Goal: Task Accomplishment & Management: Complete application form

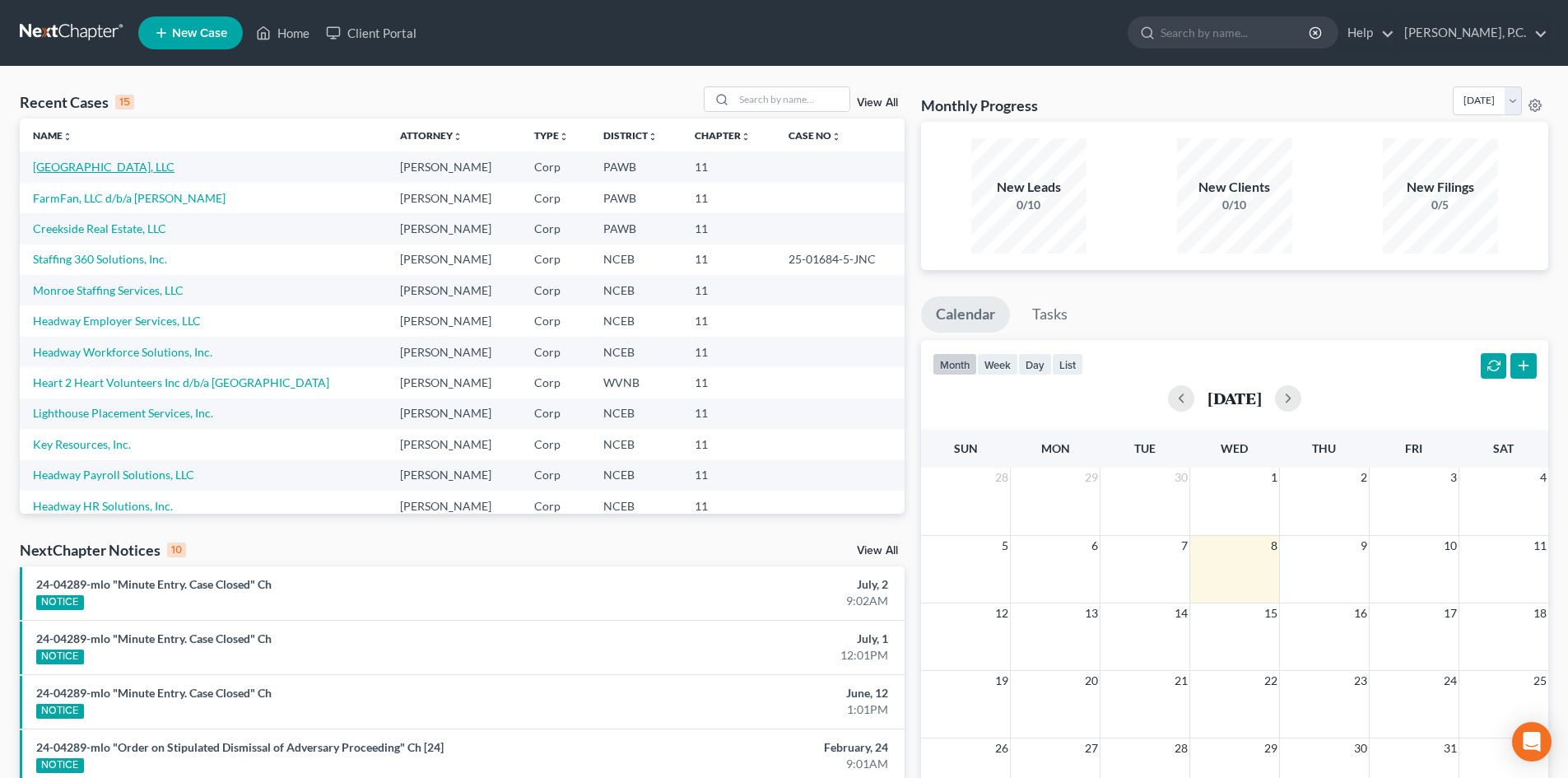
click at [121, 163] on link "[GEOGRAPHIC_DATA], LLC" at bounding box center [104, 166] width 142 height 14
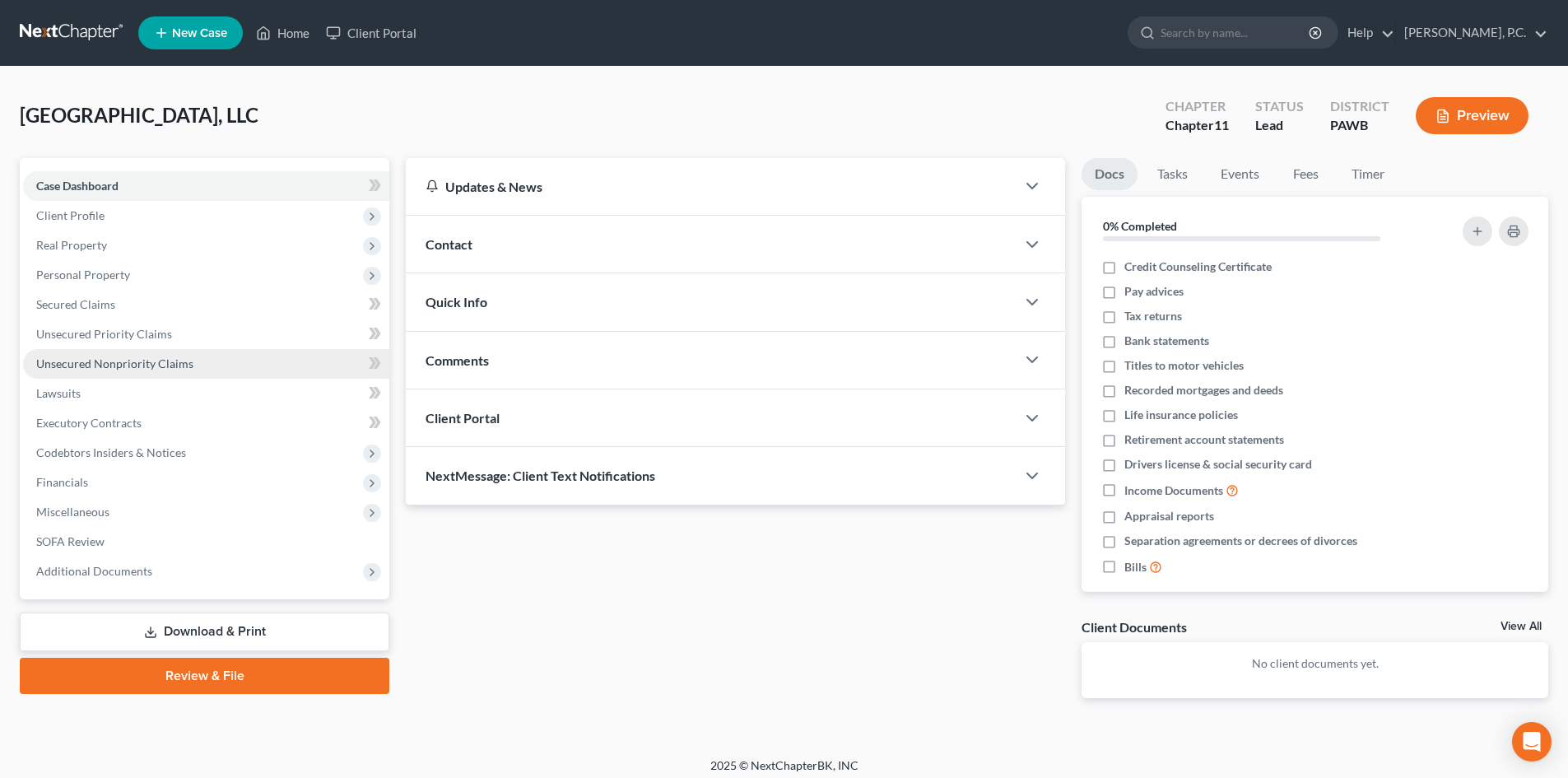
click at [90, 363] on span "Unsecured Nonpriority Claims" at bounding box center [115, 363] width 157 height 14
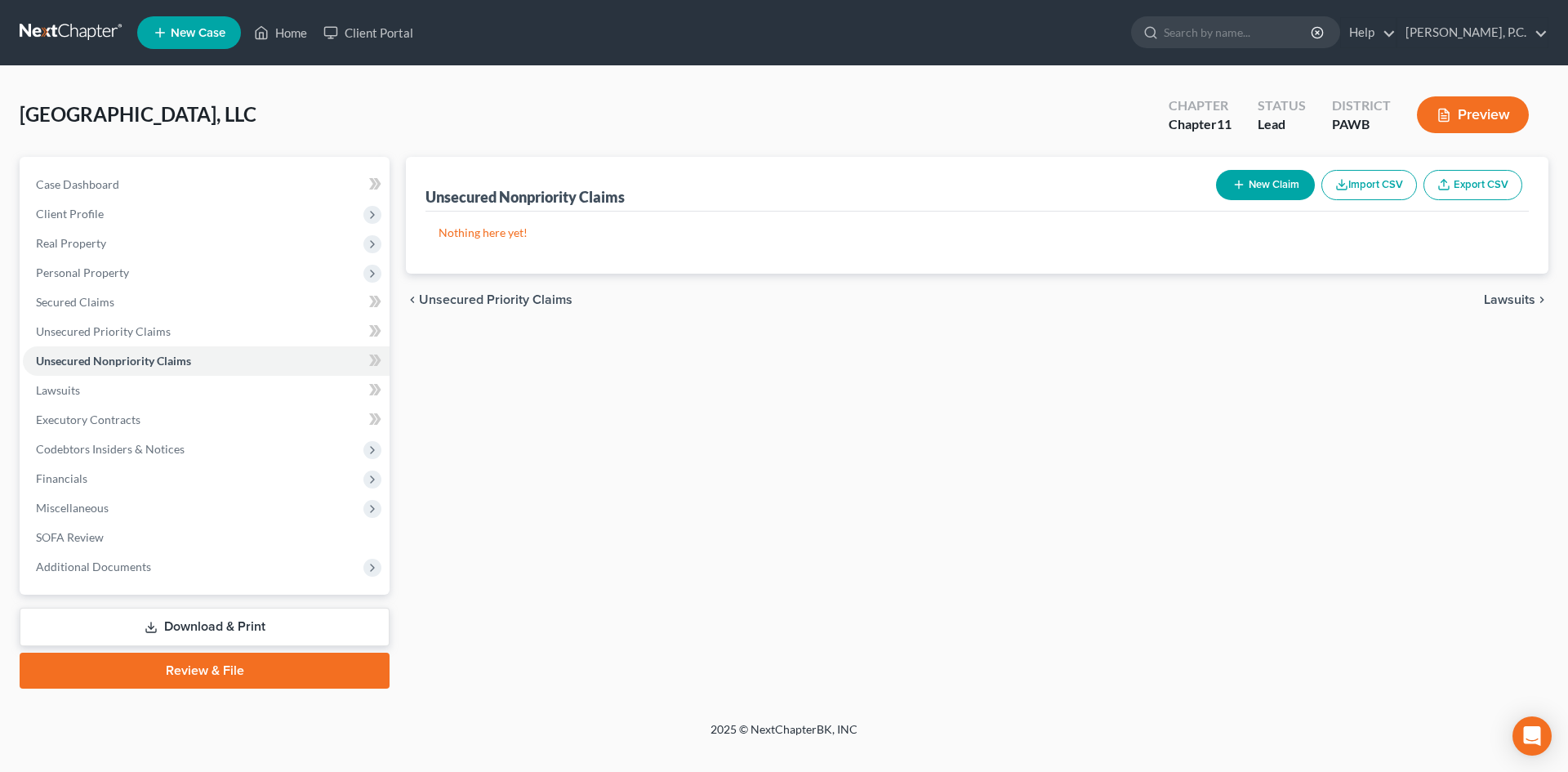
click at [1249, 177] on button "New Claim" at bounding box center [1265, 184] width 99 height 31
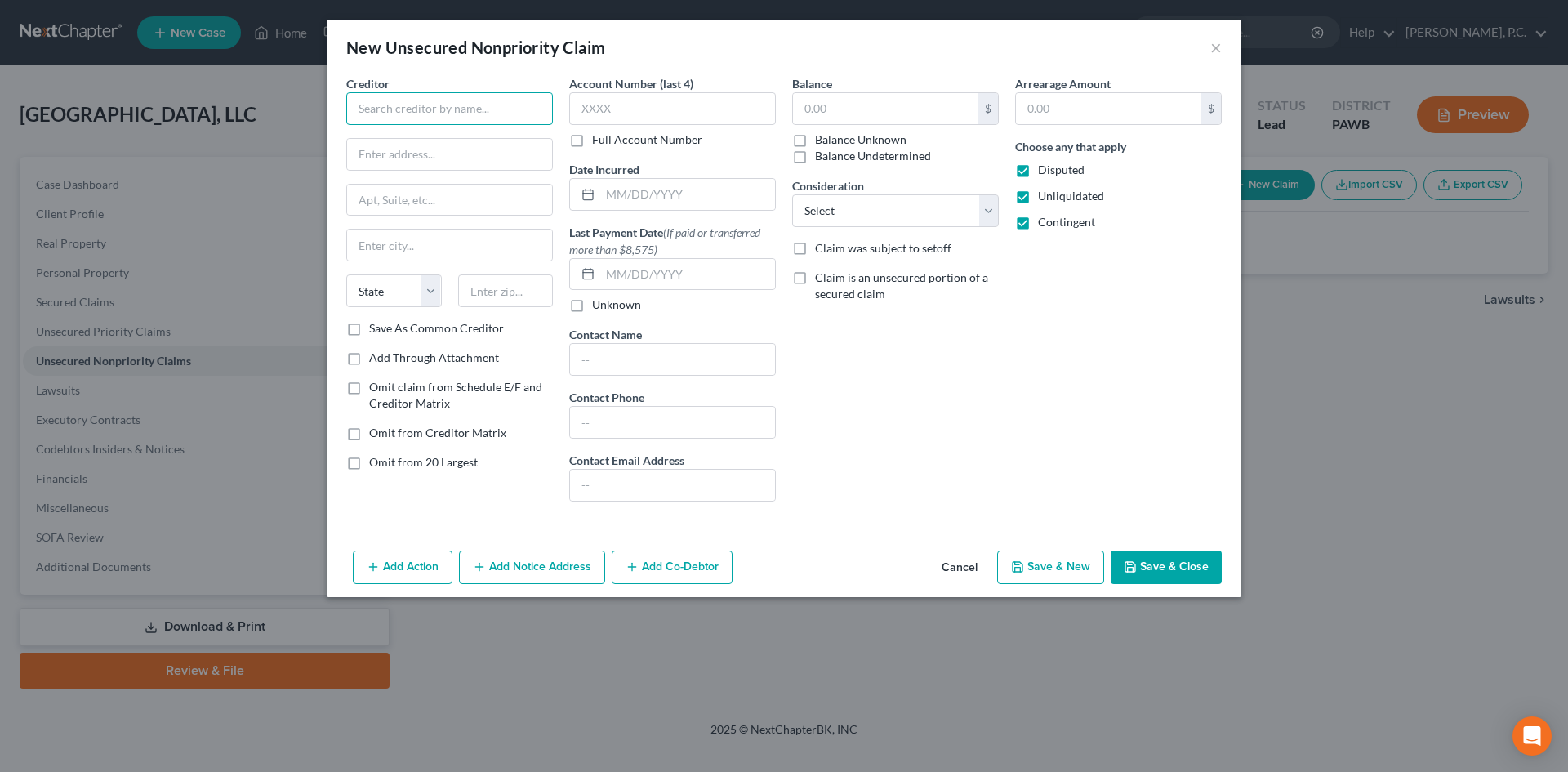
click at [401, 107] on input "text" at bounding box center [449, 108] width 207 height 32
drag, startPoint x: 437, startPoint y: 109, endPoint x: 310, endPoint y: 113, distance: 127.1
click at [311, 113] on div "New Unsecured Nonpriority Claim × Creditor * [GEOGRAPHIC_DATA] [US_STATE] AK AR…" at bounding box center [784, 386] width 1568 height 772
paste input "MERIGAS 204222453"
type input "AMERIGAS 204222453"
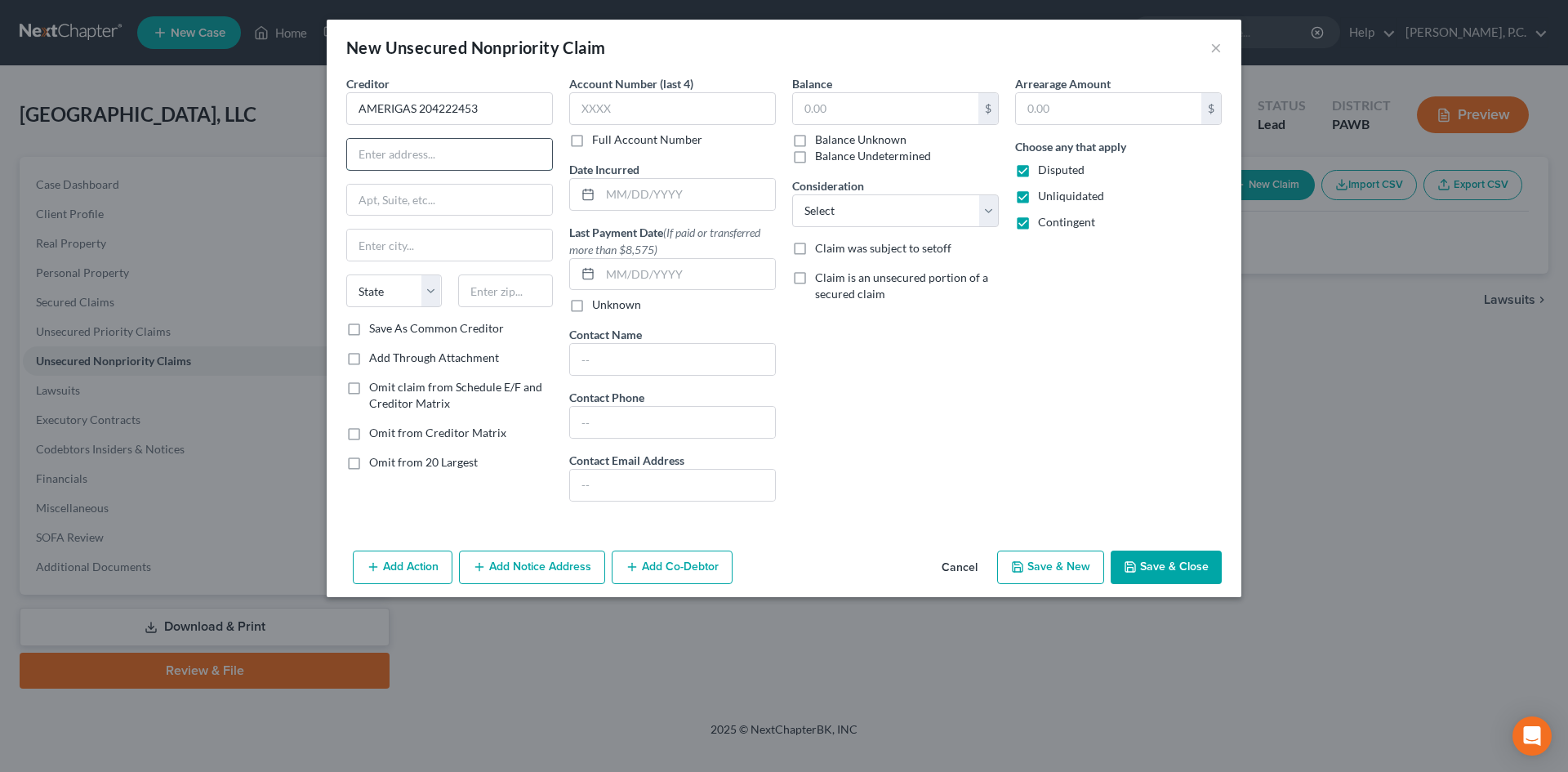
click at [419, 158] on input "text" at bounding box center [449, 154] width 205 height 31
paste input "PO BOX 371473"
type input "PO BOX 371473"
click at [456, 238] on input "text" at bounding box center [449, 245] width 205 height 31
click at [331, 184] on div "Creditor * AMERIGAS 204222453 PO BOX 371473 State [US_STATE] AK AR AZ CA CO CT …" at bounding box center [783, 310] width 915 height 469
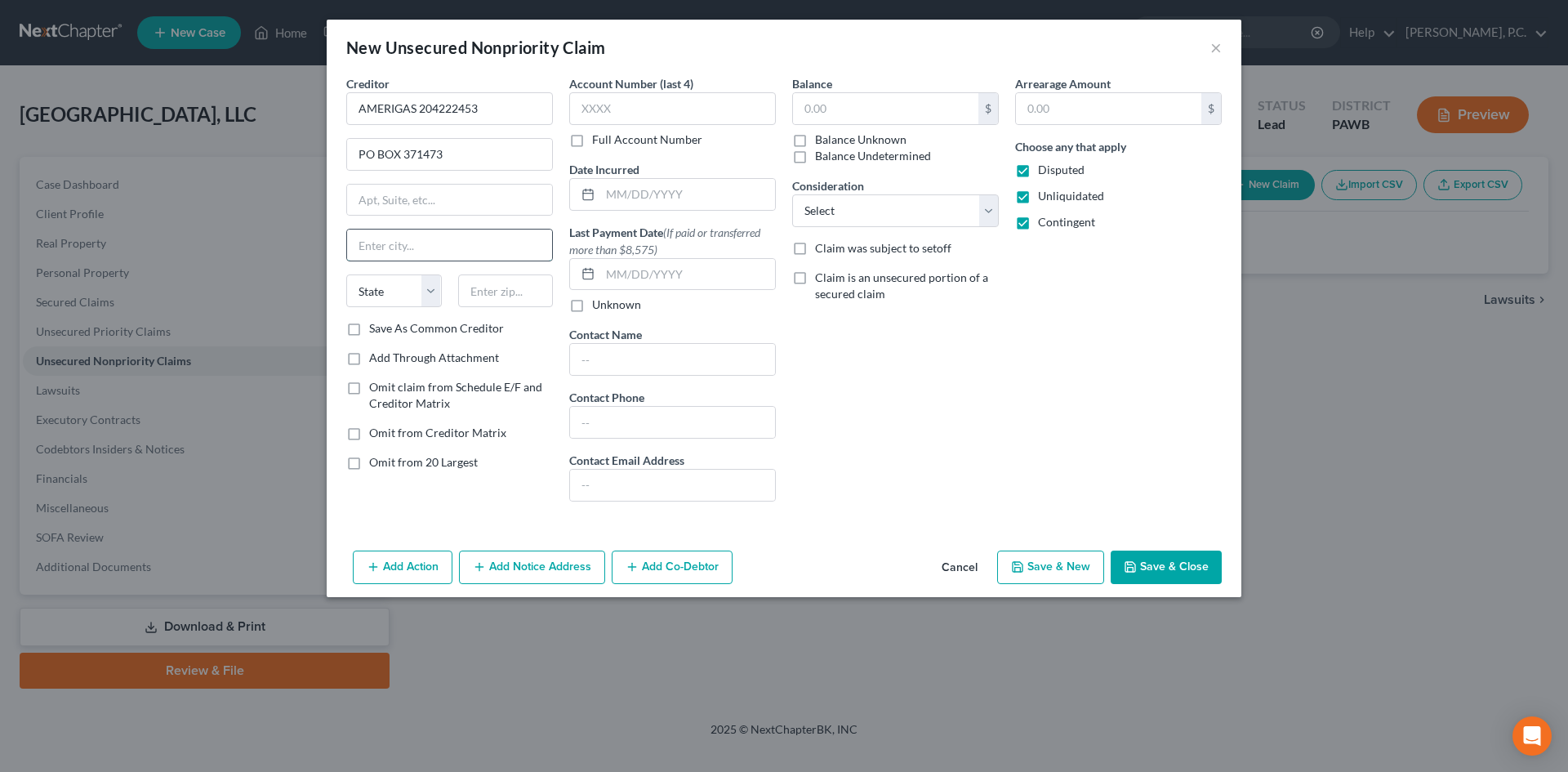
click at [420, 243] on input "text" at bounding box center [449, 245] width 205 height 31
type input "[GEOGRAPHIC_DATA]"
select select "39"
type input "15250"
click at [940, 412] on div "Balance $ Balance Unknown Balance Undetermined $ Balance Unknown Consideration …" at bounding box center [895, 295] width 223 height 439
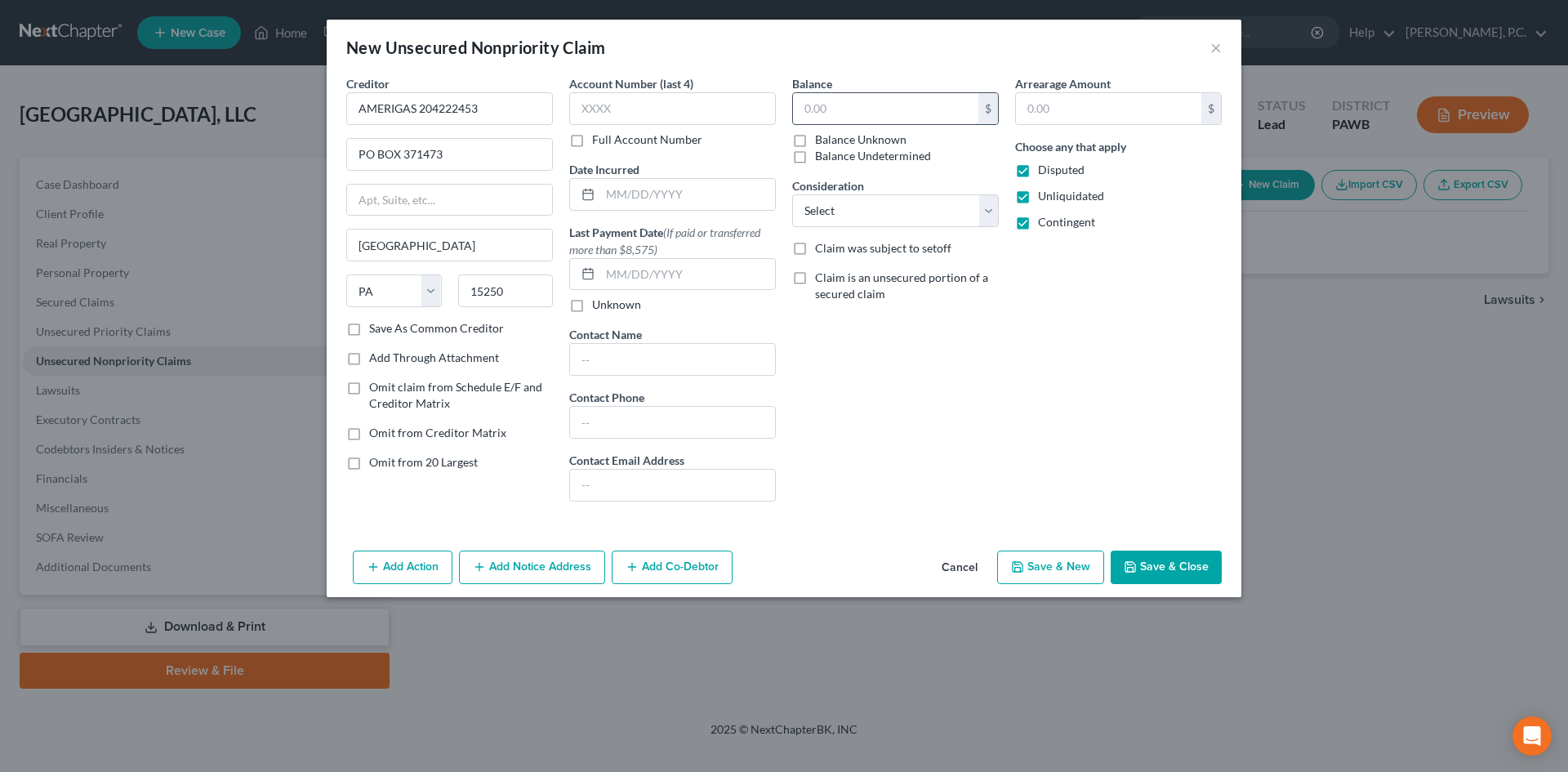
click at [881, 113] on input "text" at bounding box center [886, 108] width 185 height 31
type input "451.12"
click at [1062, 387] on div "Arrearage Amount $ Choose any that apply Disputed Unliquidated Contingent" at bounding box center [1119, 295] width 223 height 439
click at [913, 405] on div "Balance 451.12 $ Balance Unknown Balance Undetermined 451.12 $ Balance Unknown …" at bounding box center [895, 295] width 223 height 439
click at [369, 327] on label "Save As Common Creditor" at bounding box center [436, 328] width 134 height 17
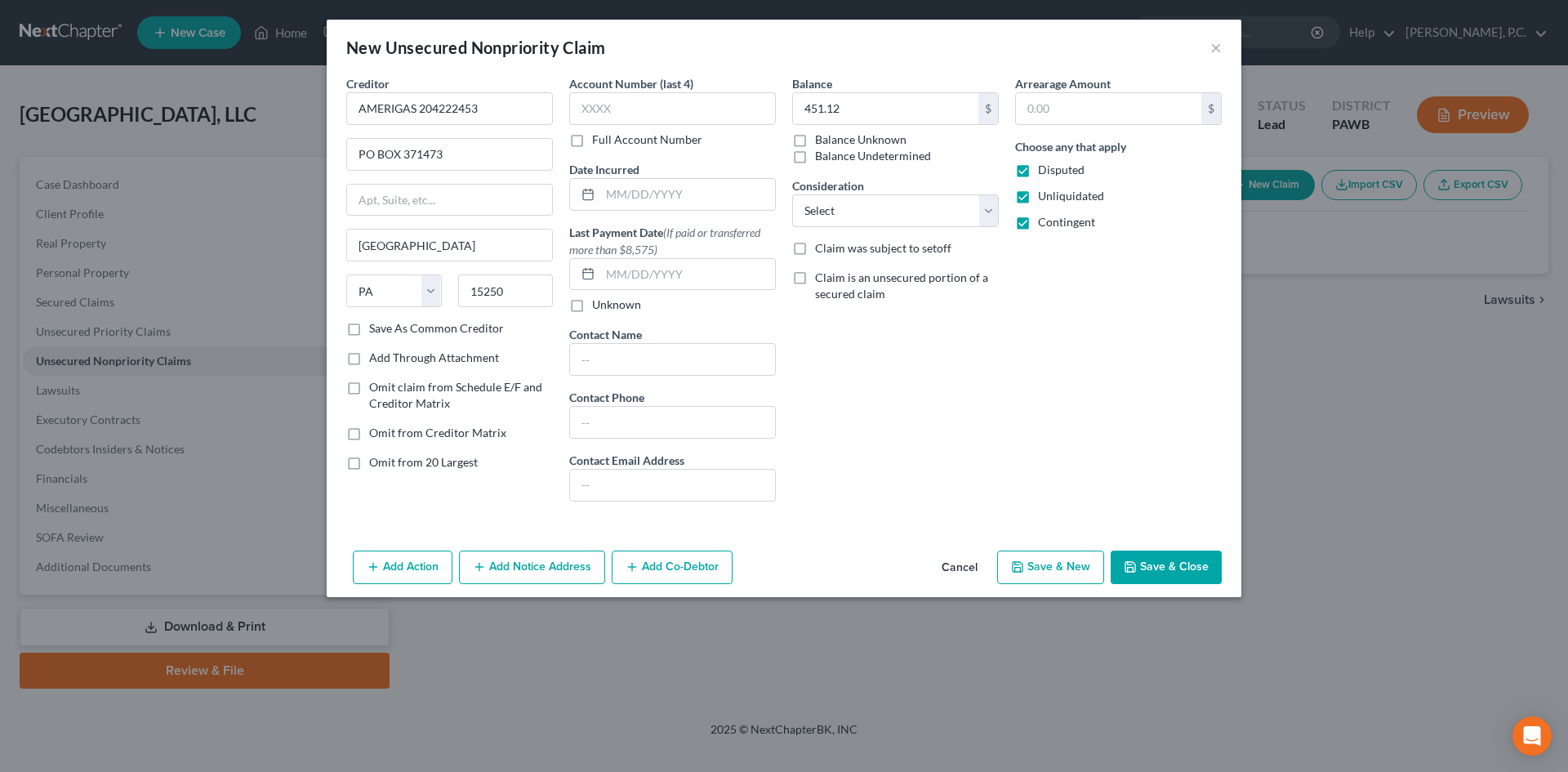
click at [375, 327] on input "Save As Common Creditor" at bounding box center [380, 324] width 10 height 10
checkbox input "true"
drag, startPoint x: 487, startPoint y: 111, endPoint x: 416, endPoint y: 108, distance: 71.1
click at [416, 108] on input "AMERIGAS 204222453" at bounding box center [449, 108] width 207 height 32
type input "AMERIGAS"
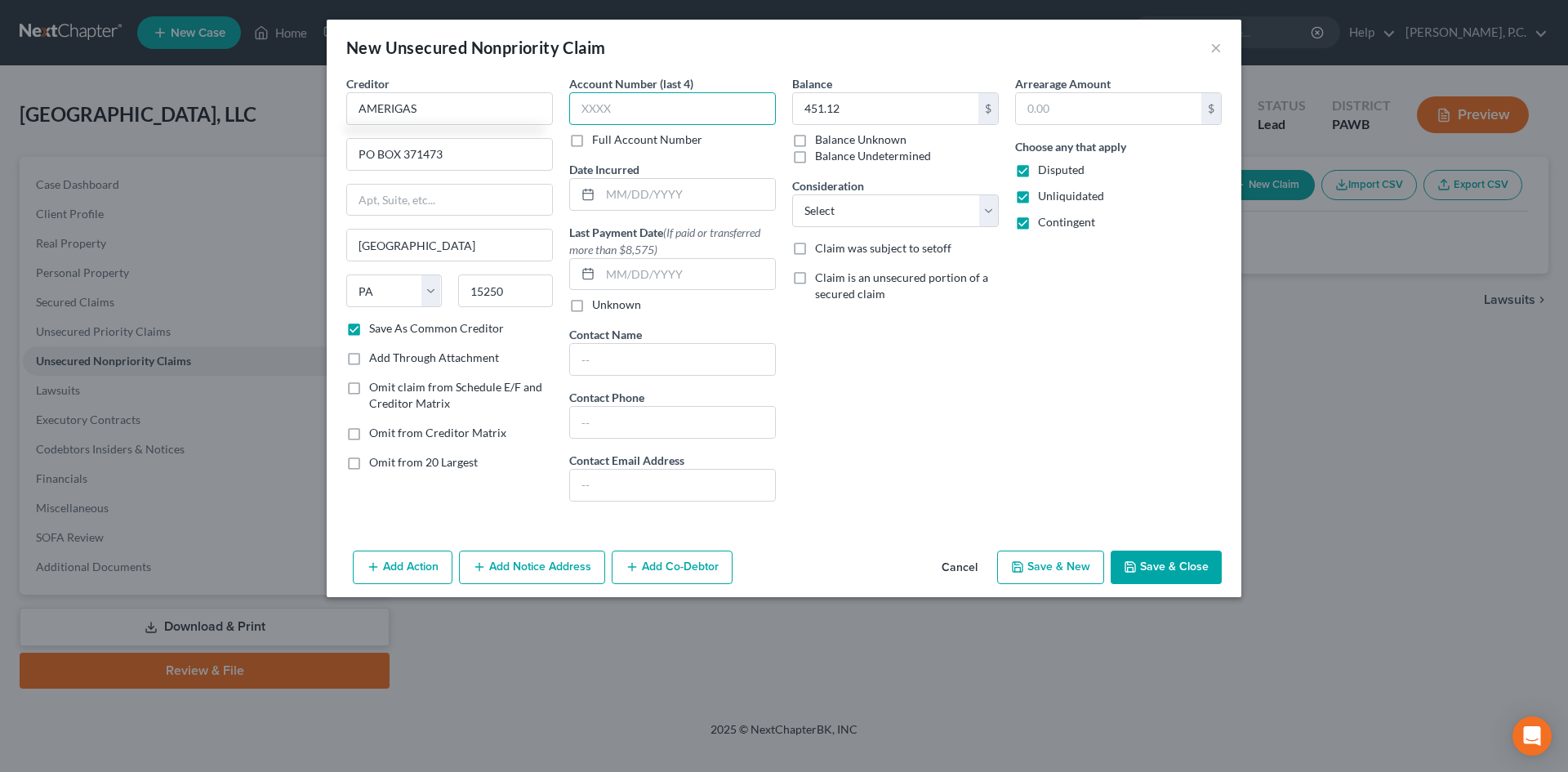
click at [645, 105] on input "text" at bounding box center [672, 108] width 207 height 32
paste input "2042"
drag, startPoint x: 654, startPoint y: 110, endPoint x: 589, endPoint y: 111, distance: 65.0
click at [589, 111] on input "2042" at bounding box center [672, 108] width 207 height 32
type input "2453"
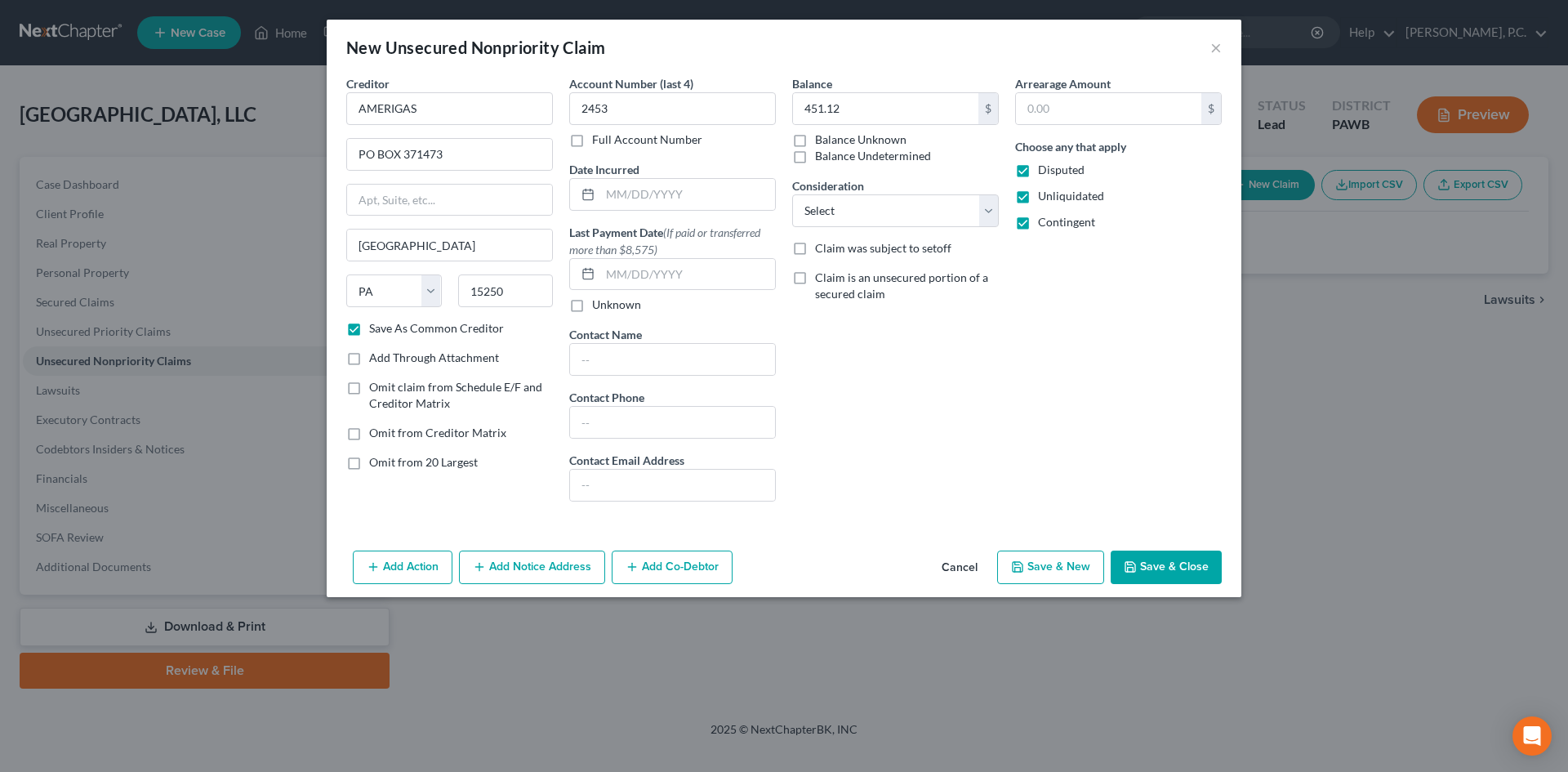
click at [962, 383] on div "Balance 451.12 $ Balance Unknown Balance Undetermined 451.12 $ Balance Unknown …" at bounding box center [895, 295] width 223 height 439
click at [1067, 571] on button "Save & New" at bounding box center [1050, 567] width 107 height 34
checkbox input "false"
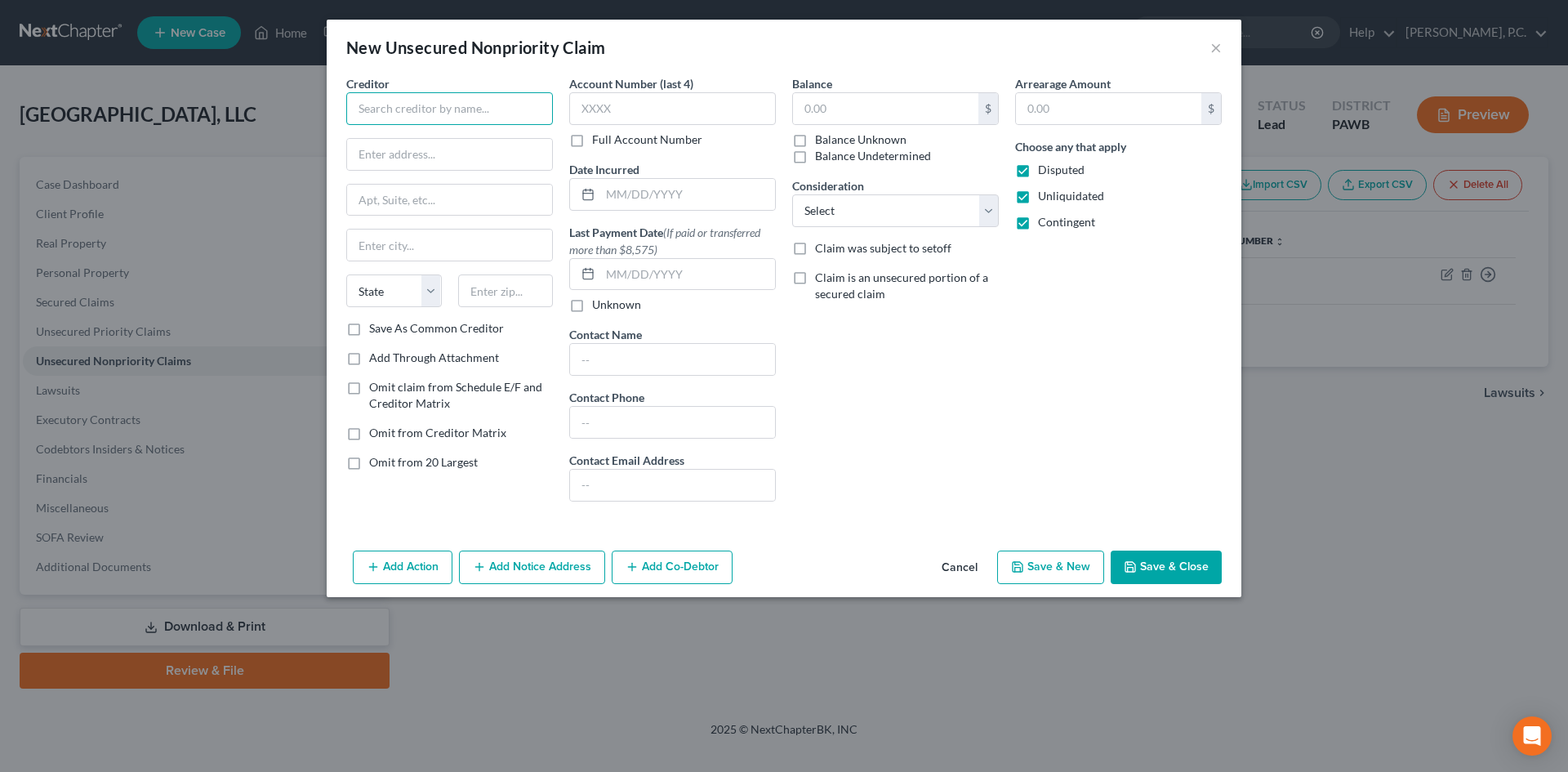
click at [411, 110] on input "text" at bounding box center [449, 108] width 207 height 32
paste input "AQUA-CHEM, INC"
type input "AQUA-CHEM, INC"
click at [845, 108] on input "text" at bounding box center [886, 108] width 185 height 31
paste input "14,660.00"
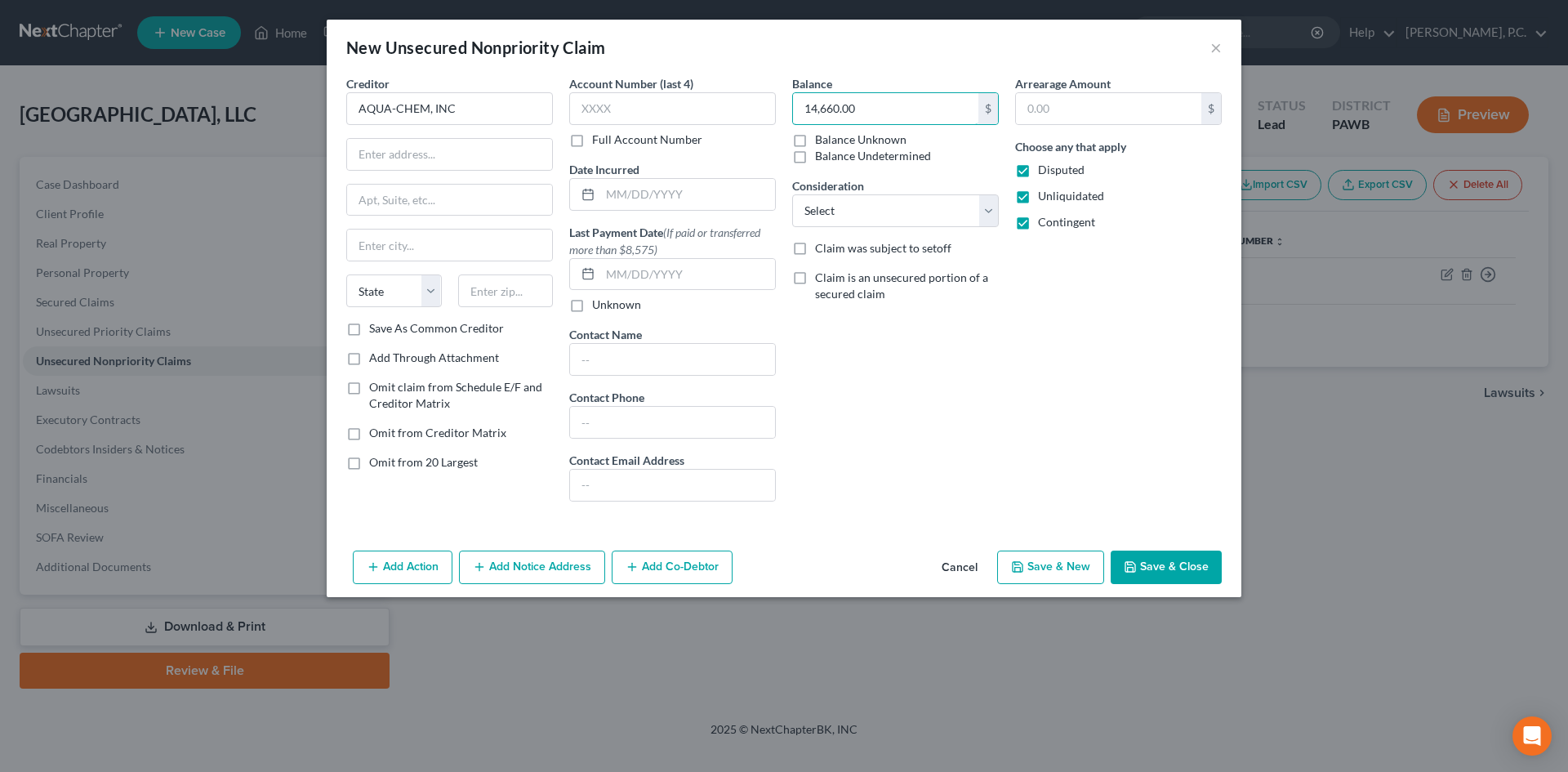
type input "14,660.00"
click at [942, 354] on div "Balance 14,660.00 $ Balance Unknown Balance Undetermined 14,660.00 $ Balance Un…" at bounding box center [895, 295] width 223 height 439
click at [405, 151] on input "text" at bounding box center [449, 154] width 205 height 31
paste input "[STREET_ADDRESS][PERSON_NAME]"
type input "[STREET_ADDRESS][PERSON_NAME]"
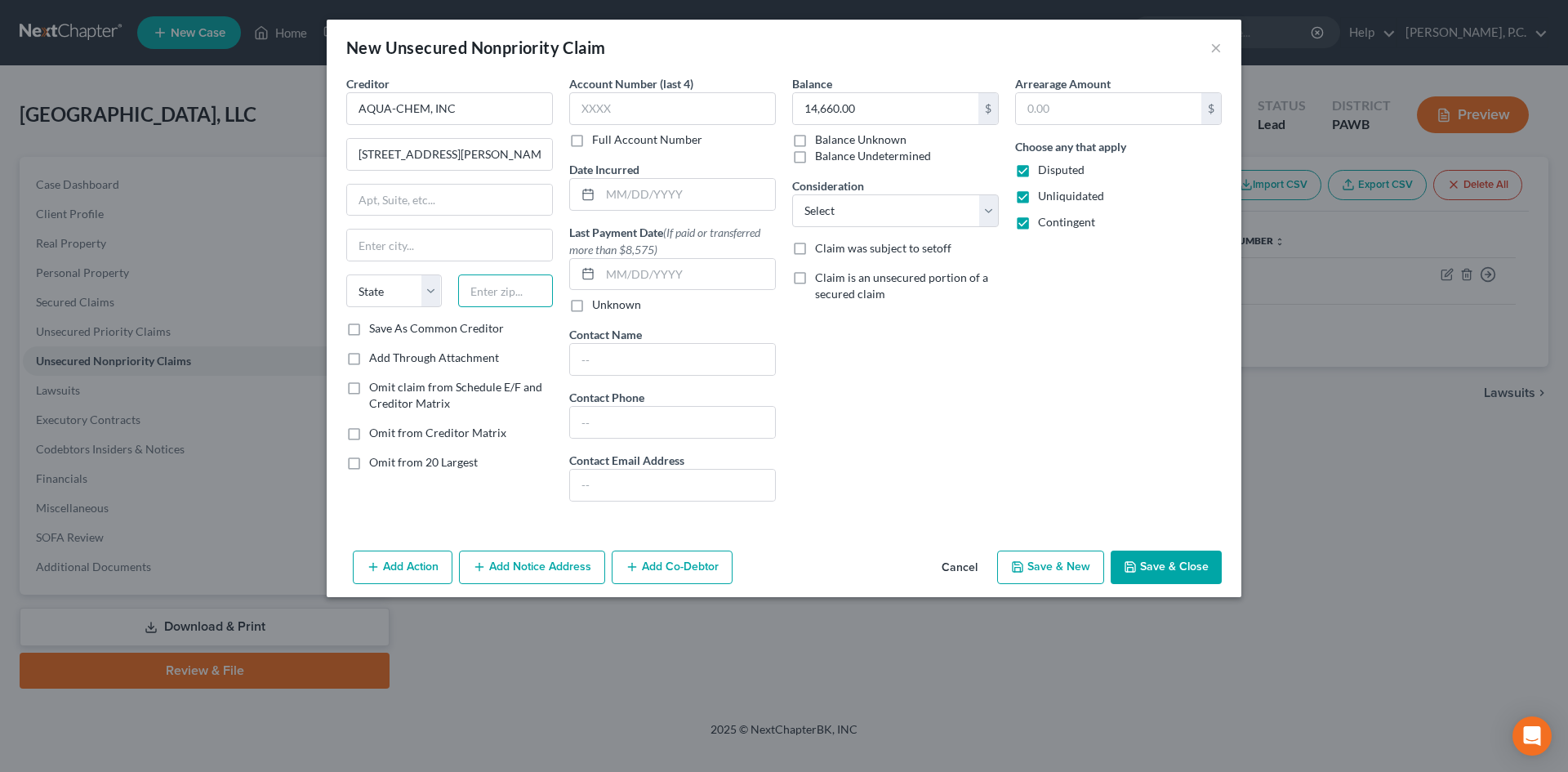
click at [491, 289] on input "text" at bounding box center [505, 290] width 95 height 32
type input "37914"
type input "[GEOGRAPHIC_DATA]"
select select "44"
click at [952, 372] on div "Balance 14,660.00 $ Balance Unknown Balance Undetermined 14,660.00 $ Balance Un…" at bounding box center [895, 295] width 223 height 439
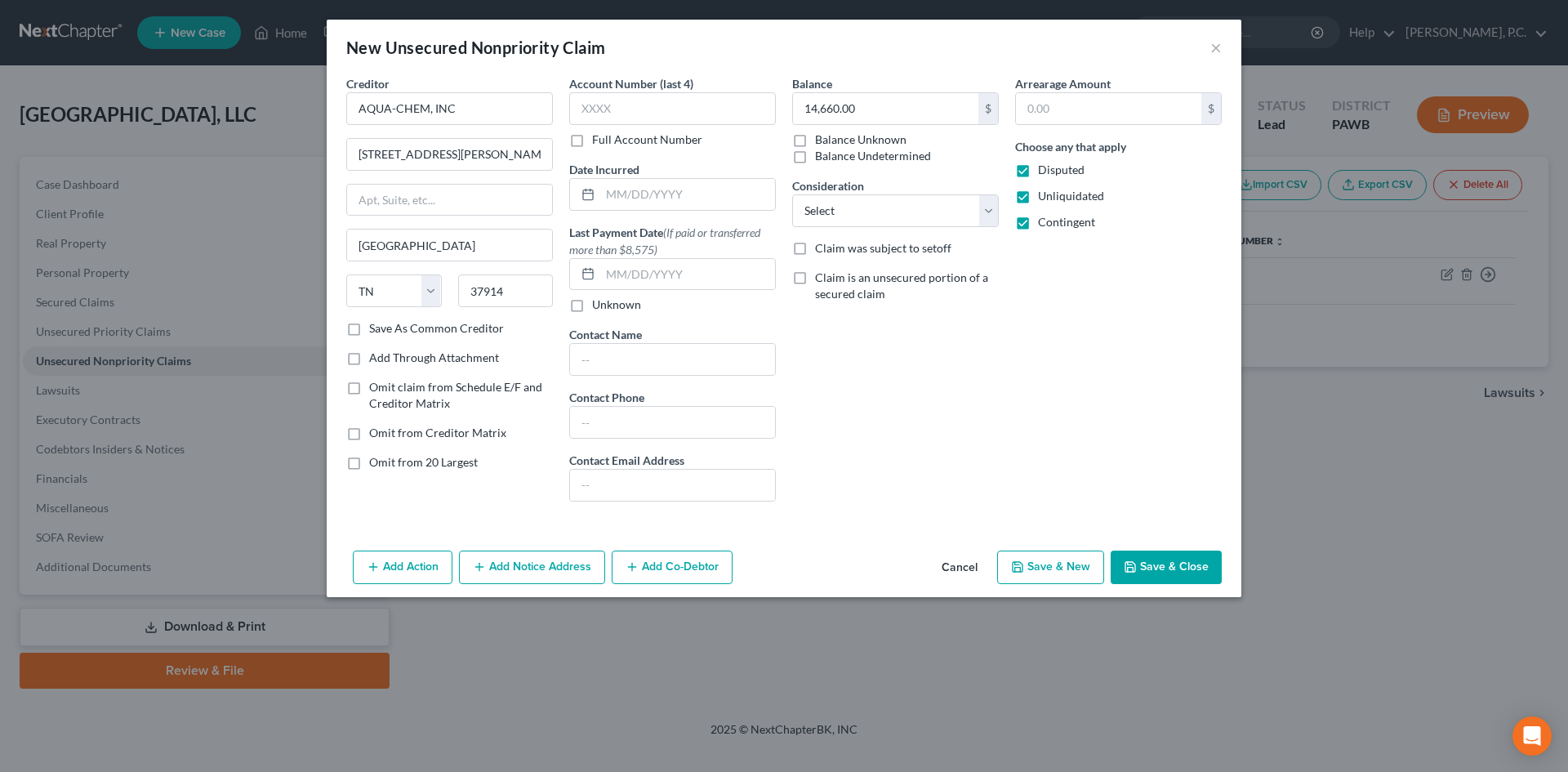
click at [369, 330] on label "Save As Common Creditor" at bounding box center [436, 328] width 134 height 17
click at [375, 330] on input "Save As Common Creditor" at bounding box center [380, 324] width 10 height 10
click at [940, 399] on div "Balance 14,660.00 $ Balance Unknown Balance Undetermined 14,660.00 $ Balance Un…" at bounding box center [895, 295] width 223 height 439
drag, startPoint x: 1143, startPoint y: 568, endPoint x: 1095, endPoint y: 492, distance: 89.9
click at [1096, 492] on div "New Unsecured Nonpriority Claim × Creditor * AQUA-CHEM, INC 3001 E. [PERSON_NAM…" at bounding box center [783, 308] width 915 height 577
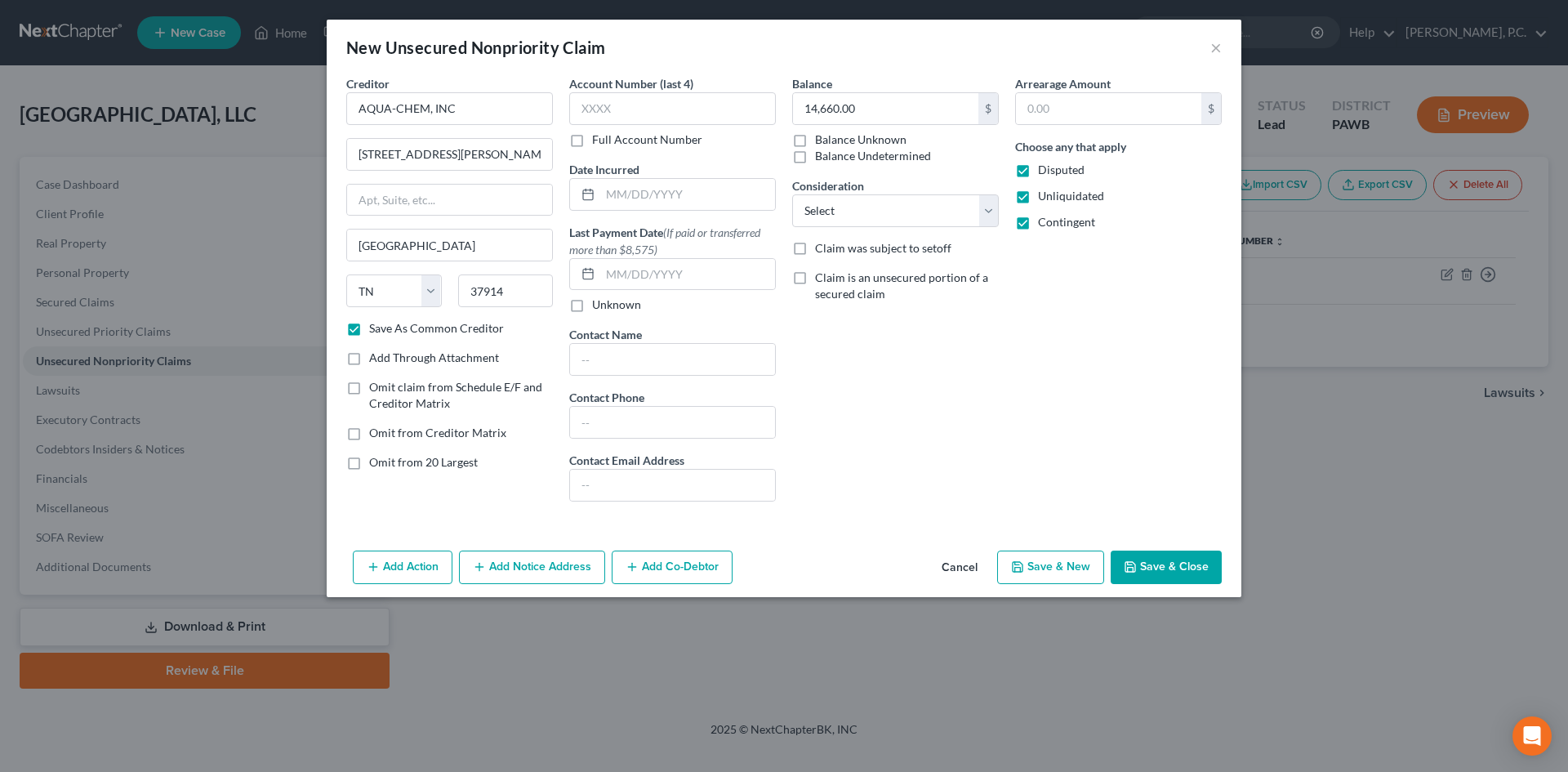
click at [1056, 564] on button "Save & New" at bounding box center [1050, 567] width 107 height 34
checkbox input "false"
click at [392, 108] on input "text" at bounding box center [449, 108] width 207 height 32
paste input "ARC3 GASES, INC."
type input "ARC3 GASES, INC."
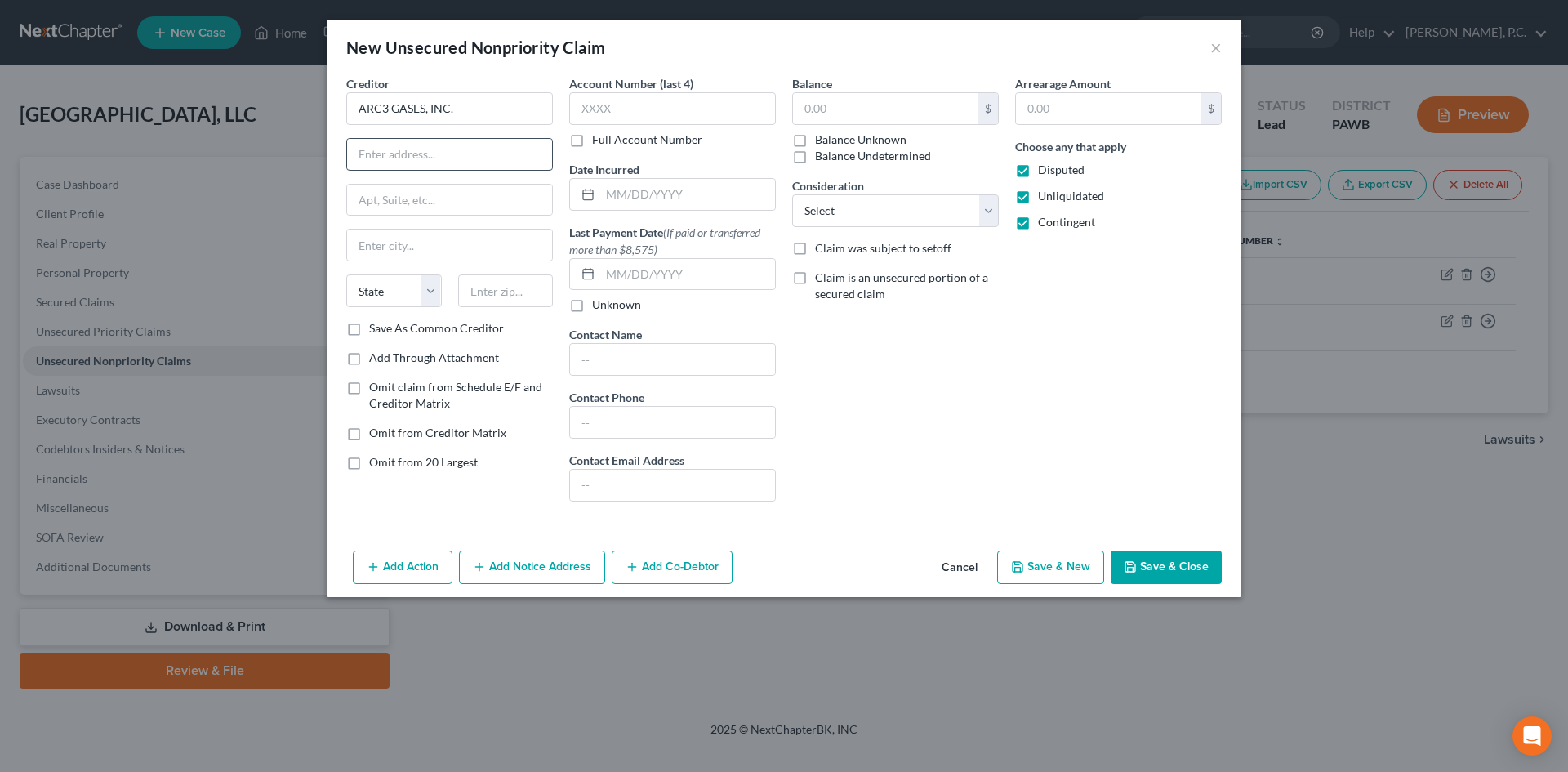
click at [396, 148] on input "text" at bounding box center [449, 154] width 205 height 31
paste input "PO BOX 896866"
type input "PO BOX 896866"
click at [492, 299] on input "text" at bounding box center [505, 290] width 95 height 32
paste input "28289"
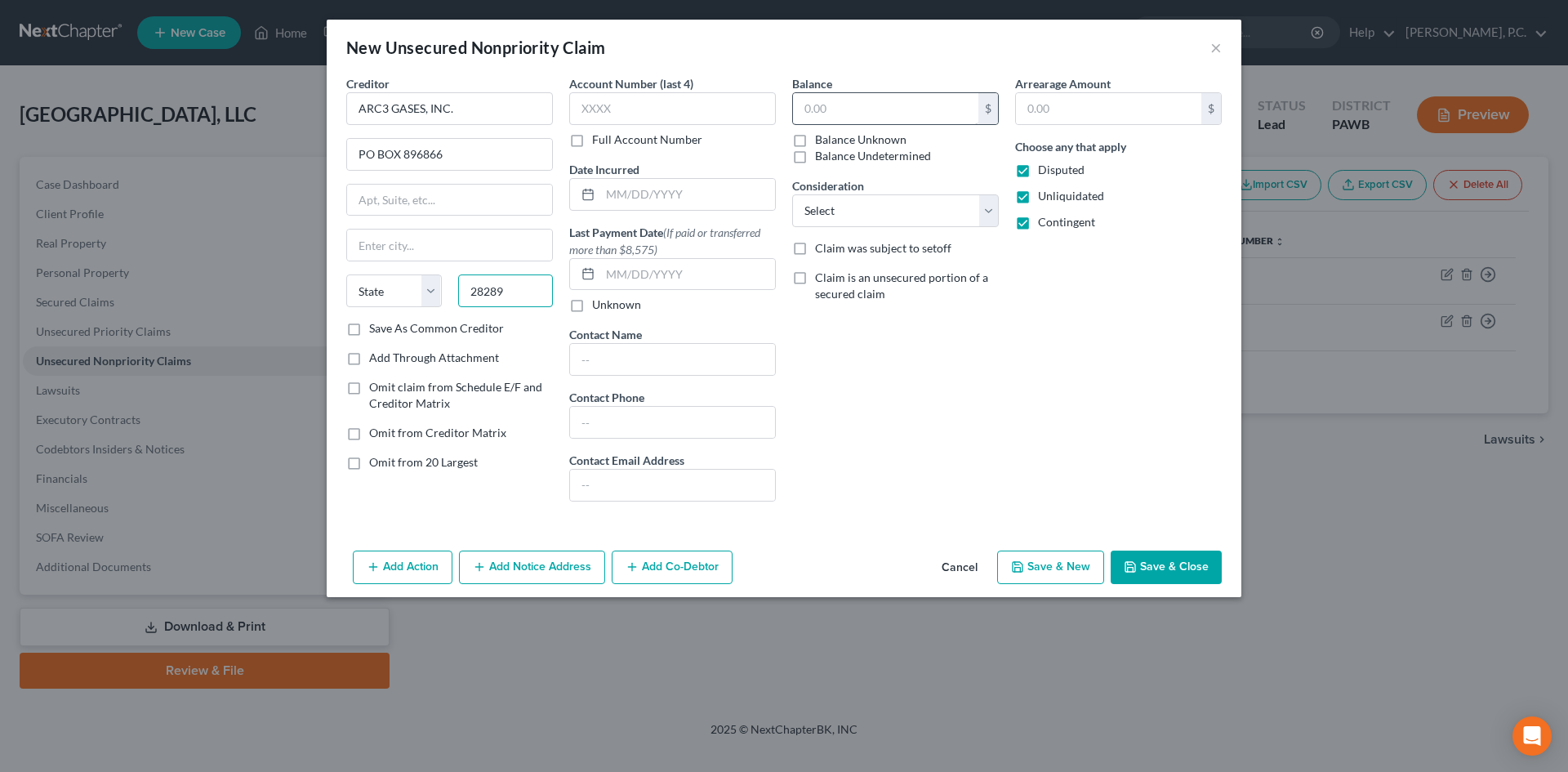
type input "28289"
type input "Charlotte"
select select "28"
click at [840, 109] on input "text" at bounding box center [886, 108] width 185 height 31
type input "22.98"
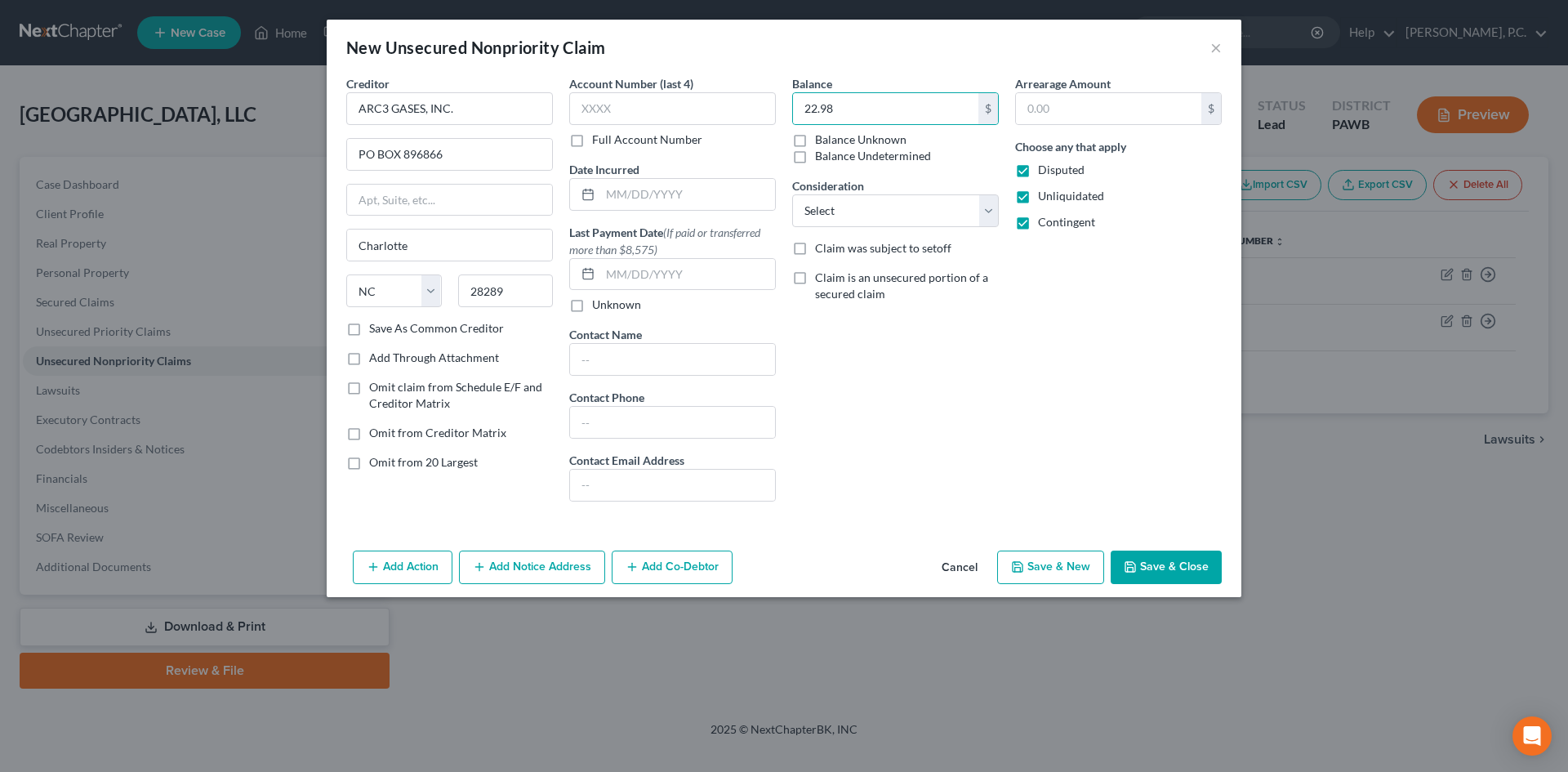
click at [1058, 342] on div "Arrearage Amount $ Choose any that apply Disputed Unliquidated Contingent" at bounding box center [1119, 295] width 223 height 439
click at [1070, 570] on button "Save & New" at bounding box center [1050, 567] width 107 height 34
click at [407, 110] on input "text" at bounding box center [449, 108] width 207 height 32
paste input "ARMOR MANUFACTURING"
type input "ARMOR MANUFACTURING"
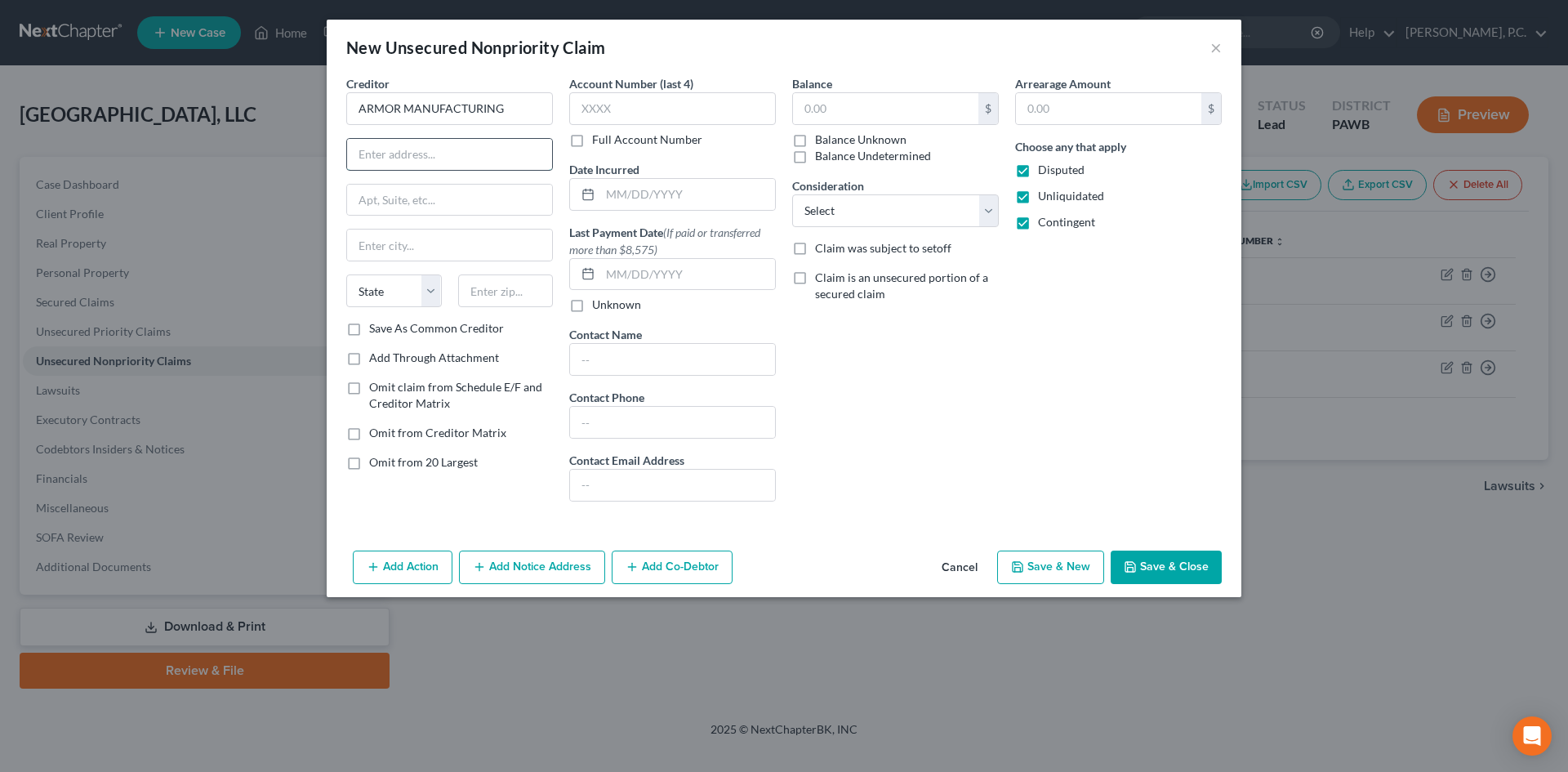
click at [395, 148] on input "text" at bounding box center [449, 154] width 205 height 31
paste input "5220 STATE ROUTE 18"
type input "5220 STATE ROUTE 18"
click at [474, 292] on input "text" at bounding box center [505, 290] width 95 height 32
type input "16102"
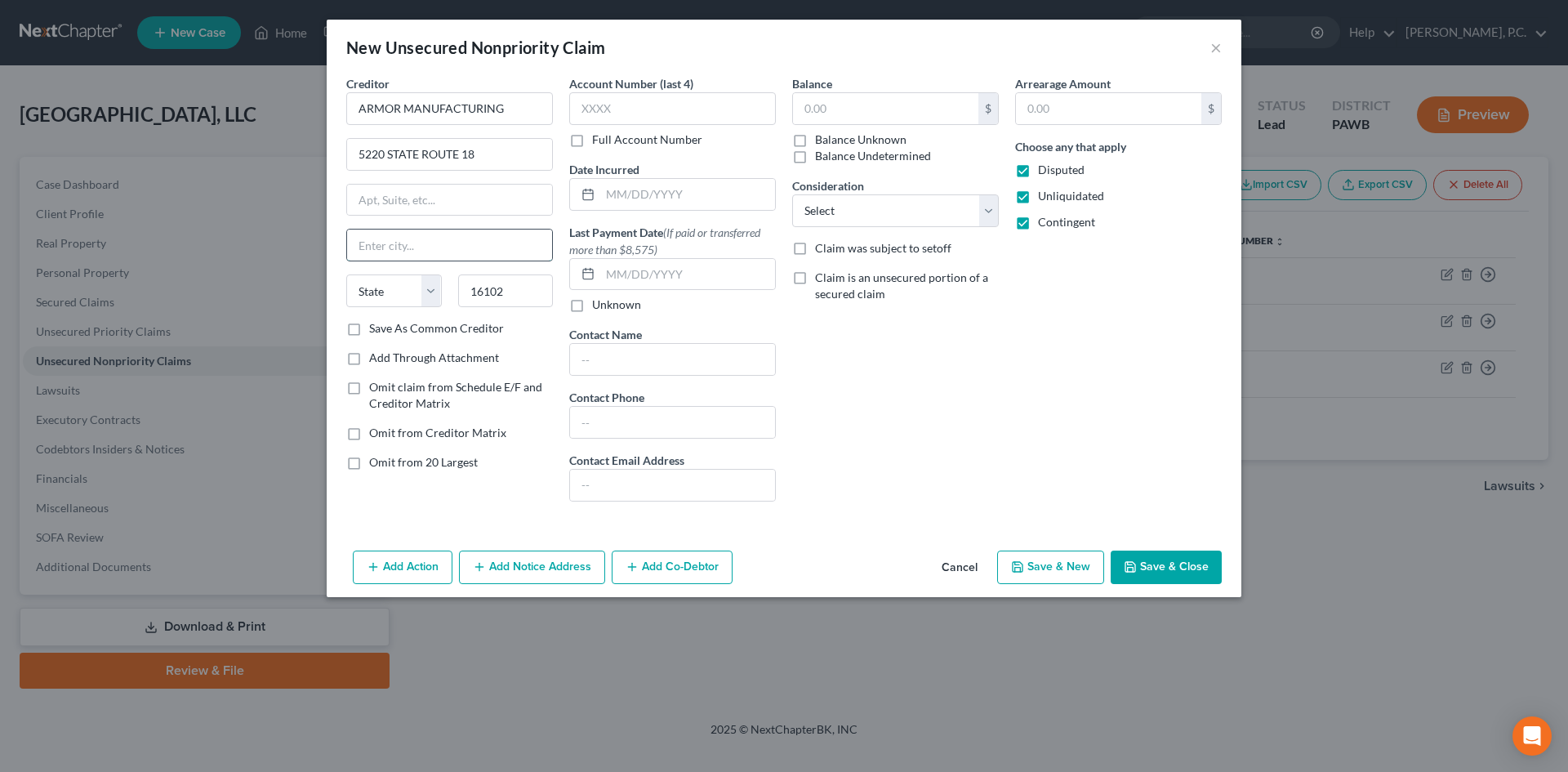
type input "[GEOGRAPHIC_DATA]"
select select "39"
click at [429, 241] on input "[GEOGRAPHIC_DATA]" at bounding box center [449, 245] width 205 height 31
click at [622, 113] on input "text" at bounding box center [672, 108] width 207 height 32
click at [854, 109] on input "text" at bounding box center [886, 108] width 185 height 31
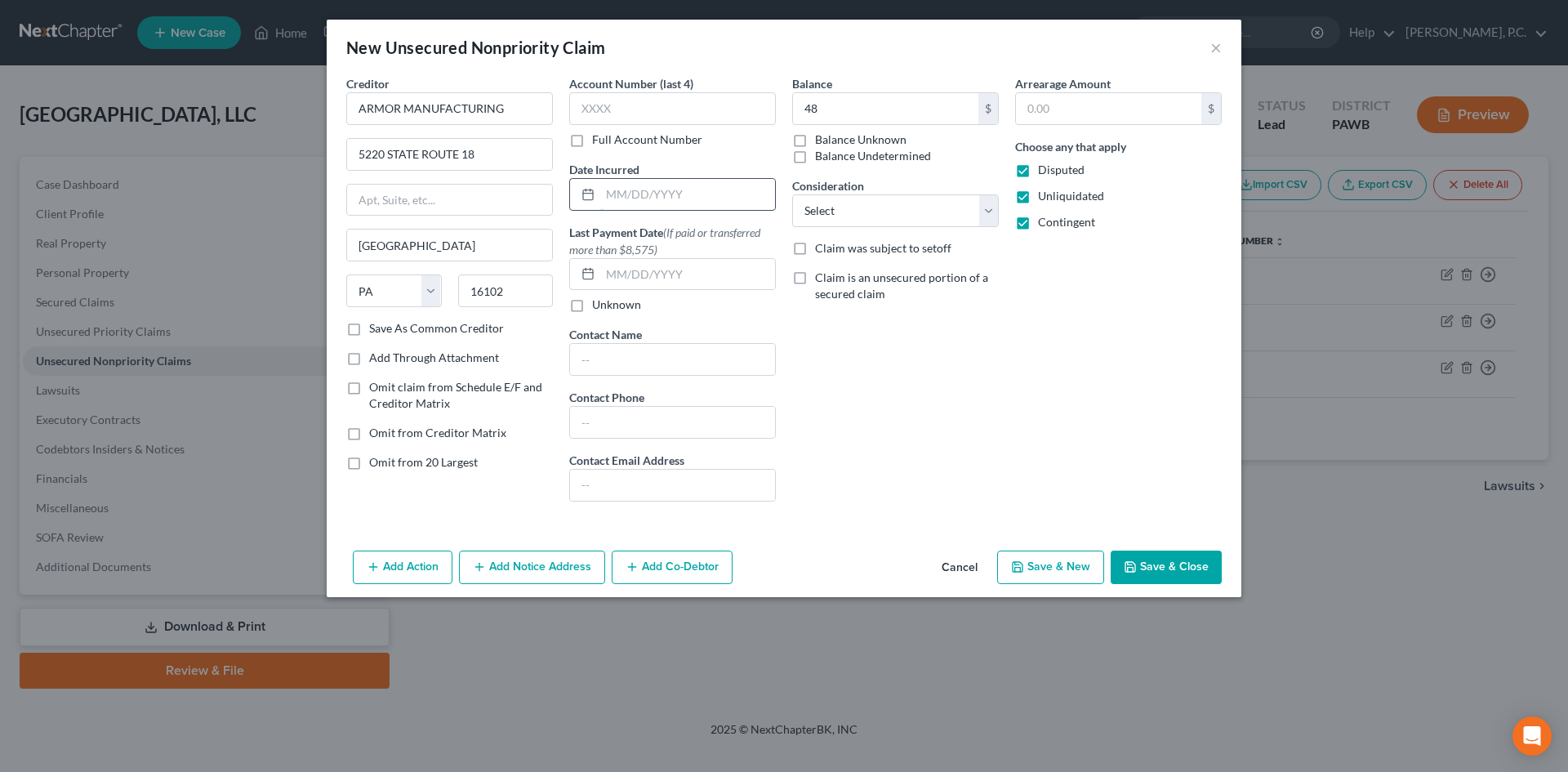
click at [670, 192] on input "text" at bounding box center [688, 194] width 175 height 31
click at [1088, 112] on input "text" at bounding box center [1108, 108] width 185 height 31
click at [844, 107] on input "48" at bounding box center [886, 108] width 185 height 31
click at [842, 106] on input "48" at bounding box center [886, 108] width 185 height 31
click at [835, 111] on input "48" at bounding box center [886, 108] width 185 height 31
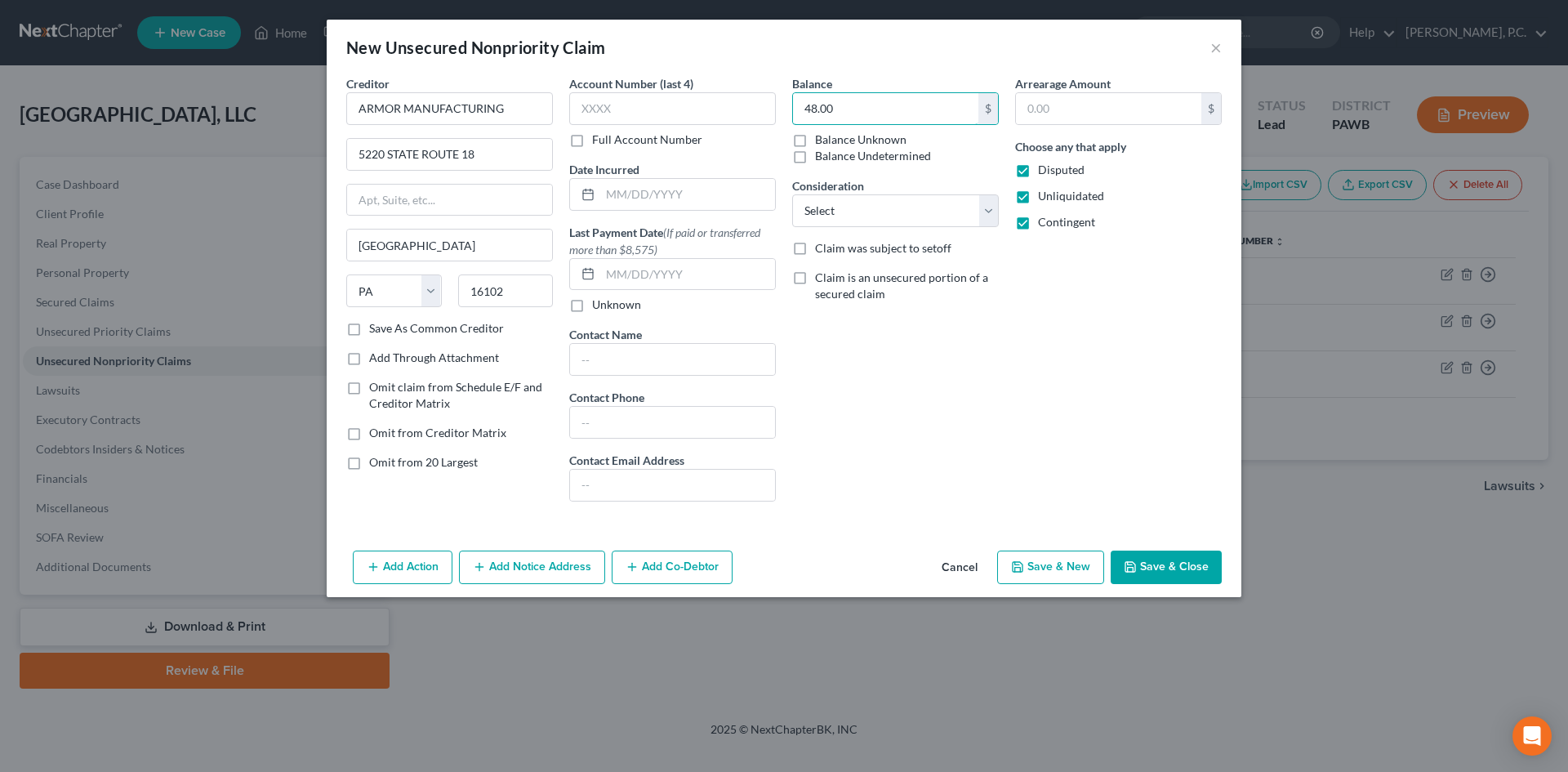
type input "48.00"
click at [1001, 434] on div "Balance 48.00 $ Balance Unknown Balance Undetermined 48.00 $ Balance Unknown Co…" at bounding box center [895, 295] width 223 height 439
click at [1061, 564] on button "Save & New" at bounding box center [1050, 567] width 107 height 34
click at [409, 109] on input "text" at bounding box center [449, 108] width 207 height 32
paste input "ARRIVE LOGISTICS"
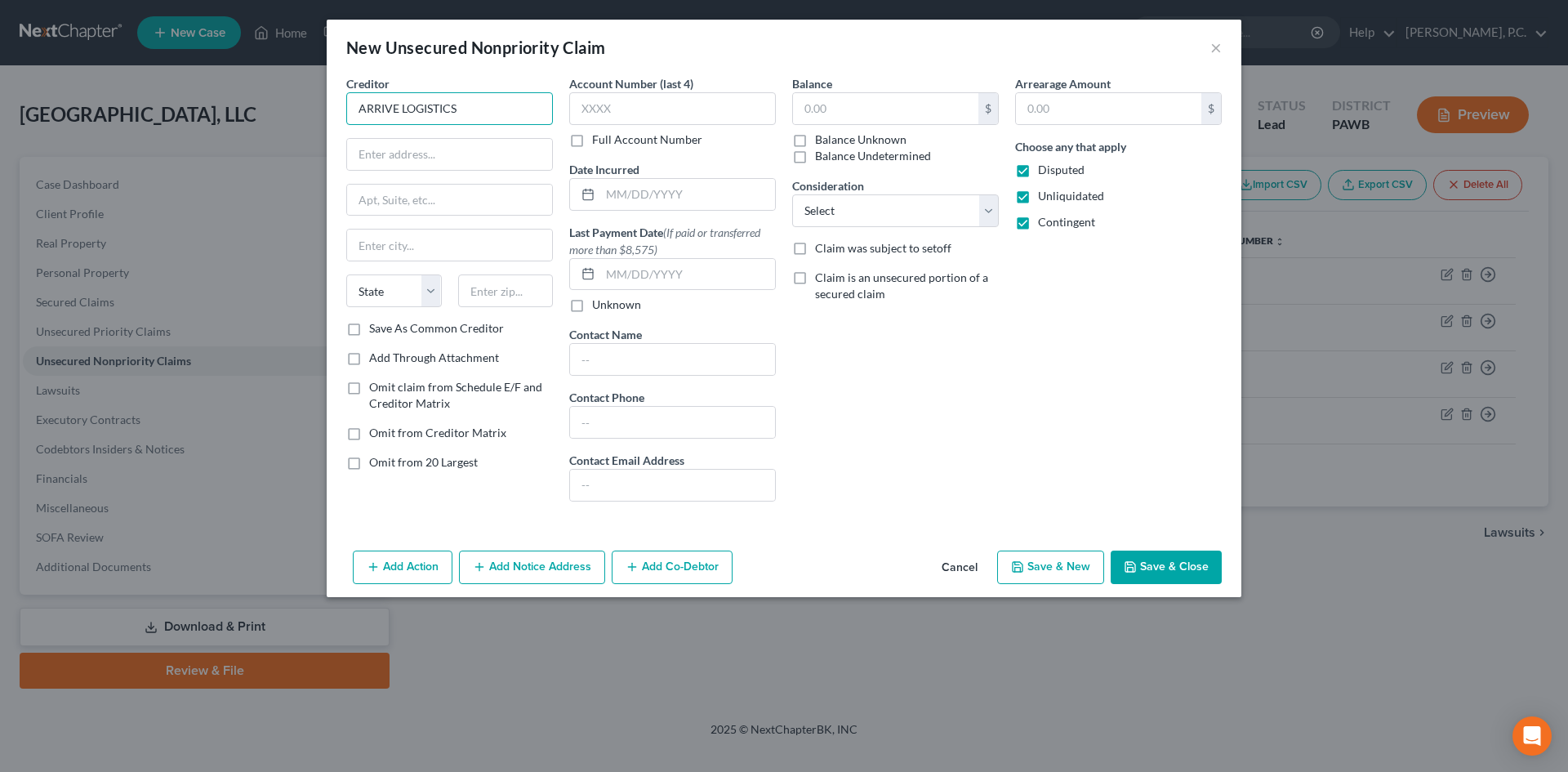
paste input "ARRIVE LOGISTICS"
type input "ARRIVE LOGISTICSARRIVE LOGISTICS"
click at [411, 154] on input "text" at bounding box center [449, 154] width 205 height 31
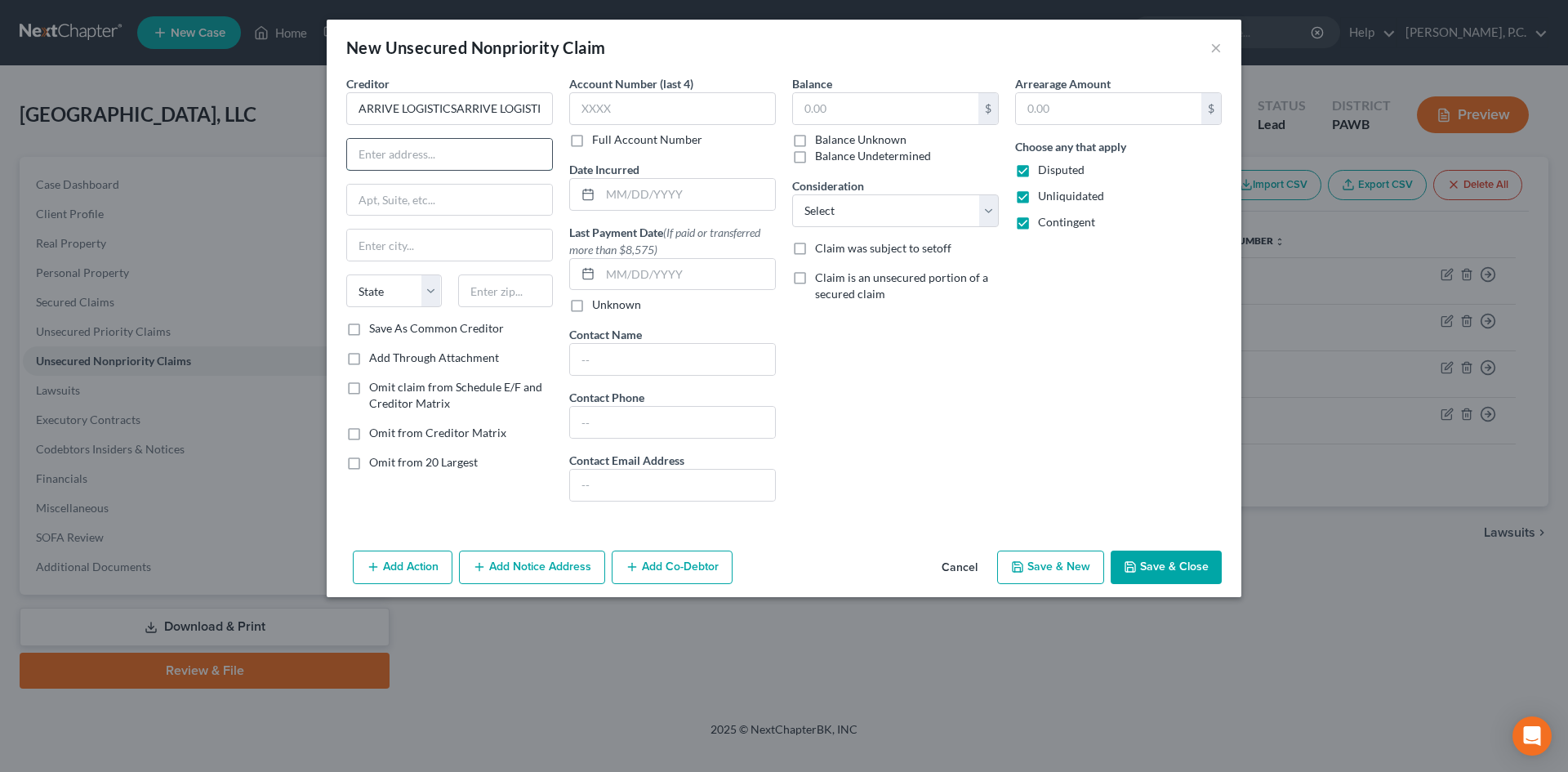
paste input "ARRIVE LOGISTICS"
type input "ARRIVE LOGISTICS"
drag, startPoint x: 471, startPoint y: 150, endPoint x: 289, endPoint y: 147, distance: 182.0
click at [289, 147] on div "New Unsecured Nonpriority Claim × Creditor * ARRIVE LOGISTICSARRIVE LOGISTICS A…" at bounding box center [784, 386] width 1568 height 772
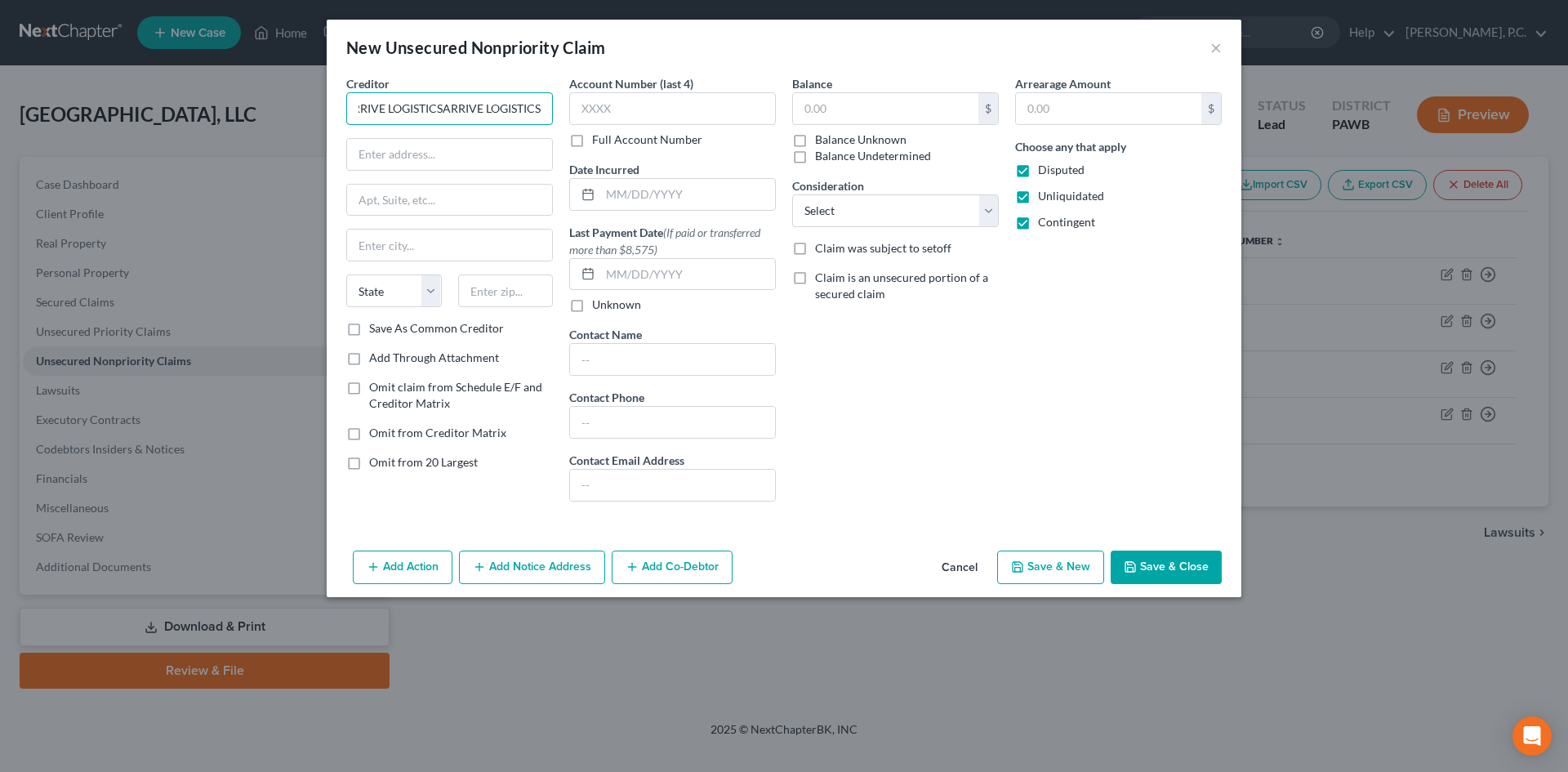
drag, startPoint x: 547, startPoint y: 107, endPoint x: 492, endPoint y: 108, distance: 55.0
click at [492, 108] on input "ARRIVE LOGISTICSARRIVE LOGISTICS" at bounding box center [449, 108] width 207 height 32
click at [377, 109] on input "ARRIVE LOGISTICSARRIVE LOGISTICS" at bounding box center [449, 108] width 207 height 32
click at [378, 108] on input "ARRIVE LOGISTICSARRIVE LOGISTICS" at bounding box center [449, 108] width 207 height 32
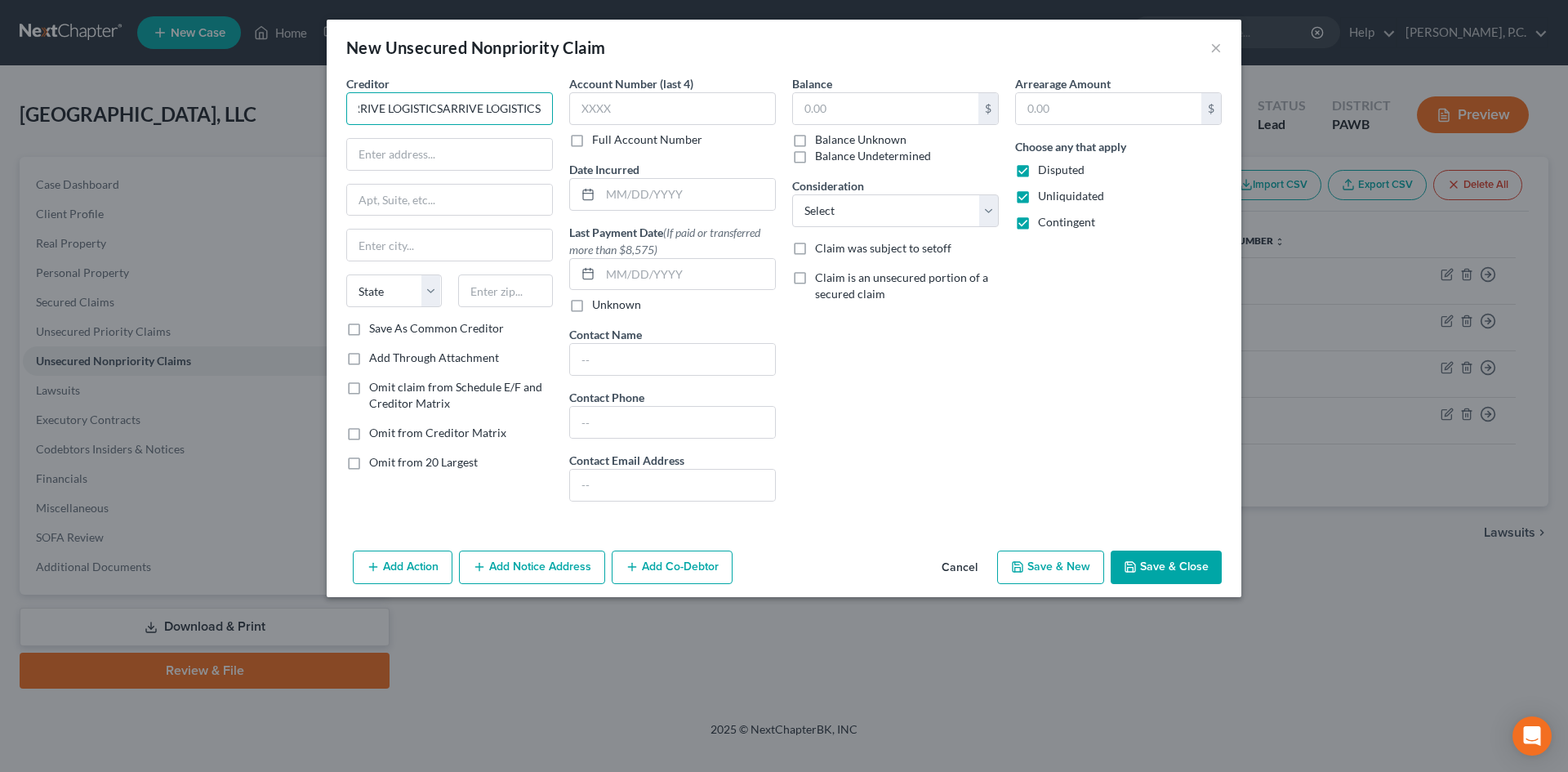
click at [378, 108] on input "ARRIVE LOGISTICSARRIVE LOGISTICS" at bounding box center [449, 108] width 207 height 32
click at [379, 108] on input "ARRIVE LOGISTICSARRIVE LOGISTICS" at bounding box center [449, 108] width 207 height 32
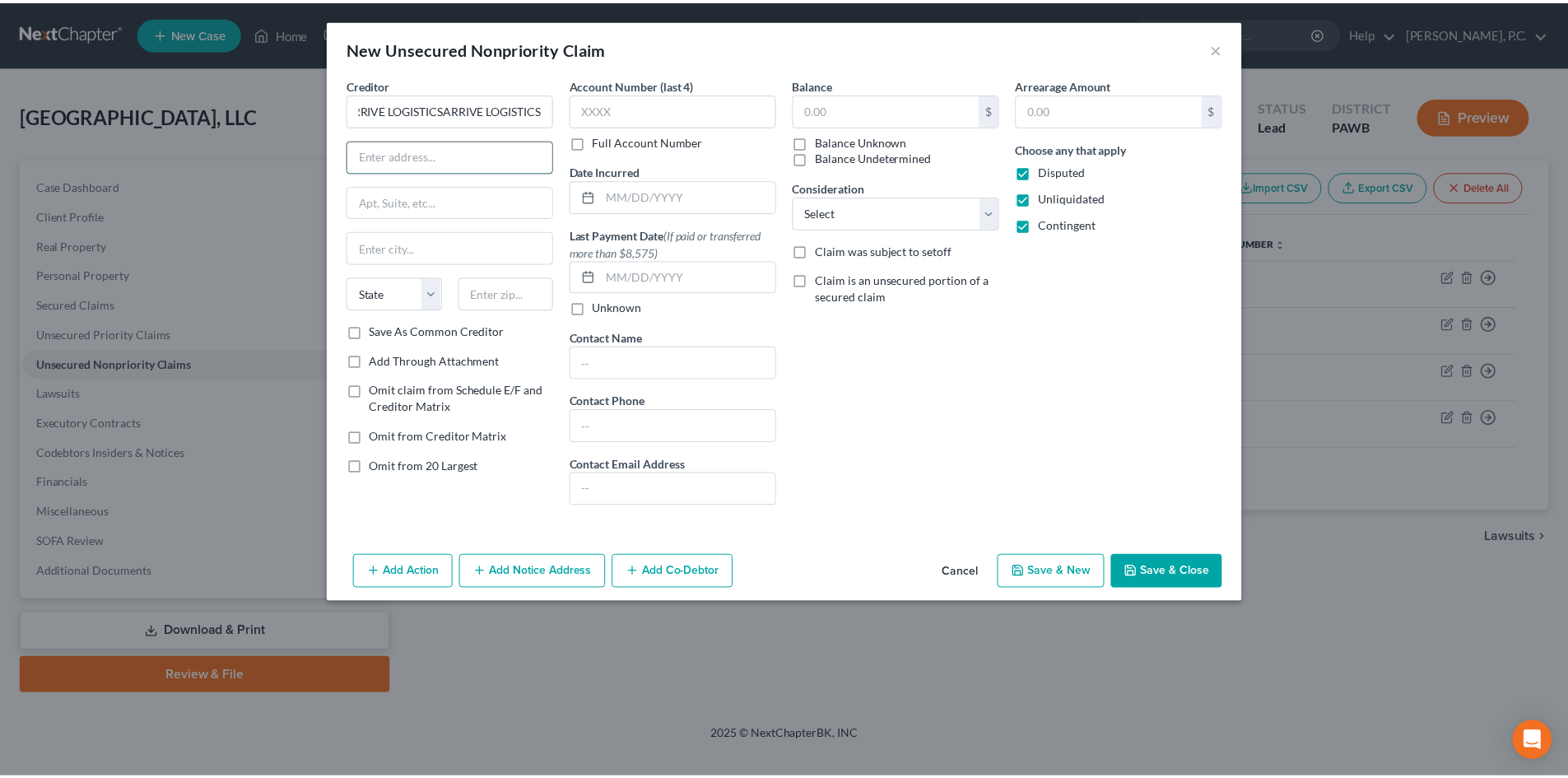
scroll to position [0, 0]
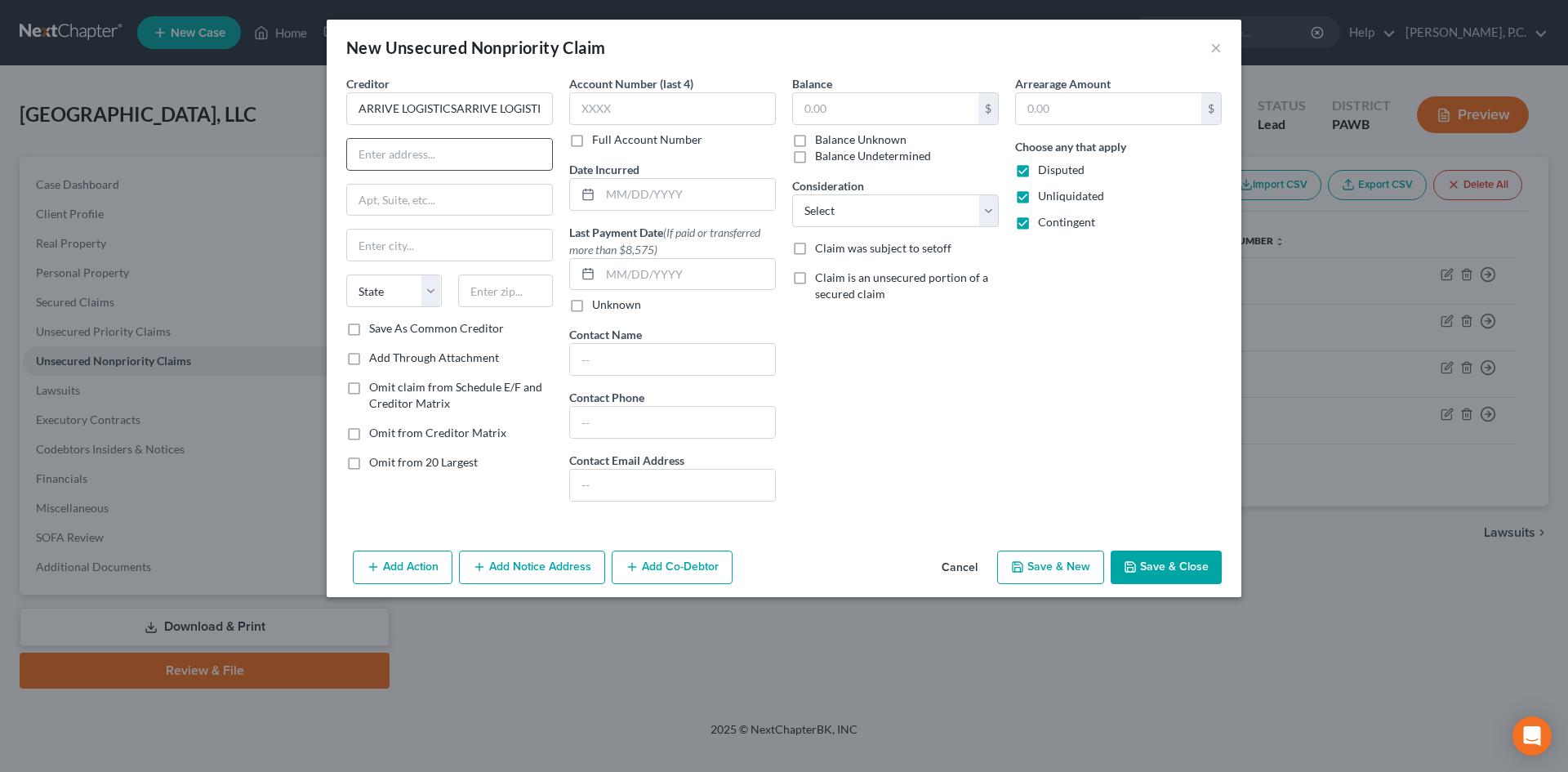
click at [450, 158] on input "text" at bounding box center [449, 154] width 205 height 31
click at [525, 113] on input "ARRIVE LOGISTICSARRIVE LOGISTICS" at bounding box center [449, 108] width 207 height 32
drag, startPoint x: 525, startPoint y: 112, endPoint x: 287, endPoint y: 120, distance: 238.1
click at [283, 122] on div "New Unsecured Nonpriority Claim × Creditor * ARRIVE LOGISTICSARRIVE LOGISTICS S…" at bounding box center [784, 386] width 1568 height 772
paste input "ARRIVE LOGISTICS"
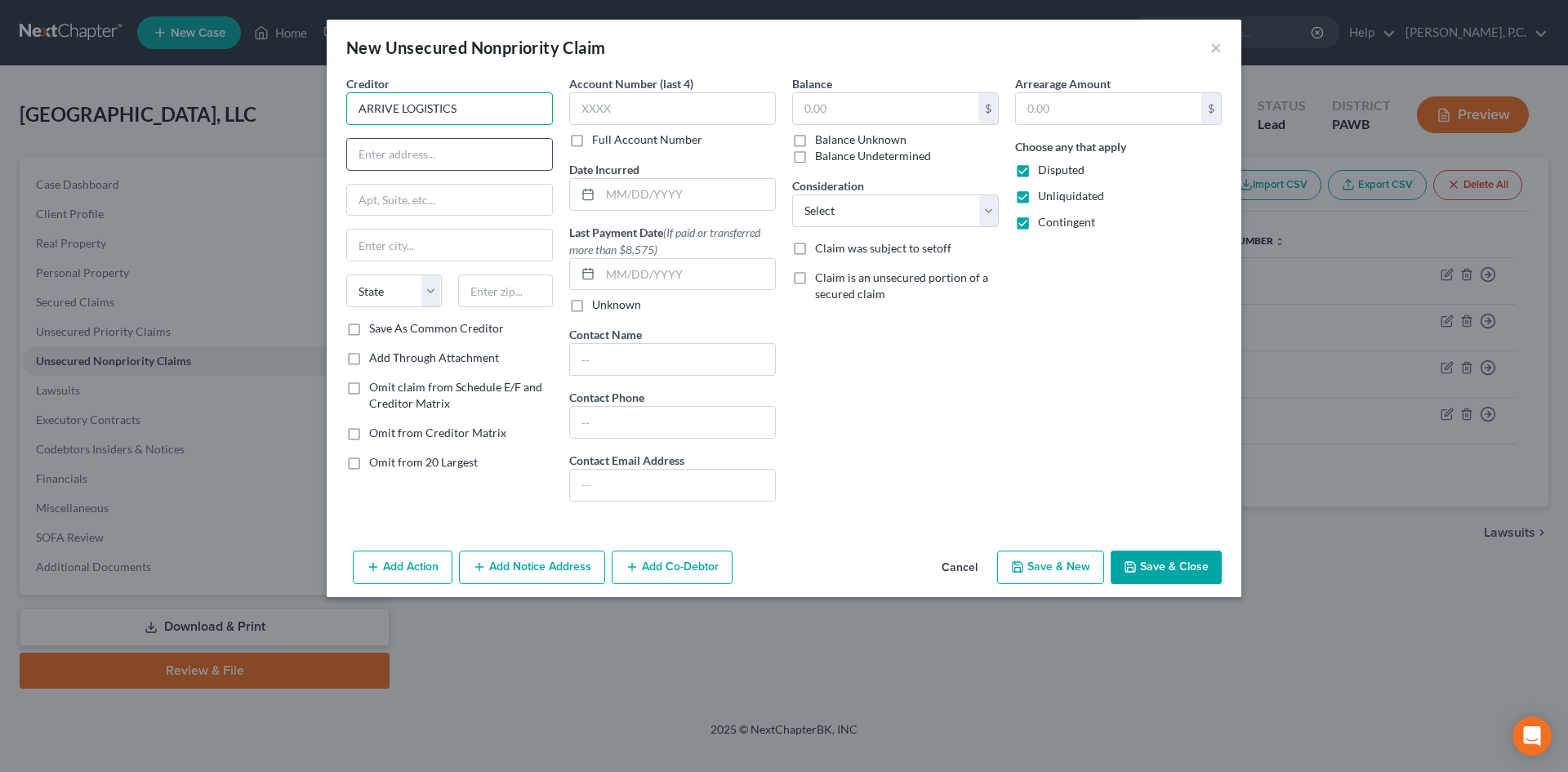
type input "ARRIVE LOGISTICS"
click at [461, 148] on input "text" at bounding box center [449, 154] width 205 height 31
click at [411, 154] on input "text" at bounding box center [449, 154] width 205 height 31
paste input "PO BOX 207779"
type input "PO BOX 207779"
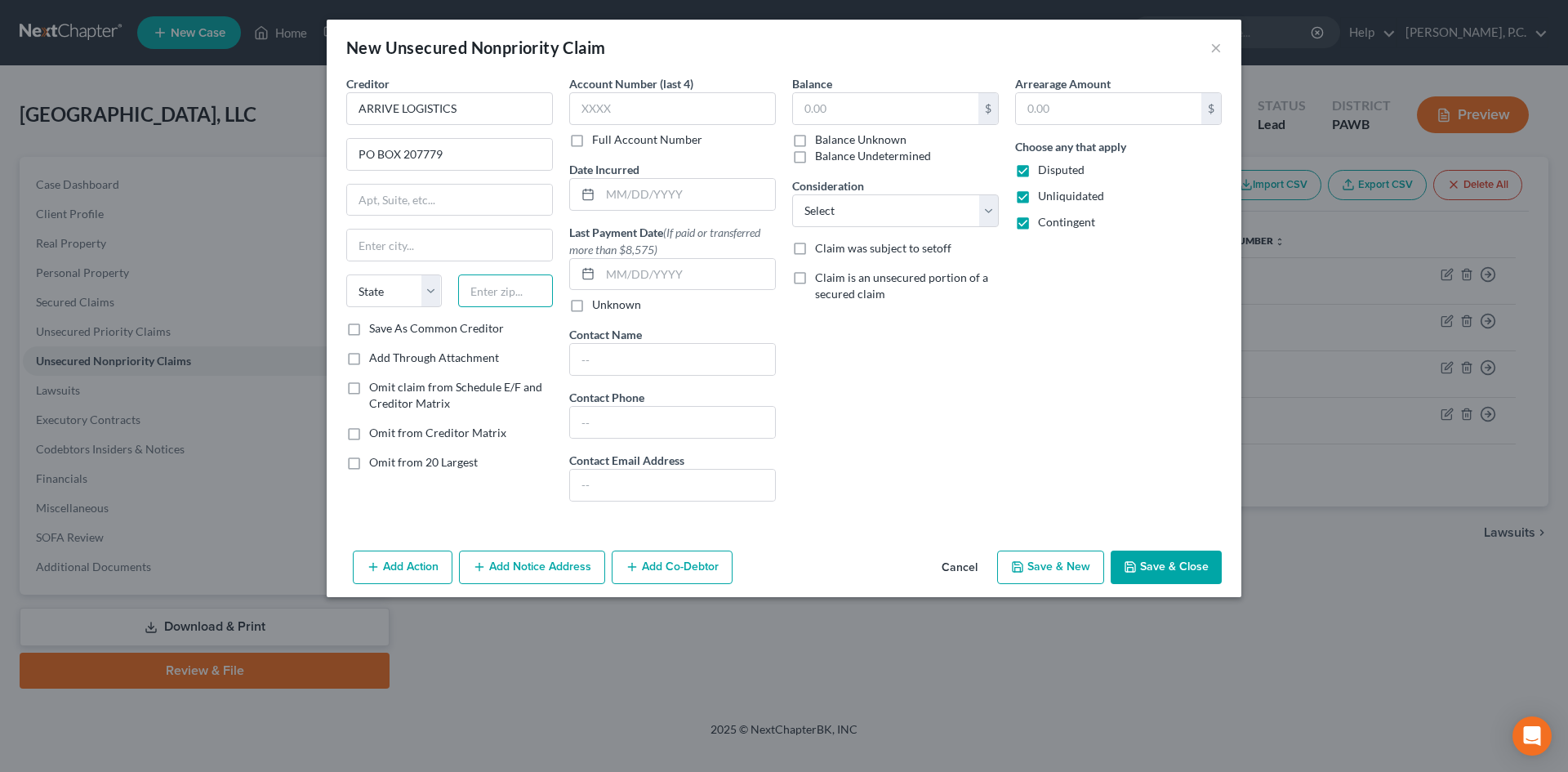
click at [514, 292] on input "text" at bounding box center [505, 290] width 95 height 32
paste input "75320-07779"
click at [457, 250] on input "text" at bounding box center [449, 245] width 205 height 31
click at [463, 201] on input "text" at bounding box center [449, 199] width 205 height 31
click at [868, 327] on div "Balance $ Balance Unknown Balance Undetermined $ Balance Unknown Consideration …" at bounding box center [895, 295] width 223 height 439
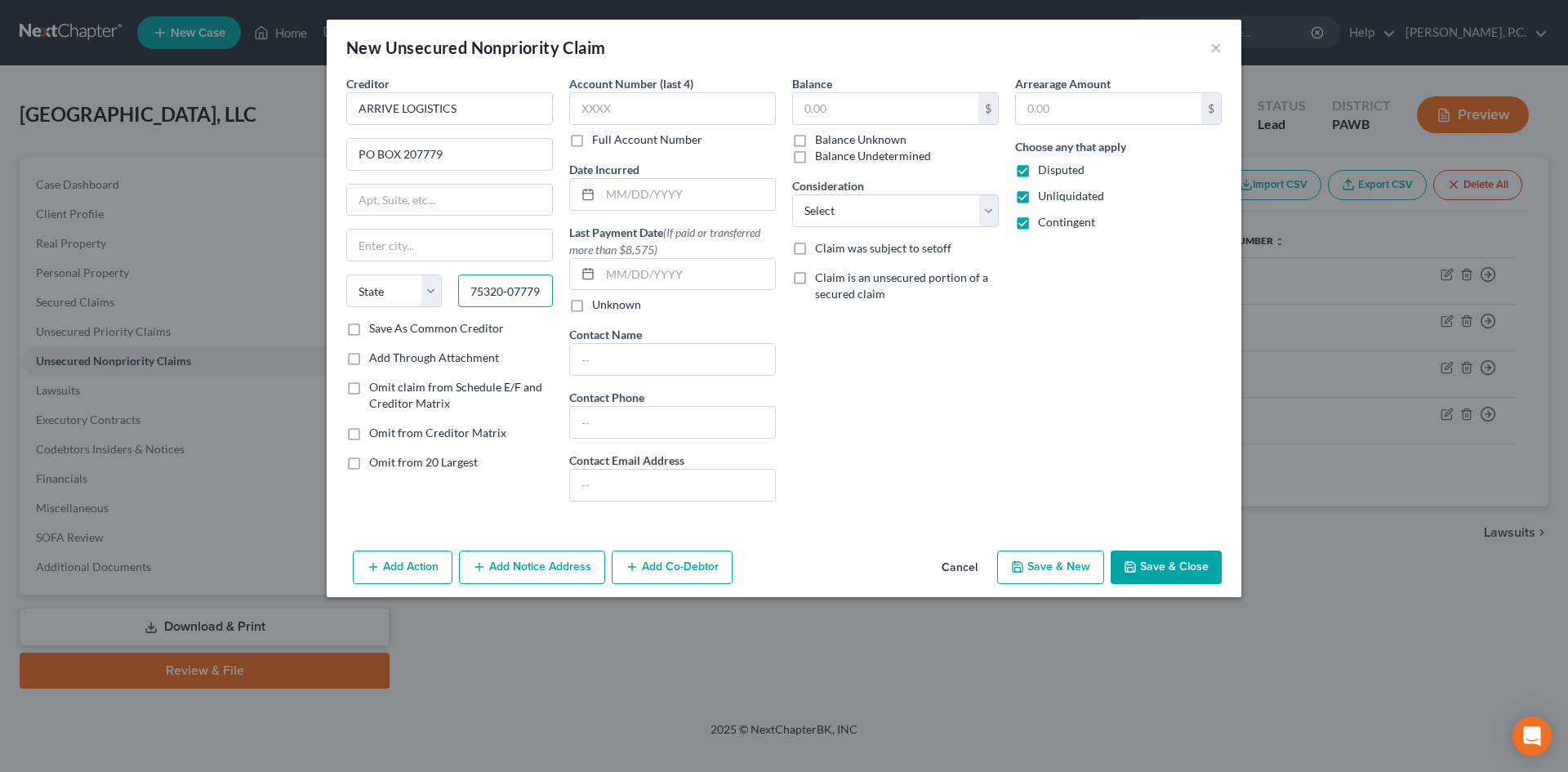
click at [512, 296] on input "75320-07779" at bounding box center [505, 290] width 95 height 32
click at [534, 291] on input "75320-07779" at bounding box center [505, 290] width 95 height 32
click at [539, 292] on input "75320-07779" at bounding box center [505, 290] width 95 height 32
drag, startPoint x: 539, startPoint y: 291, endPoint x: 504, endPoint y: 294, distance: 35.1
click at [504, 294] on input "75320-07779" at bounding box center [505, 290] width 95 height 32
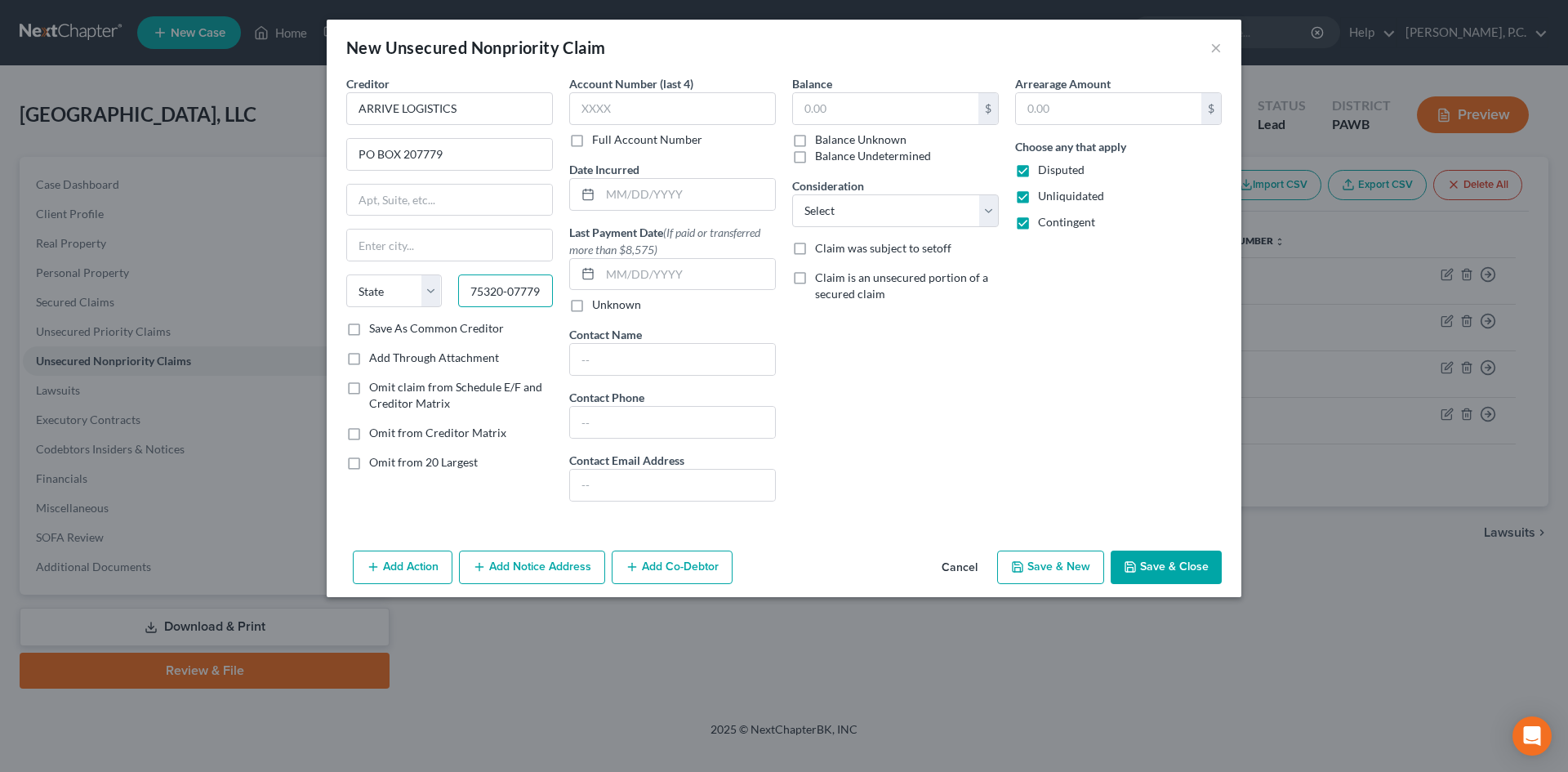
click at [508, 294] on input "75320-07779" at bounding box center [505, 290] width 95 height 32
drag, startPoint x: 503, startPoint y: 292, endPoint x: 541, endPoint y: 292, distance: 38.0
click at [541, 292] on input "75320-07779" at bounding box center [505, 290] width 95 height 32
type input "75320"
type input "[GEOGRAPHIC_DATA]"
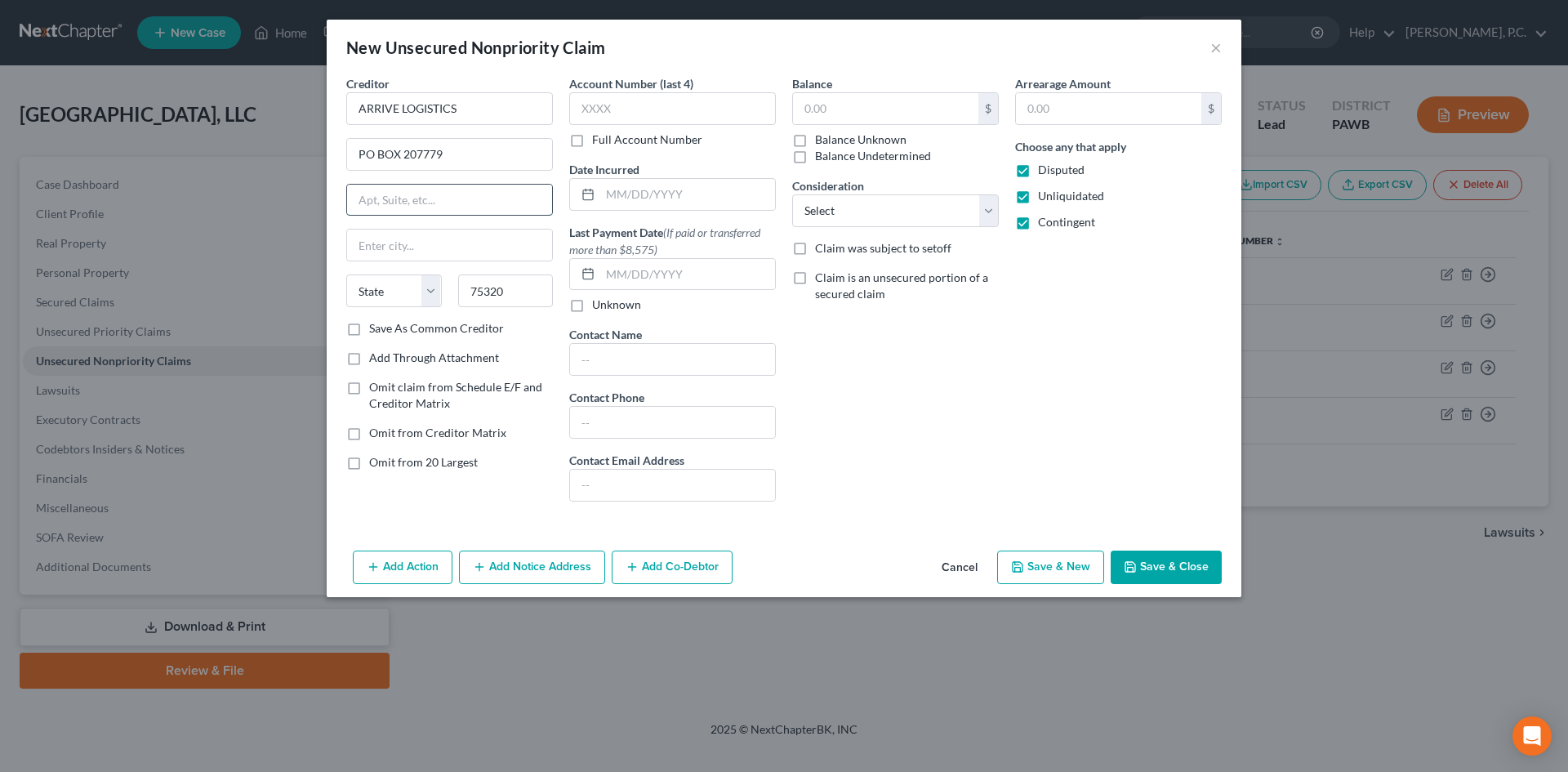
select select "45"
click at [499, 207] on input "text" at bounding box center [449, 199] width 205 height 31
click at [622, 48] on div "New Unsecured Nonpriority Claim ×" at bounding box center [783, 47] width 915 height 56
click at [883, 113] on input "text" at bounding box center [886, 108] width 185 height 31
paste input "5,582.68"
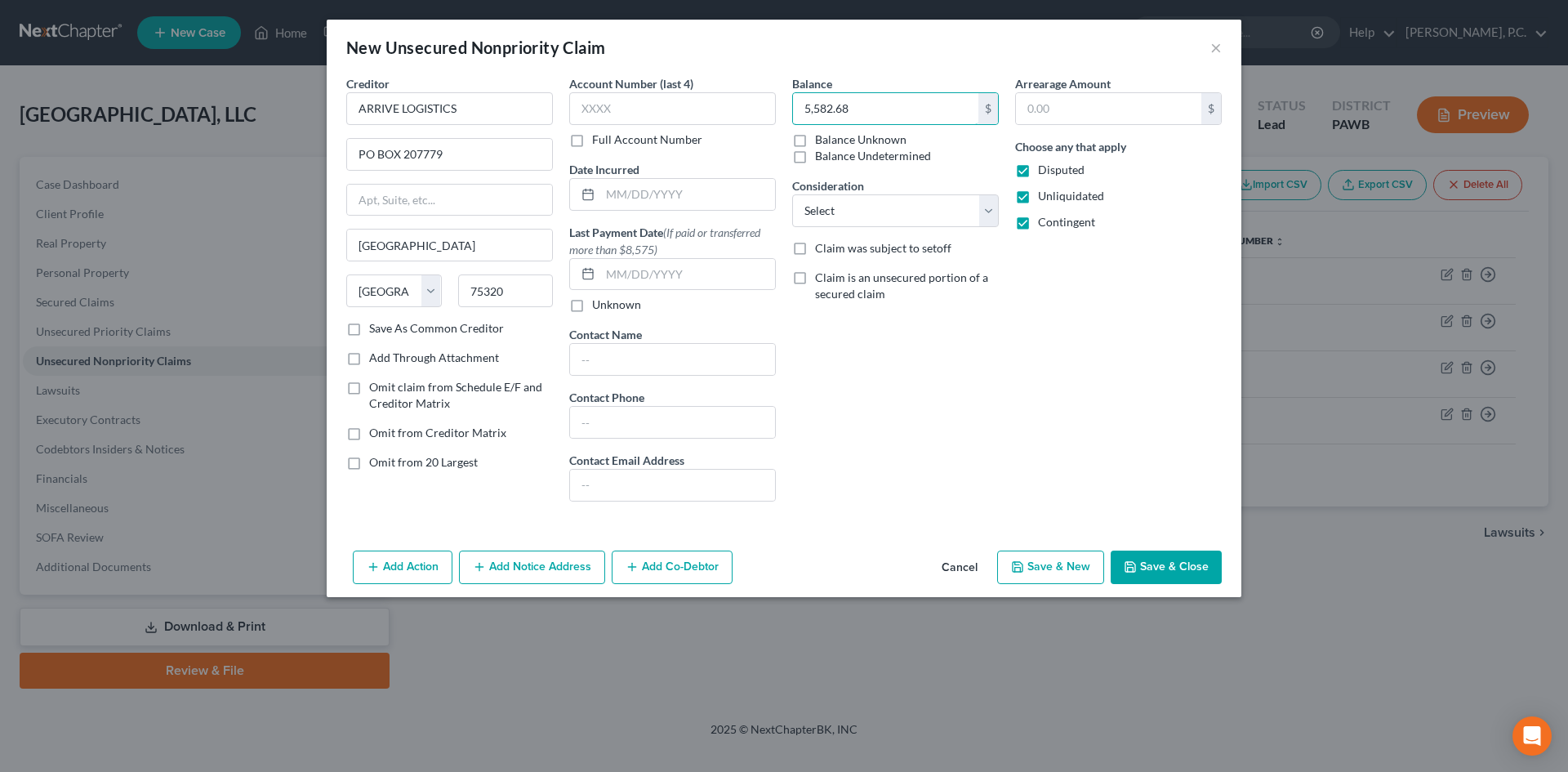
type input "5,582.68"
click at [1096, 380] on div "Arrearage Amount $ Choose any that apply Disputed Unliquidated Contingent" at bounding box center [1119, 295] width 223 height 439
type input "5,58"
click at [884, 114] on input "text" at bounding box center [886, 108] width 185 height 31
drag, startPoint x: 642, startPoint y: 105, endPoint x: 514, endPoint y: 108, distance: 128.0
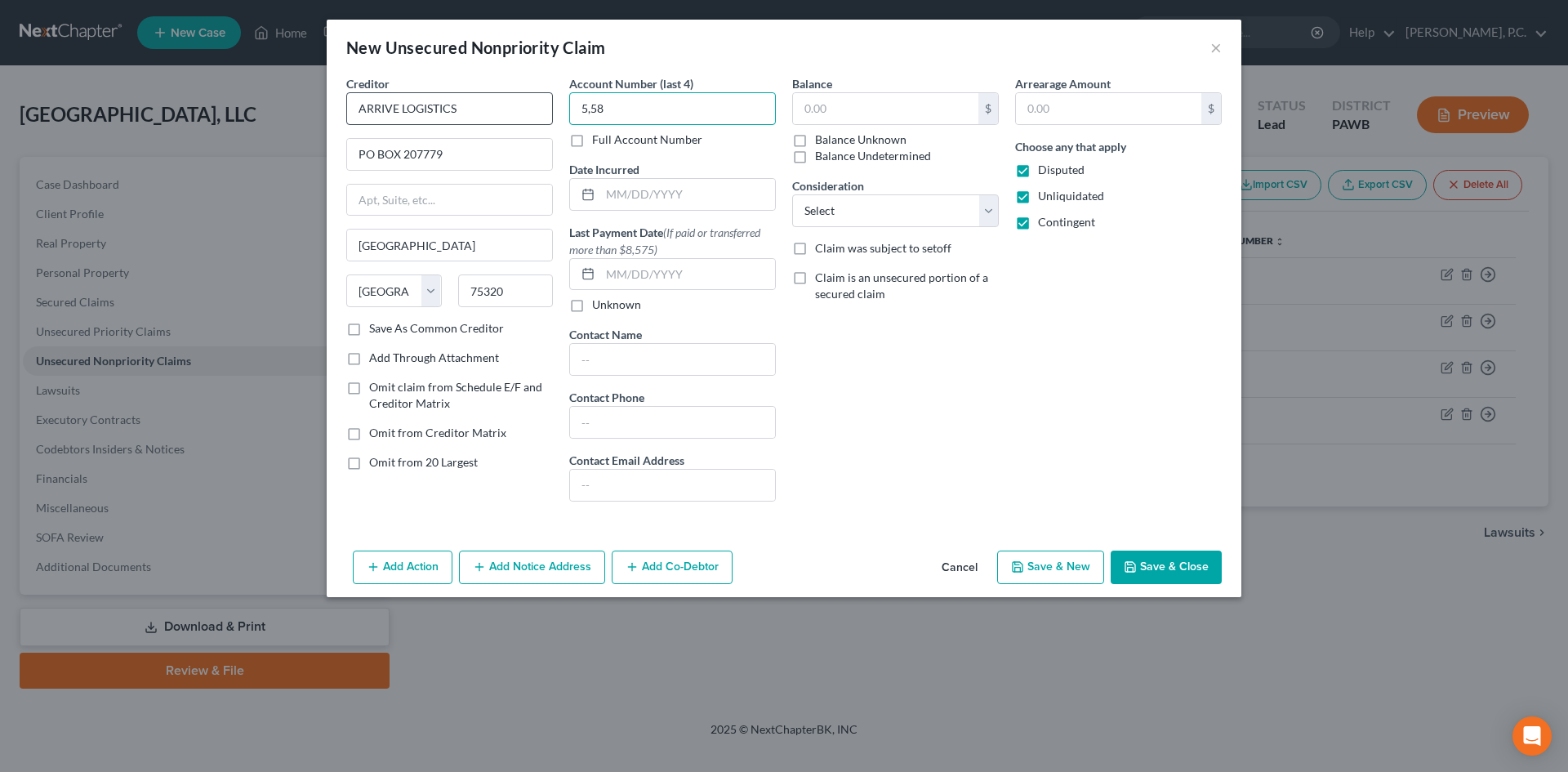
click at [514, 108] on div "Creditor * ARRIVE LOGISTICS PO BOX 207779 [GEOGRAPHIC_DATA] [US_STATE] AK AR AZ…" at bounding box center [784, 295] width 891 height 439
click at [827, 104] on input "text" at bounding box center [886, 108] width 185 height 31
paste input "3,907.68"
type input "3,907.68"
click at [1079, 378] on div "Arrearage Amount $ Choose any that apply Disputed Unliquidated Contingent" at bounding box center [1119, 295] width 223 height 439
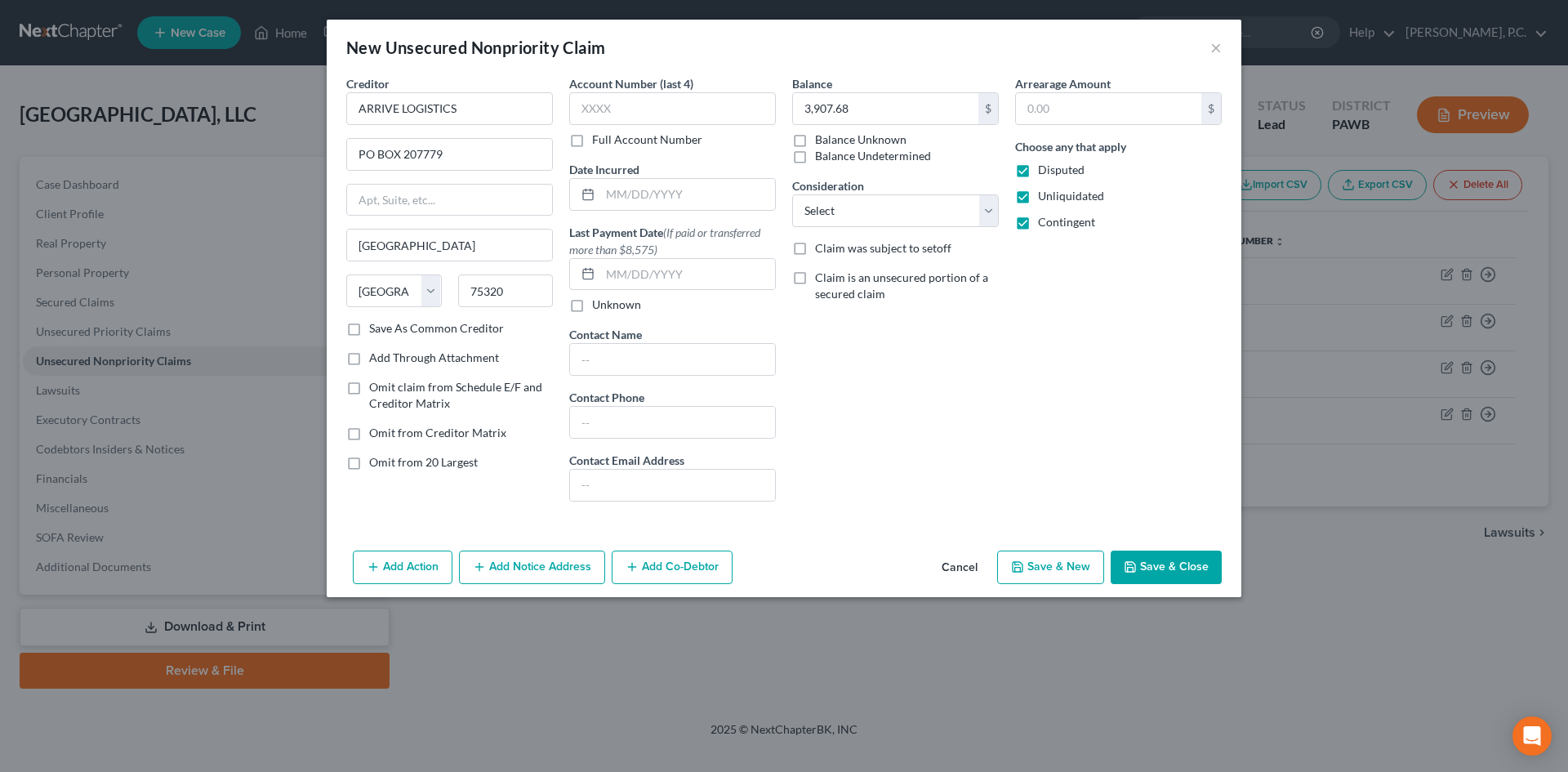
click at [1046, 564] on button "Save & New" at bounding box center [1050, 567] width 107 height 34
click at [382, 108] on input "text" at bounding box center [449, 108] width 207 height 32
paste input "ALTIUM PACKAGING"
type input "ALTIUM PACKAGING"
click at [411, 154] on input "text" at bounding box center [449, 154] width 205 height 31
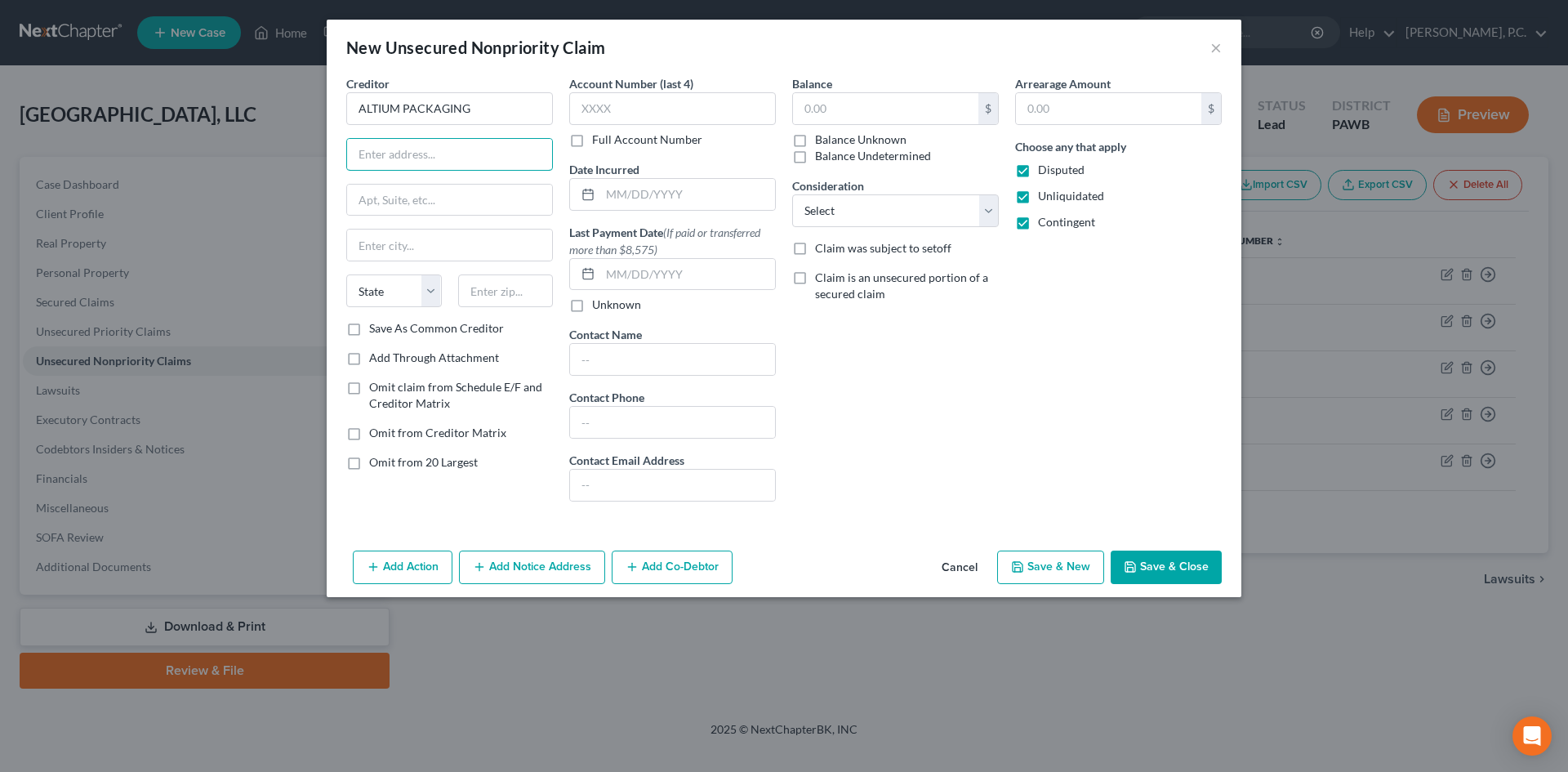
paste input "PO BOX 417732"
type input "PO BOX 417732"
click at [511, 296] on input "text" at bounding box center [505, 290] width 95 height 32
type input "02241"
type input "[GEOGRAPHIC_DATA]"
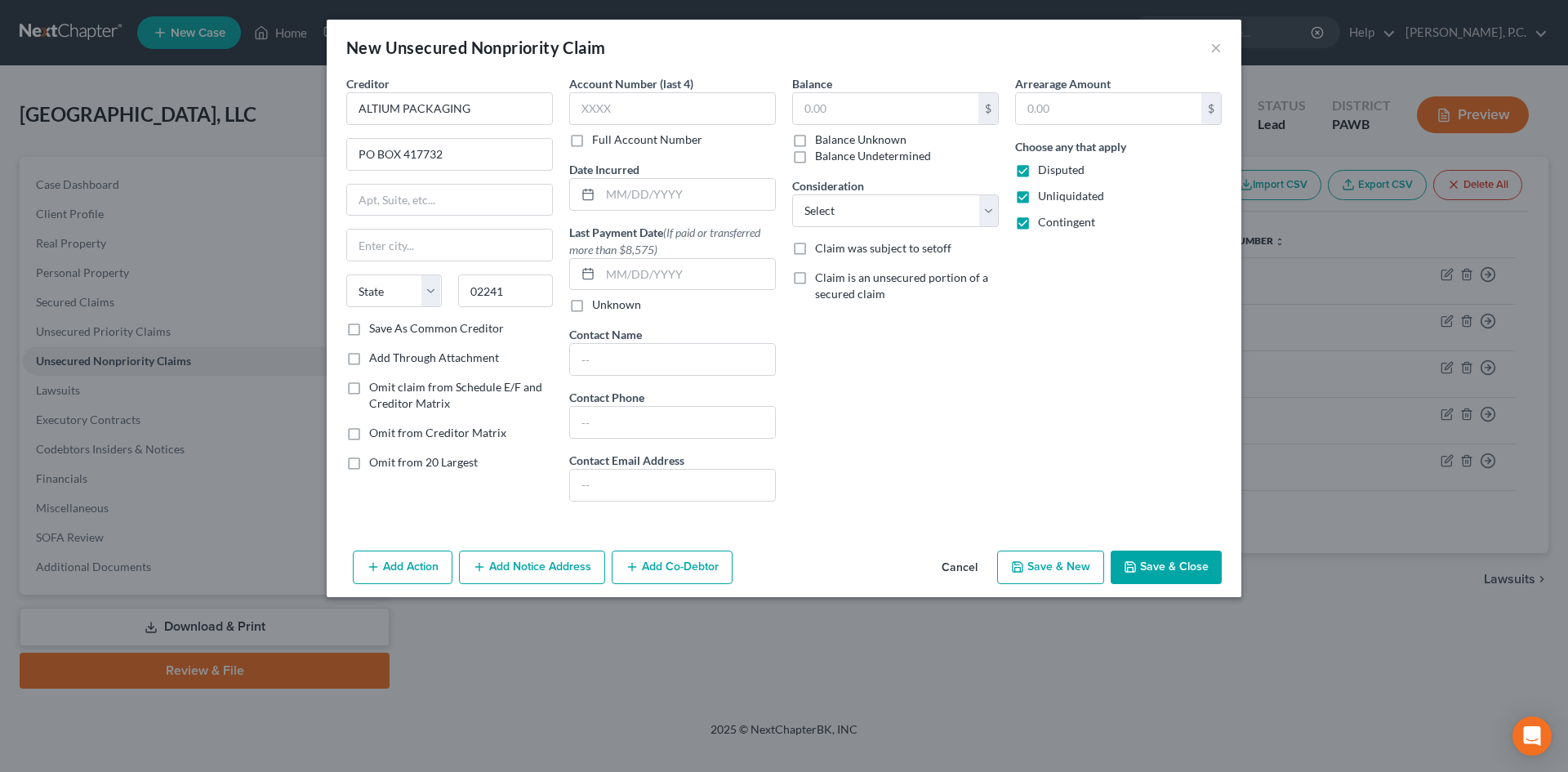
select select "22"
click at [817, 333] on div "Balance $ Balance Unknown Balance Undetermined $ Balance Unknown Consideration …" at bounding box center [895, 295] width 223 height 439
click at [856, 107] on input "text" at bounding box center [886, 108] width 185 height 31
paste input "323,694.93"
type input "323,694.93"
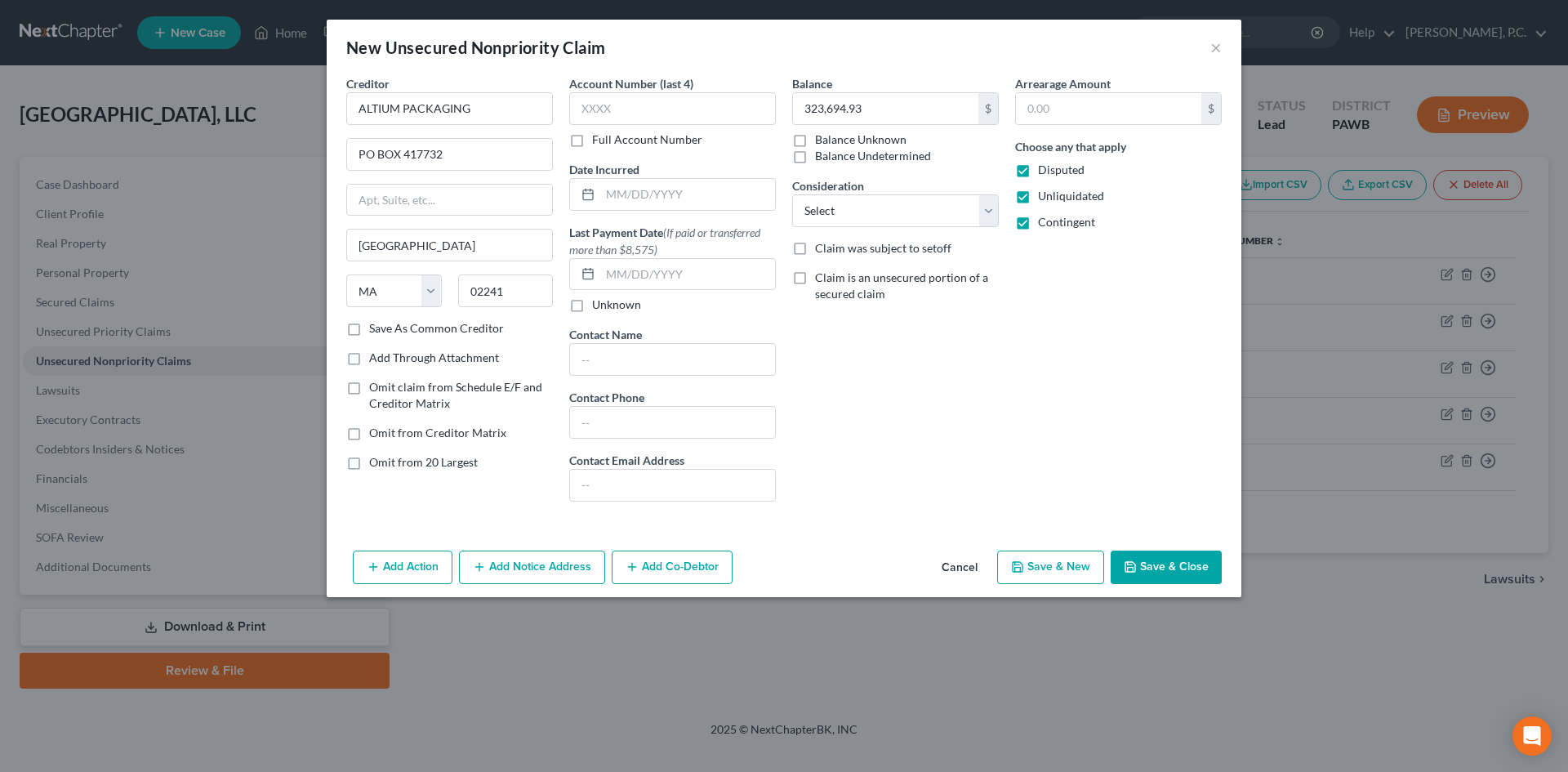
click at [970, 382] on div "Balance 323,694.93 $ Balance Unknown Balance Undetermined 323,694.93 $ Balance …" at bounding box center [895, 295] width 223 height 439
click at [1057, 566] on button "Save & New" at bounding box center [1050, 567] width 107 height 34
click at [410, 114] on input "text" at bounding box center [449, 108] width 207 height 32
paste input "Amcor Rigid Plastics USA, Inc."
type input "Amcor Rigid Plastics USA, Inc."
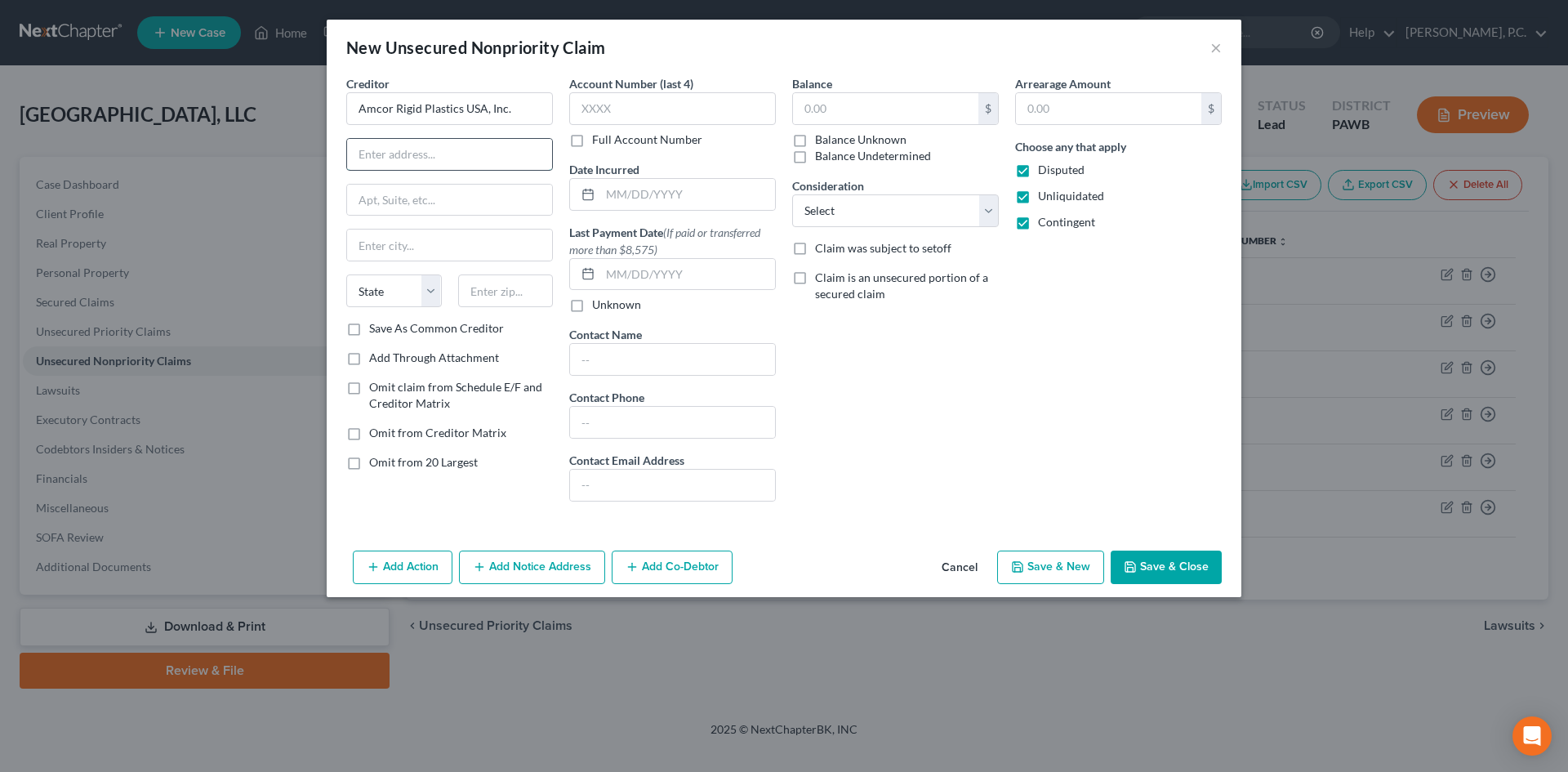
click at [386, 153] on input "text" at bounding box center [449, 154] width 205 height 31
paste input "PO Box 93748"
type input "PO Box 93748"
click at [478, 288] on input "text" at bounding box center [505, 290] width 95 height 32
type input "60673"
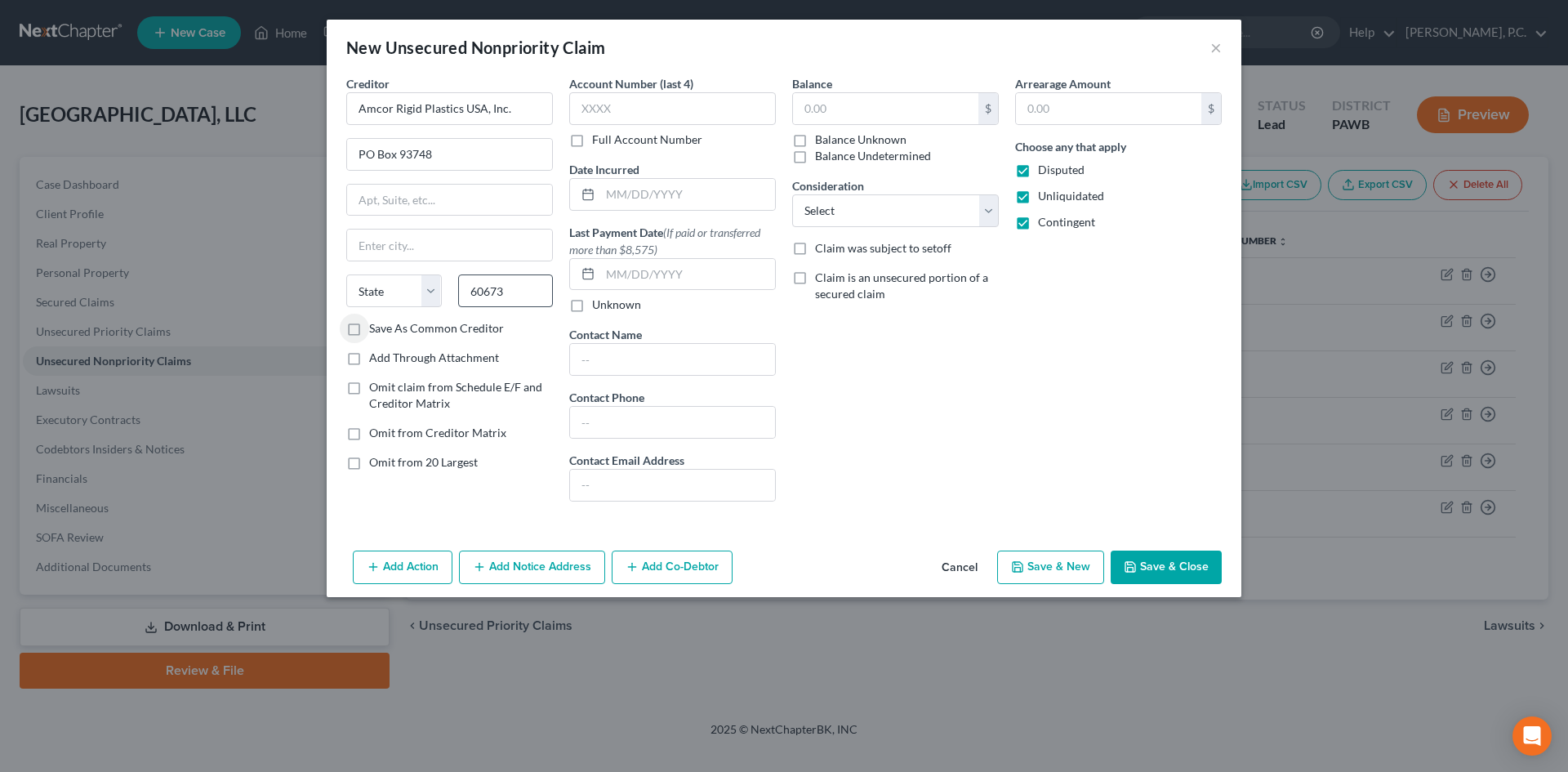
type input "[GEOGRAPHIC_DATA]"
select select "14"
click at [946, 441] on div "Balance $ Balance Unknown Balance Undetermined $ Balance Unknown Consideration …" at bounding box center [895, 295] width 223 height 439
click at [927, 108] on input "text" at bounding box center [886, 108] width 185 height 31
paste input "15,772.08"
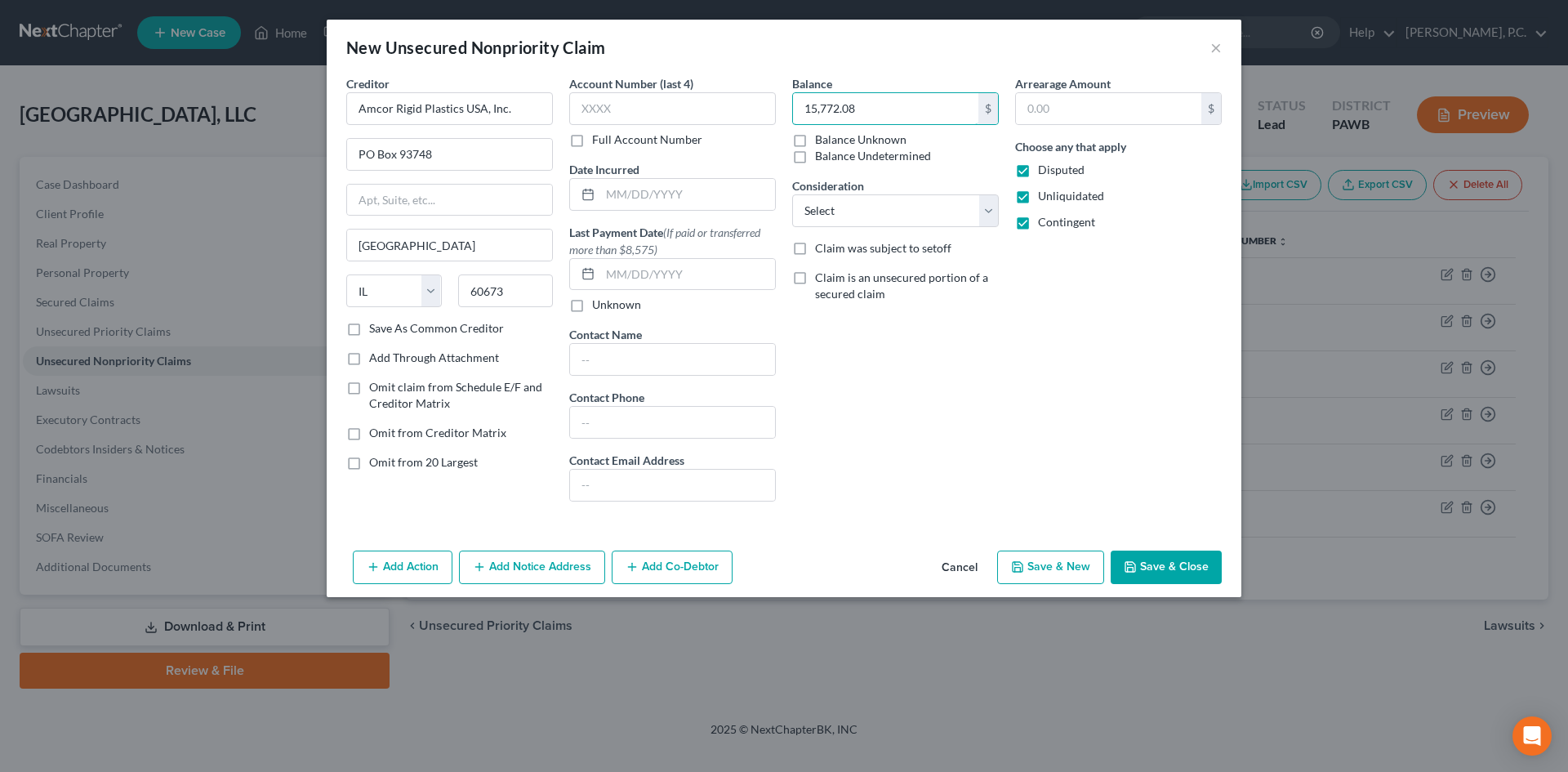
type input "15,772.08"
click at [1050, 422] on div "Arrearage Amount $ Choose any that apply Disputed Unliquidated Contingent" at bounding box center [1119, 295] width 223 height 439
click at [1044, 558] on button "Save & New" at bounding box center [1050, 567] width 107 height 34
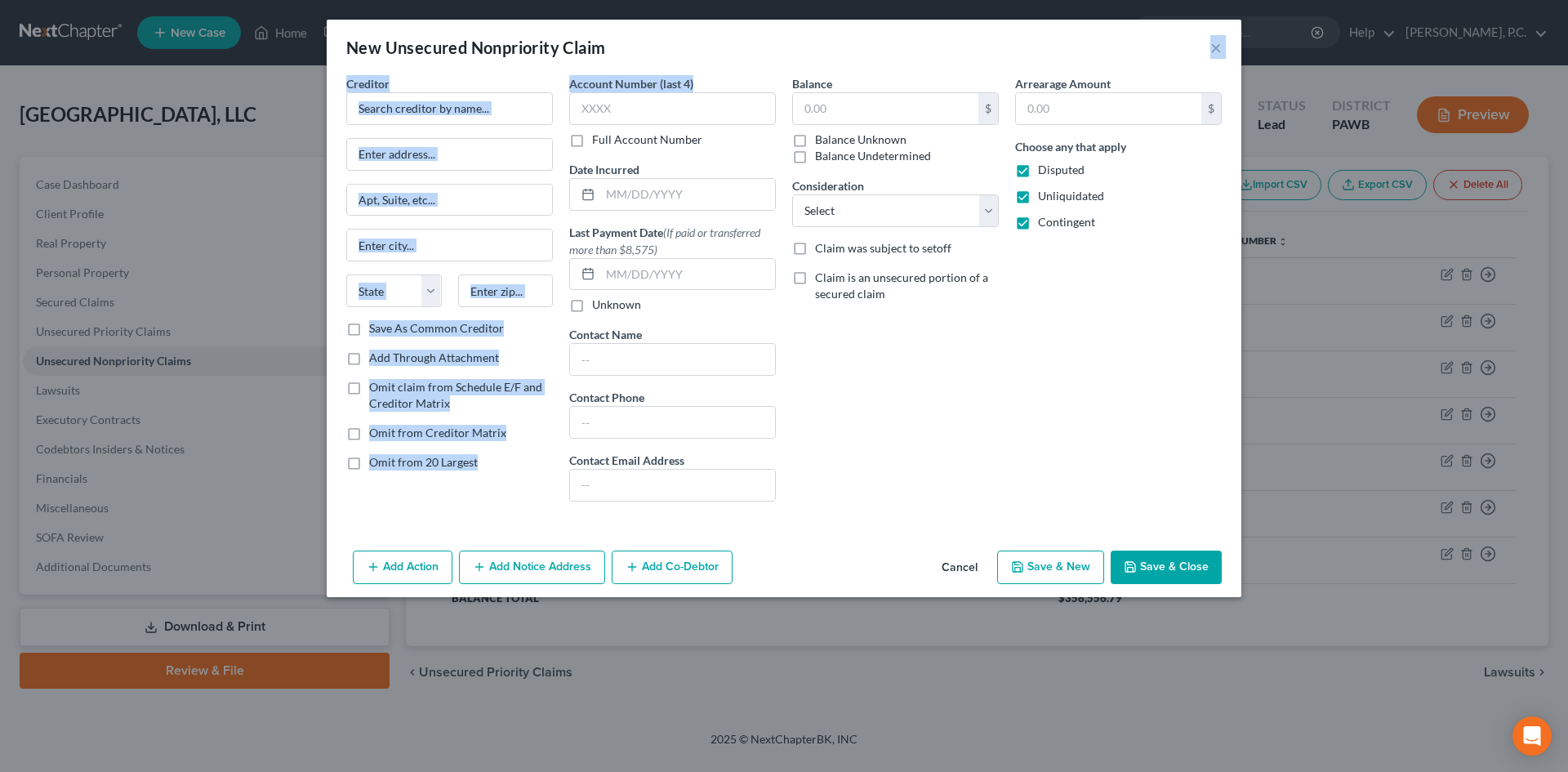
drag, startPoint x: 980, startPoint y: 49, endPoint x: 716, endPoint y: 65, distance: 264.5
click at [708, 92] on div "New Unsecured Nonpriority Claim × Creditor * State [US_STATE] AK AR AZ [GEOGRAP…" at bounding box center [783, 308] width 915 height 577
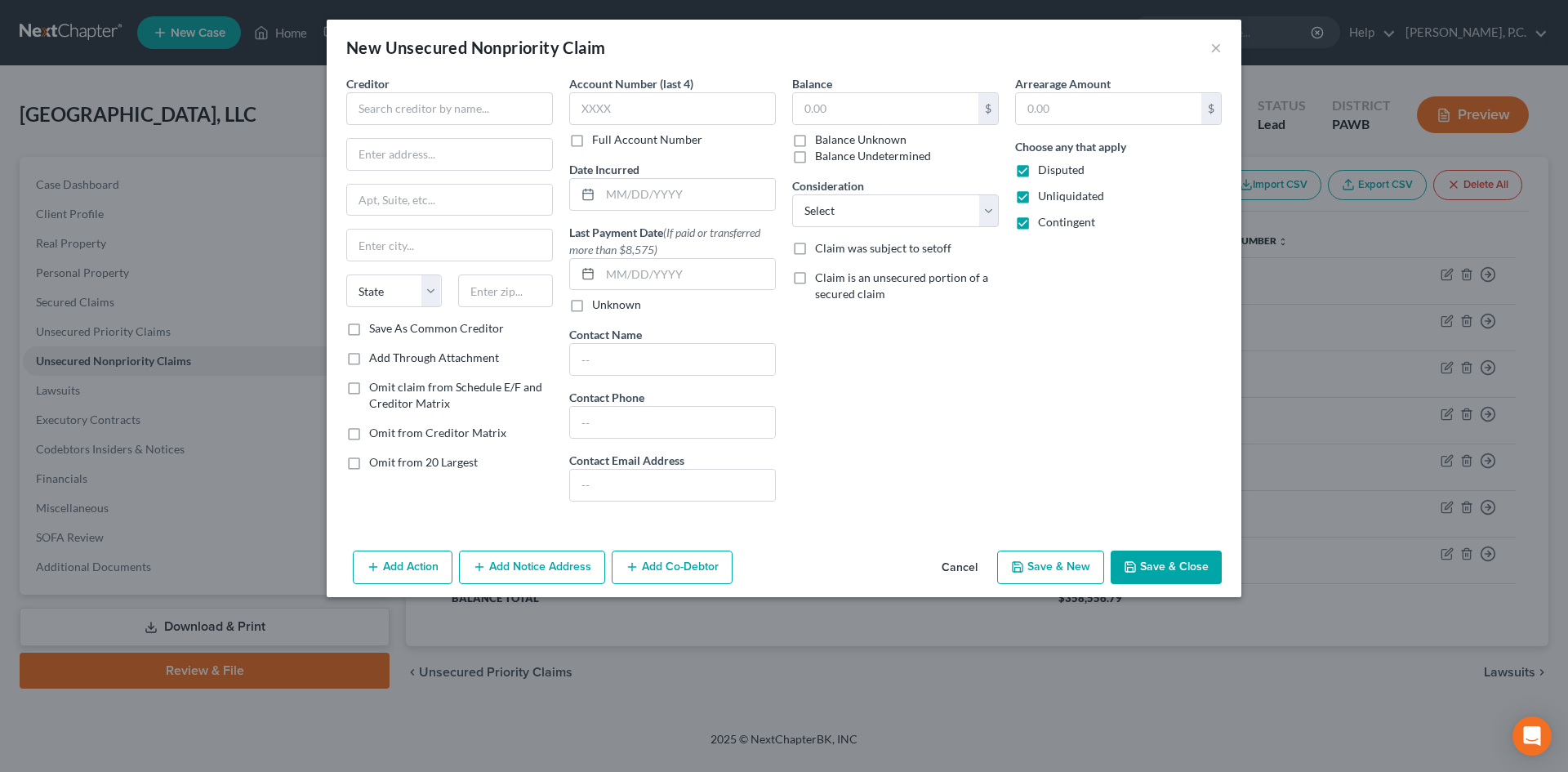
click at [745, 33] on div "New Unsecured Nonpriority Claim ×" at bounding box center [783, 47] width 915 height 56
click at [1216, 44] on button "×" at bounding box center [1216, 47] width 11 height 19
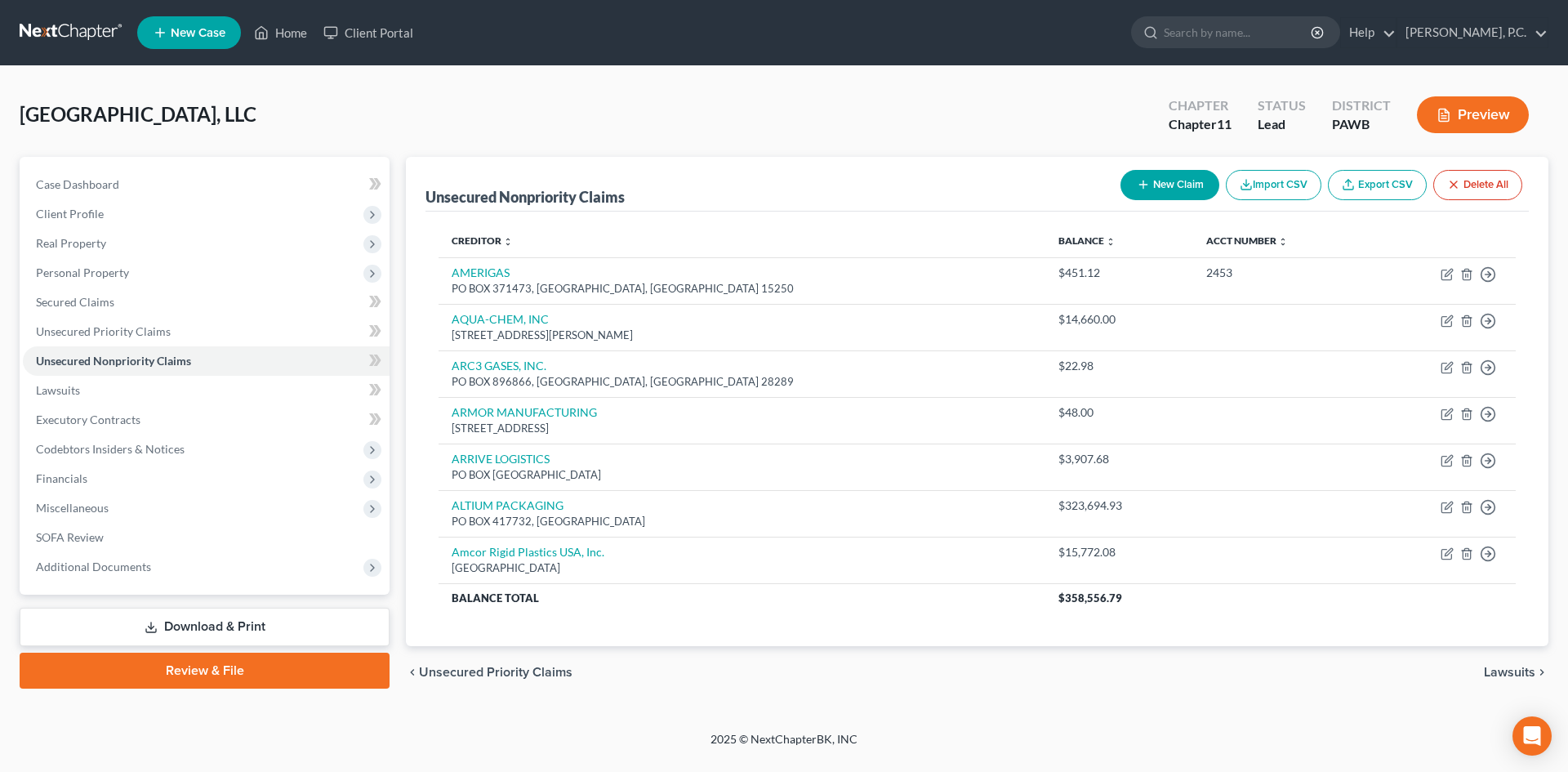
click at [1175, 189] on button "New Claim" at bounding box center [1170, 184] width 99 height 31
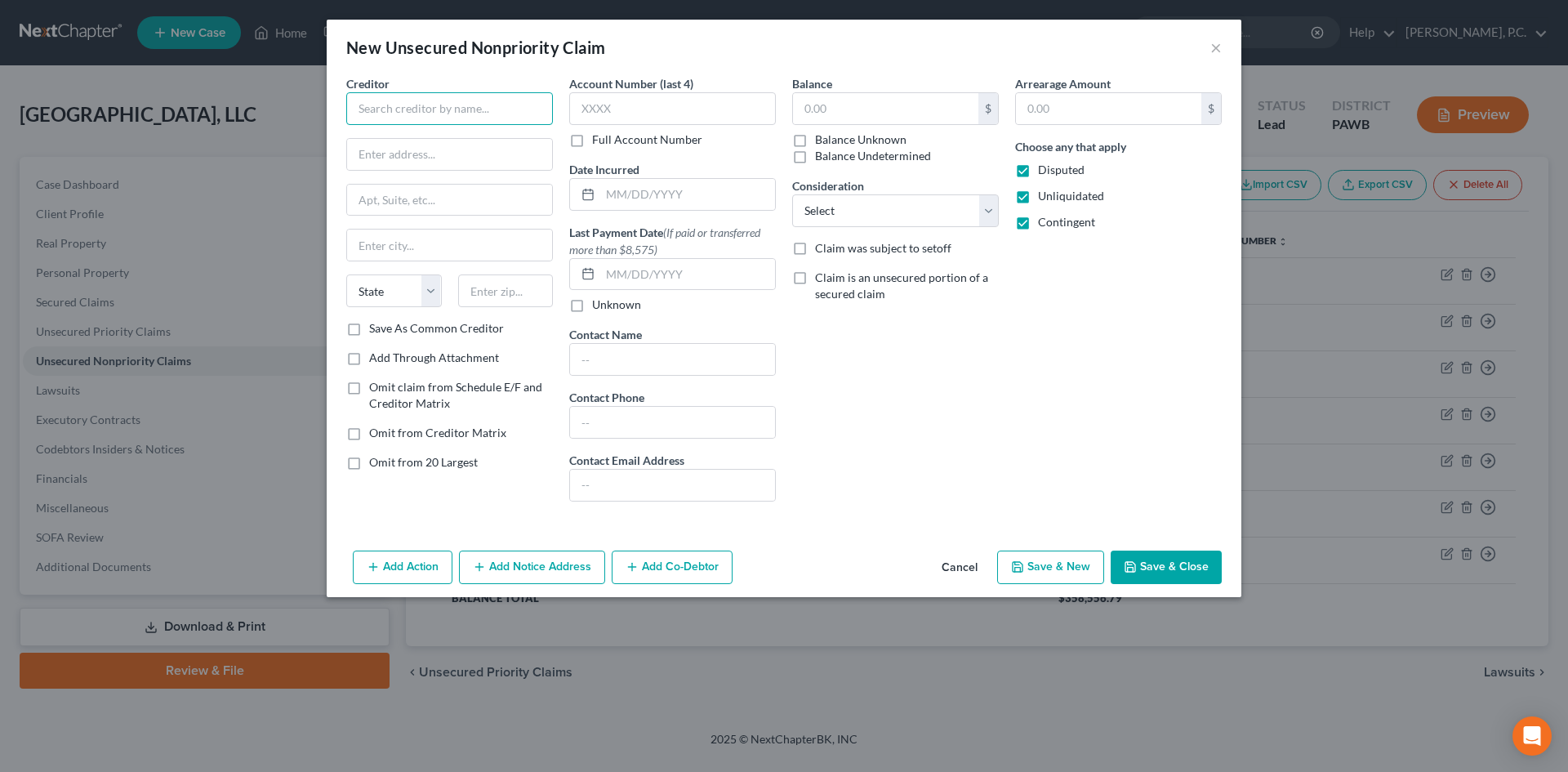
click at [421, 115] on input "text" at bounding box center [449, 108] width 207 height 32
paste input "AUSTIN TAPE & LABEL CO"
type input "AUSTIN TAPE & LABEL CO"
click at [394, 157] on input "text" at bounding box center [449, 154] width 205 height 31
paste input "3350 CAVALIER TRAIL"
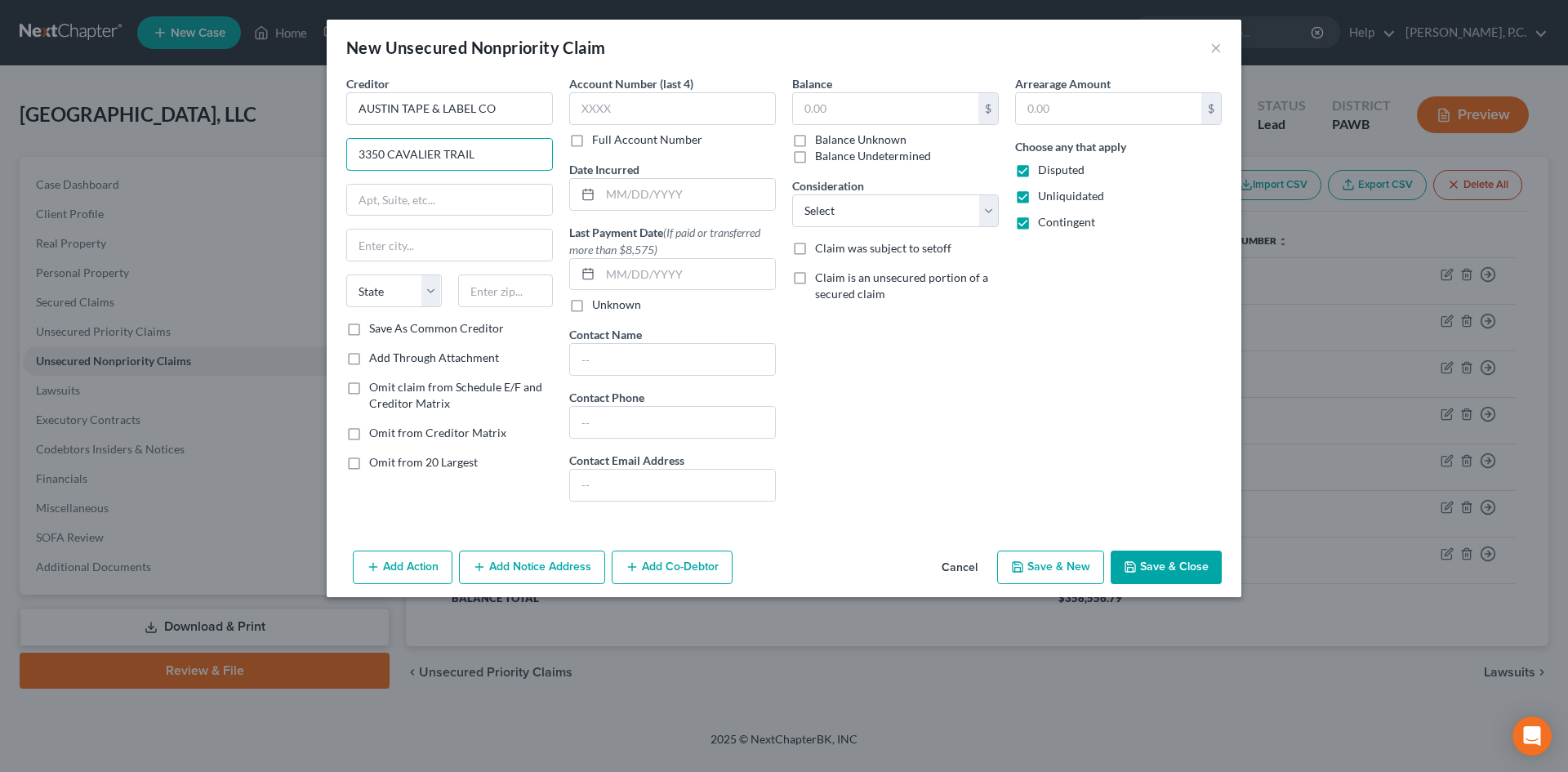
type input "3350 CAVALIER TRAIL"
click at [491, 289] on input "text" at bounding box center [505, 290] width 95 height 32
paste input "44224"
type input "44224"
type input "Stow"
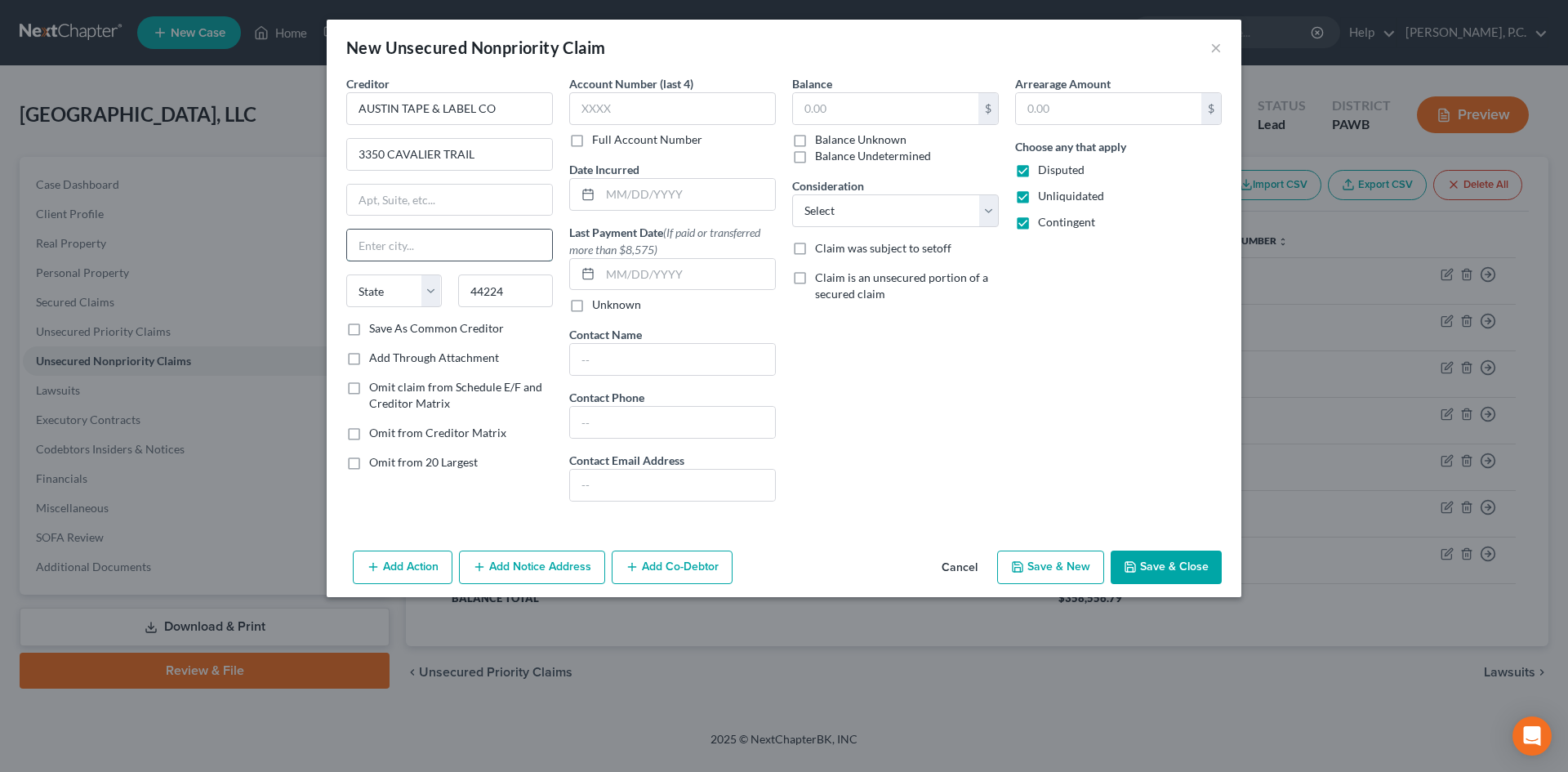
select select "36"
click at [508, 247] on input "Stow" at bounding box center [449, 245] width 205 height 31
click at [875, 361] on div "Balance $ Balance Unknown Balance Undetermined $ Balance Unknown Consideration …" at bounding box center [895, 295] width 223 height 439
click at [881, 118] on input "text" at bounding box center [886, 108] width 185 height 31
paste input "4,533.18"
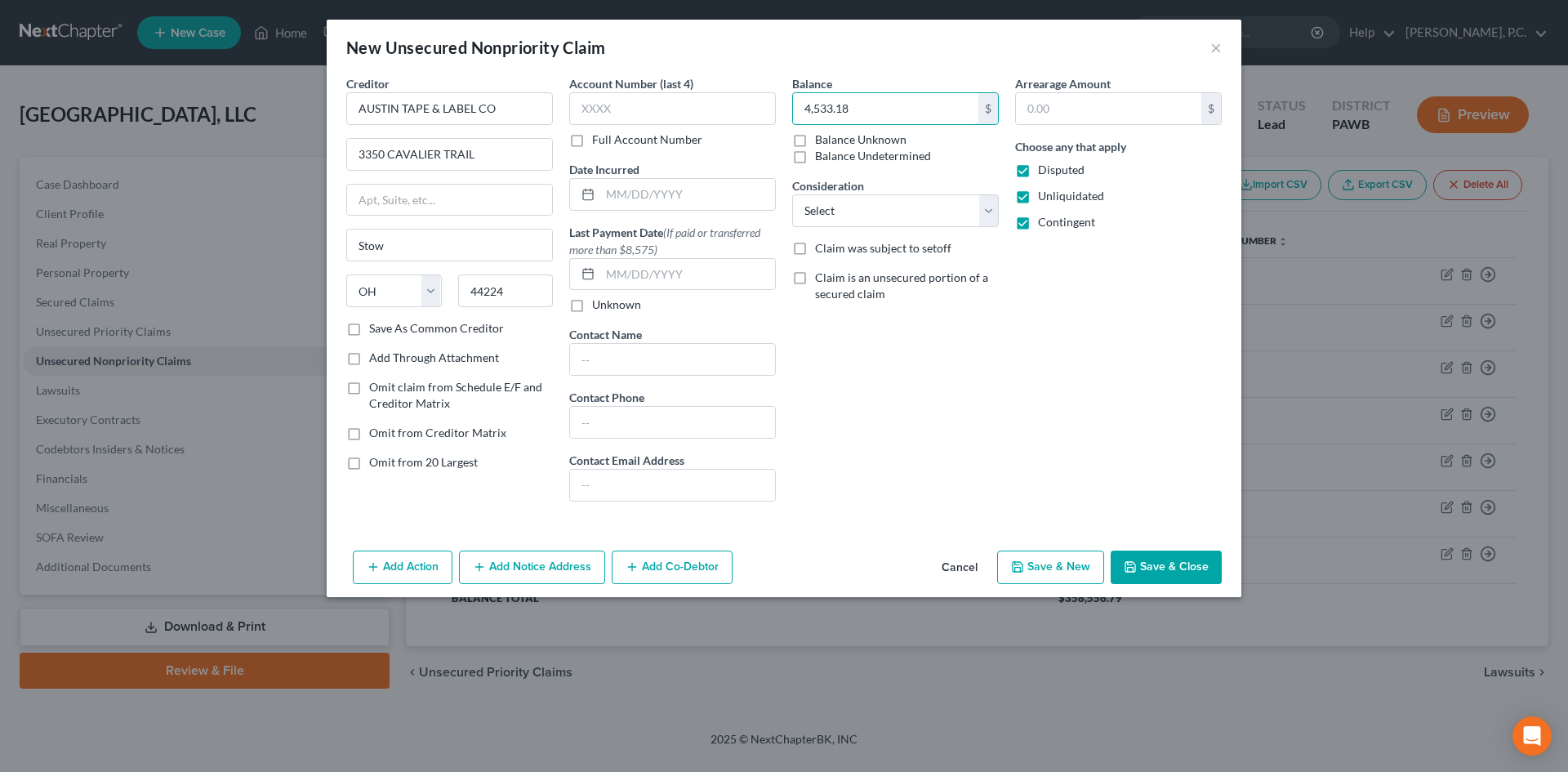
type input "4,533.18"
click at [991, 329] on div "Balance 4,533.18 $ Balance Unknown Balance Undetermined 4,533.18 $ Balance Unkn…" at bounding box center [895, 295] width 223 height 439
click at [1055, 567] on button "Save & New" at bounding box center [1050, 567] width 107 height 34
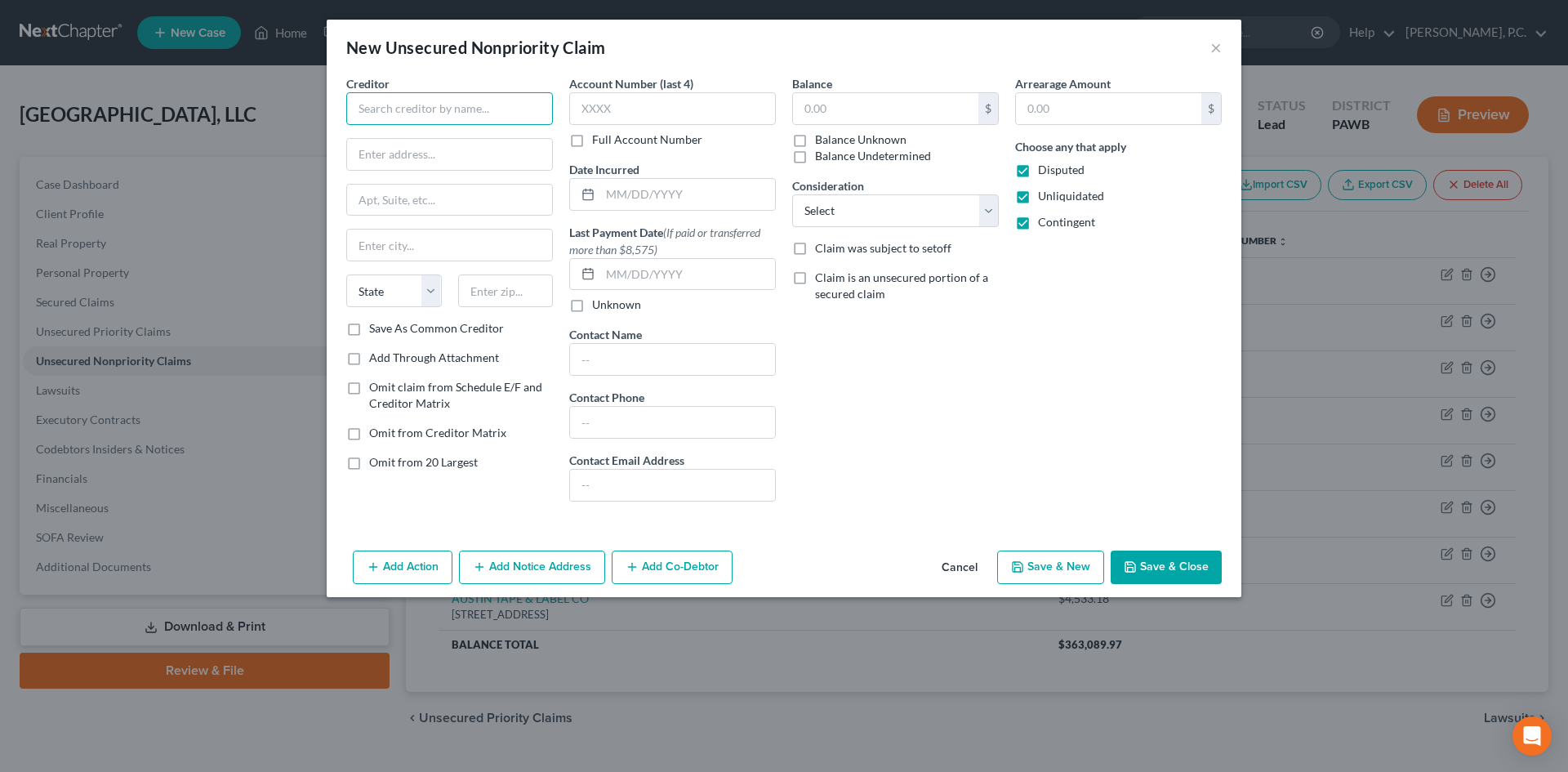
click at [423, 113] on input "text" at bounding box center [449, 108] width 207 height 32
paste input "AUTOMATION DIRECT, INC"
type input "AUTOMATION DIRECT, INC"
click at [473, 158] on input "text" at bounding box center [449, 154] width 205 height 31
paste input "PO BOX 402417"
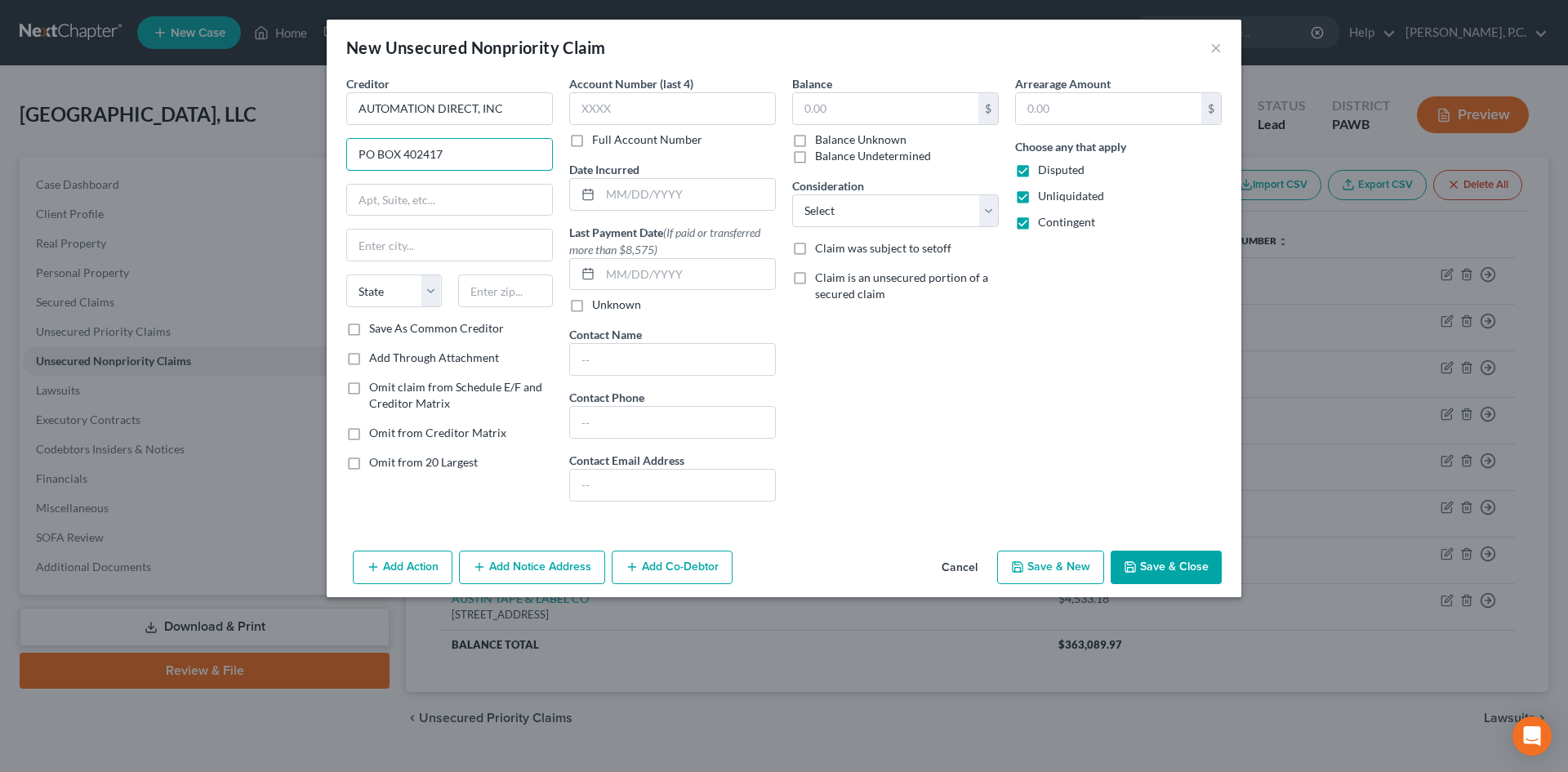
type input "PO BOX 402417"
click at [977, 414] on div "Balance $ Balance Unknown Balance Undetermined $ Balance Unknown Consideration …" at bounding box center [895, 295] width 223 height 439
click at [505, 295] on input "text" at bounding box center [505, 290] width 95 height 32
type input "30384"
type input "[GEOGRAPHIC_DATA]"
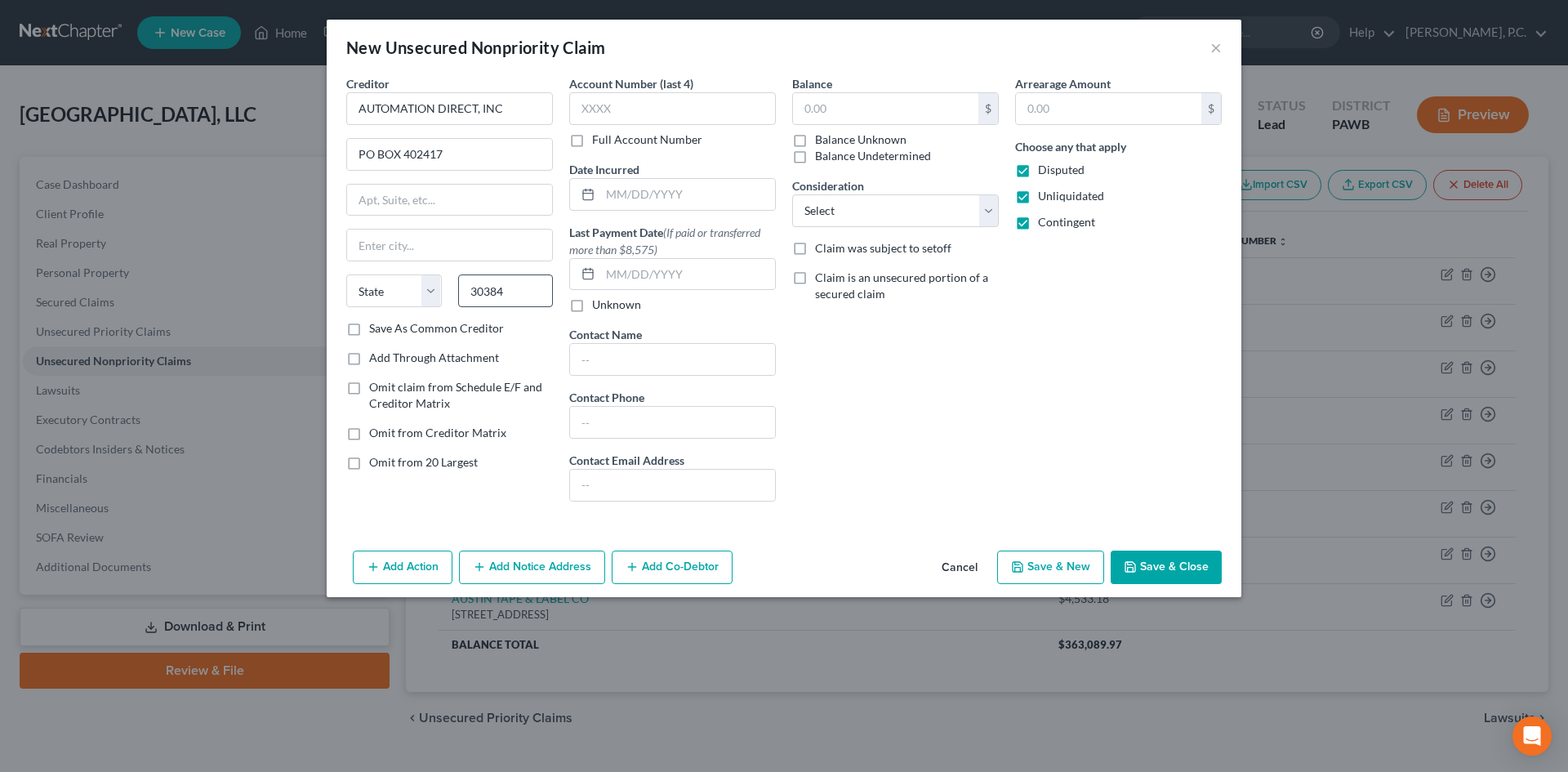
select select "10"
click at [905, 110] on input "text" at bounding box center [886, 108] width 185 height 31
paste input "263.84"
type input "263.84"
click at [1021, 405] on div "Arrearage Amount $ Choose any that apply Disputed Unliquidated Contingent" at bounding box center [1119, 295] width 223 height 439
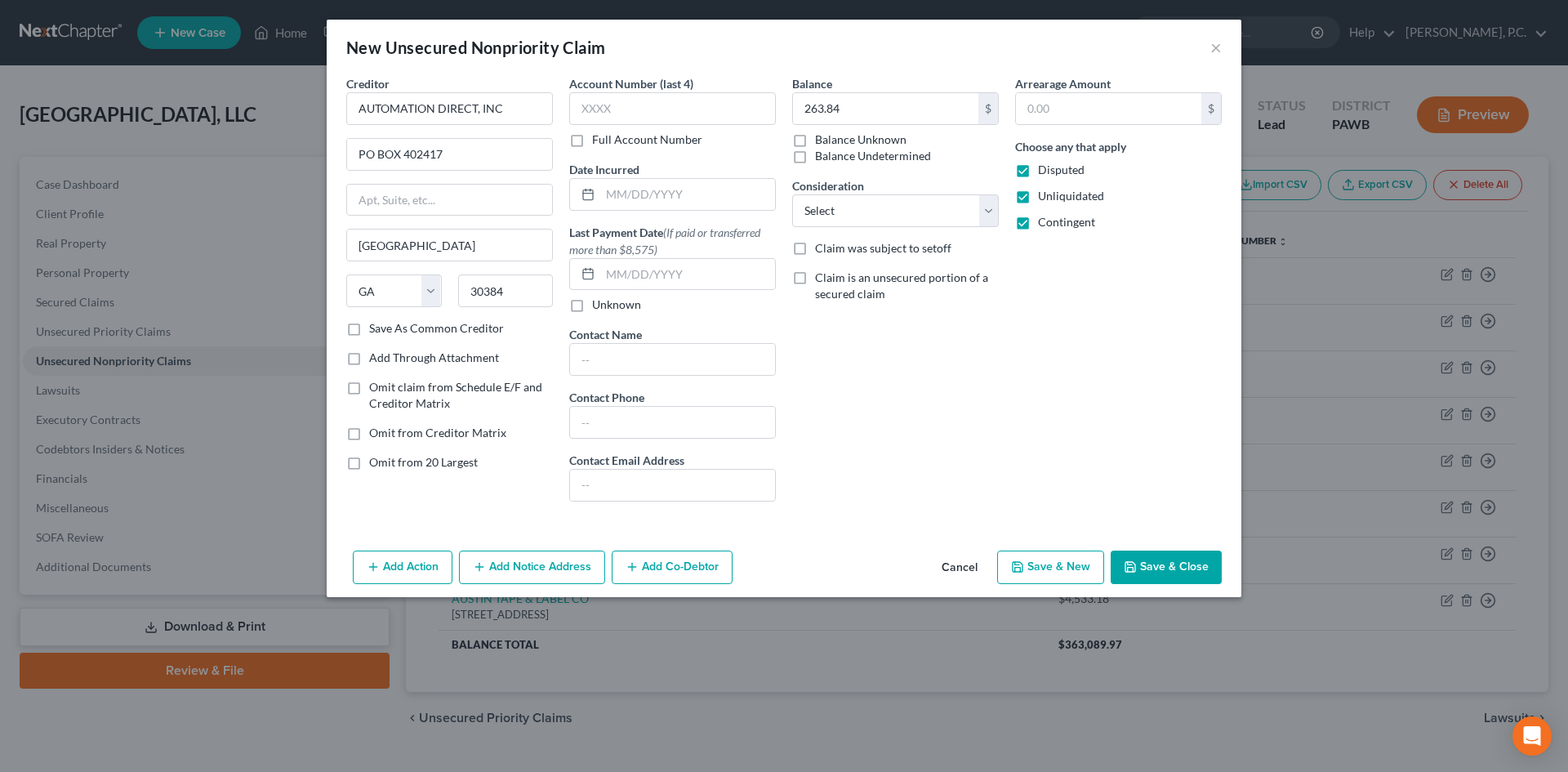
click at [1066, 564] on button "Save & New" at bounding box center [1050, 567] width 107 height 34
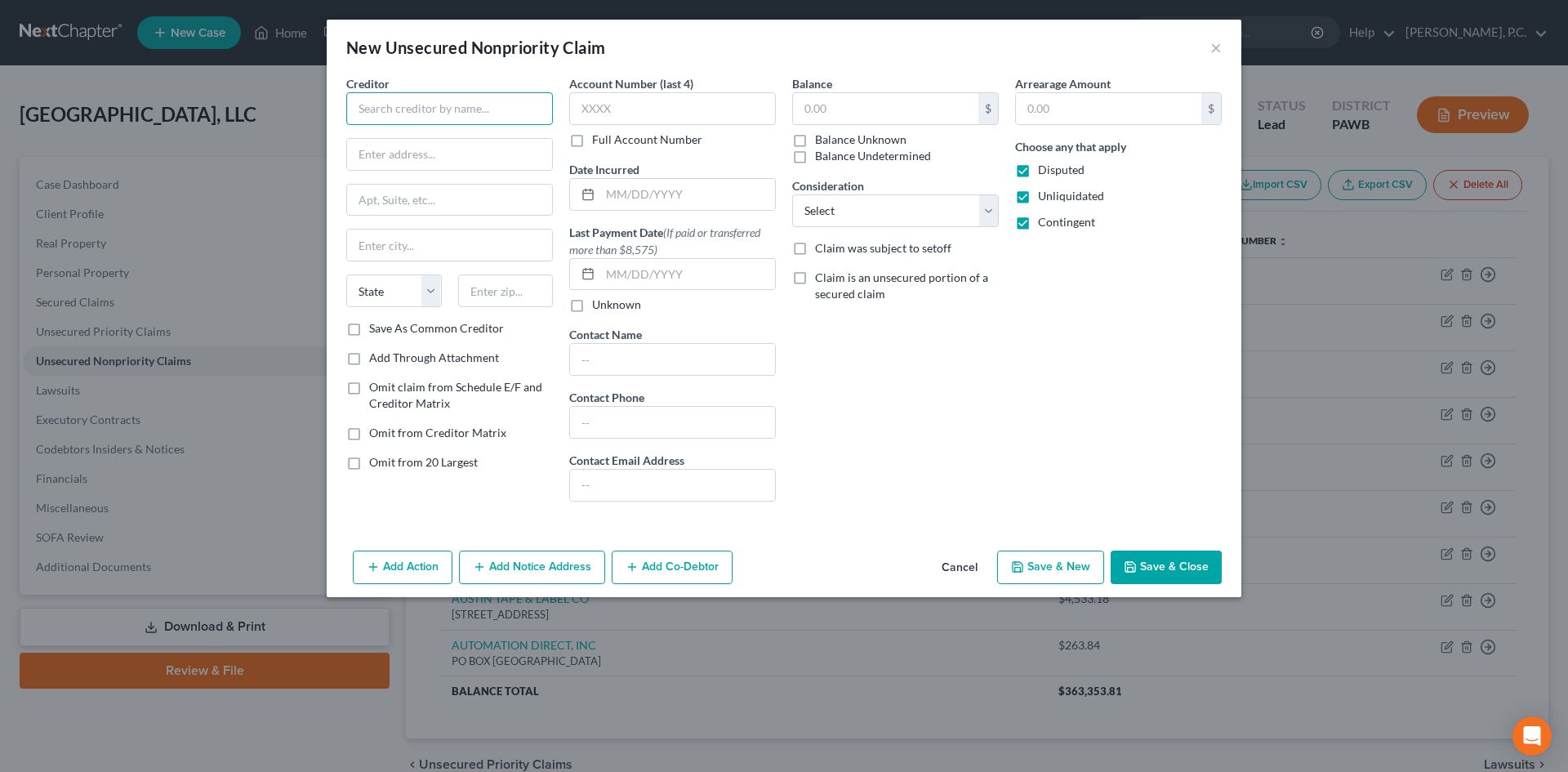
click at [381, 100] on input "text" at bounding box center [449, 108] width 207 height 32
paste input "[PERSON_NAME] GAS PRODUCTS CO"
type input "[PERSON_NAME] GAS PRODUCTS CO"
click at [402, 159] on input "text" at bounding box center [449, 154] width 205 height 31
paste input "[STREET_ADDRESS][PERSON_NAME]"
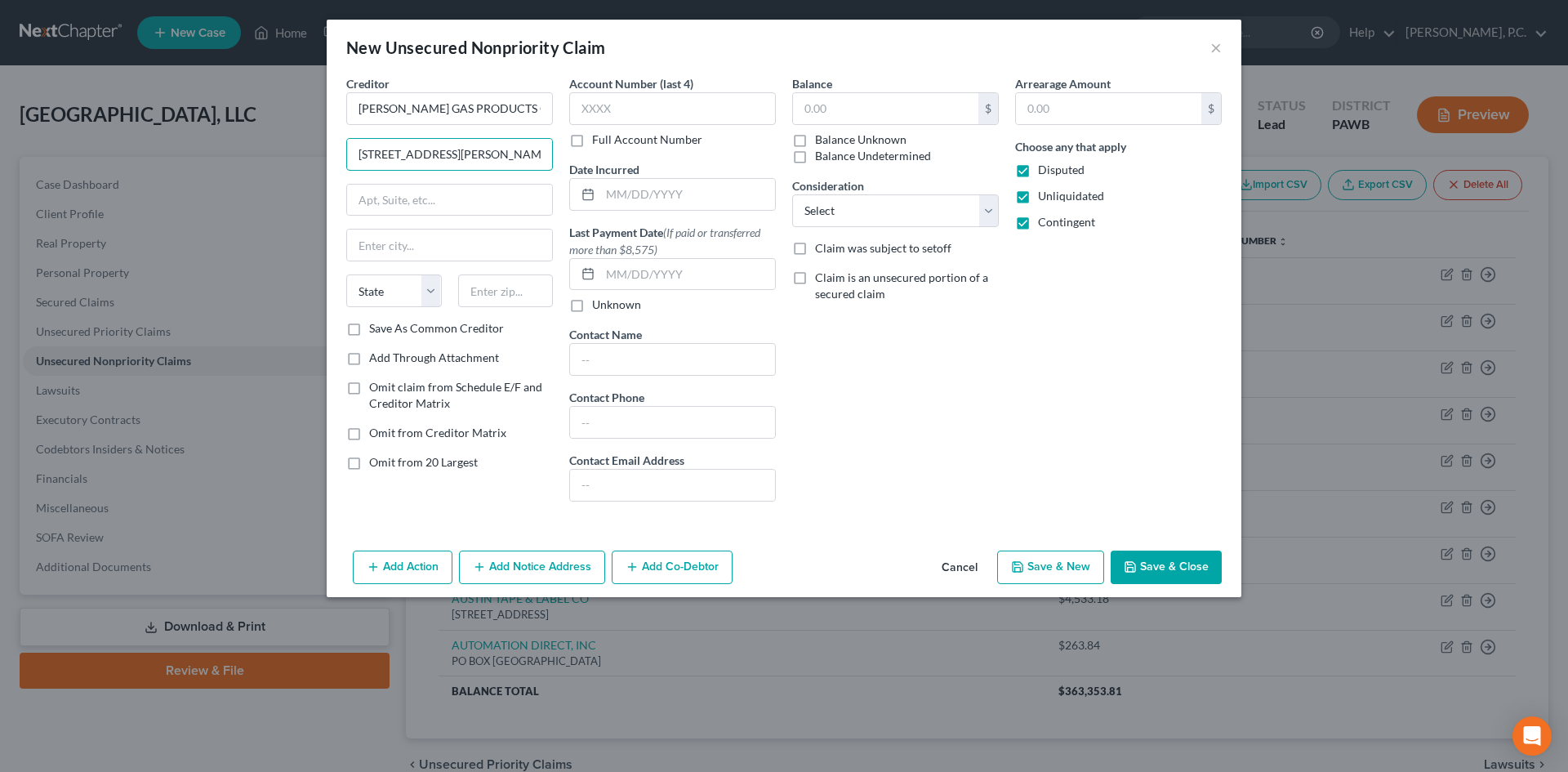
type input "[STREET_ADDRESS][PERSON_NAME]"
click at [511, 295] on input "text" at bounding box center [505, 290] width 95 height 32
click at [514, 292] on input "text" at bounding box center [505, 290] width 95 height 32
type input "1"
type input "15136"
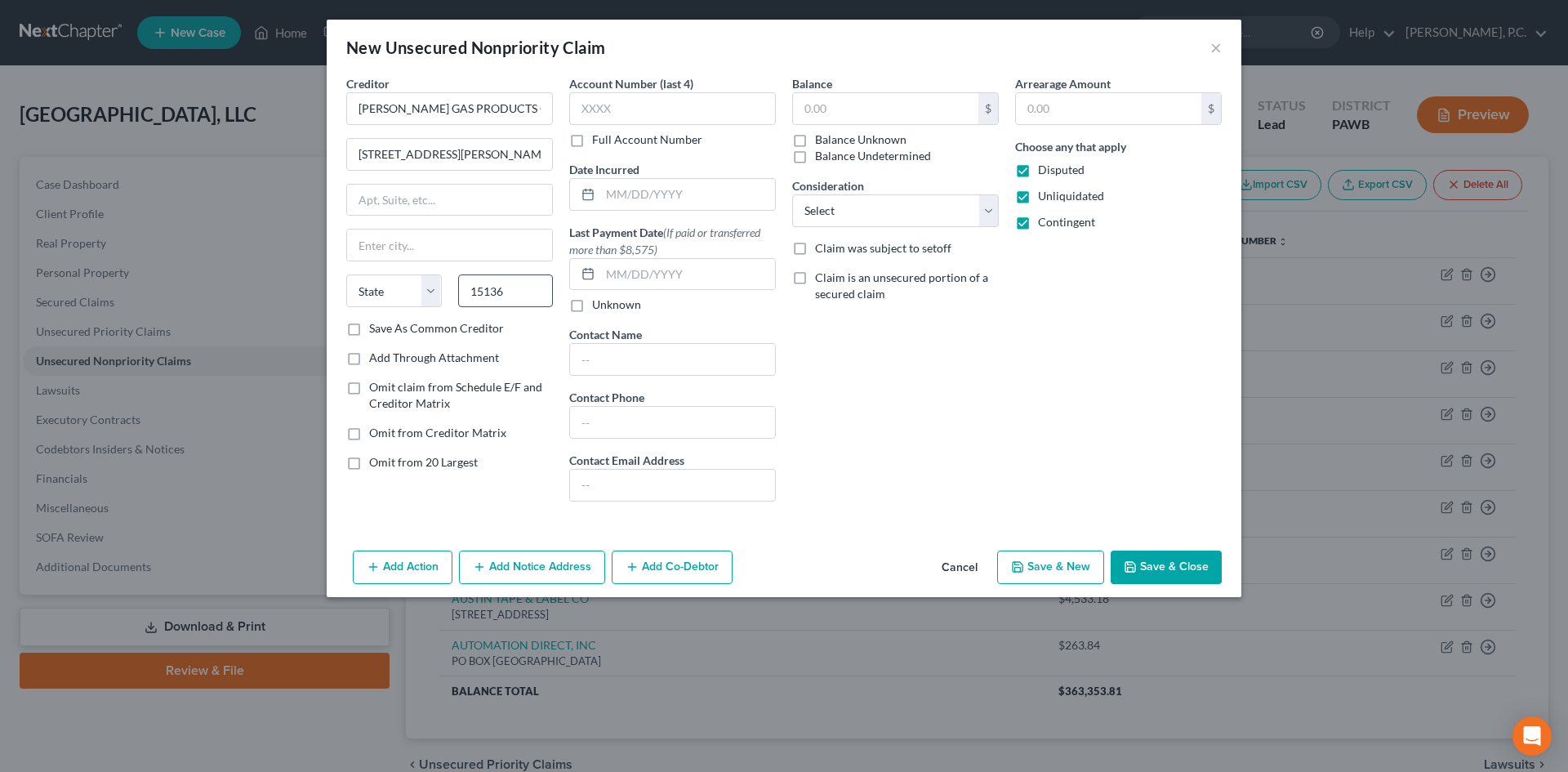
type input "McKees Rocks"
select select "39"
click at [918, 371] on div "Balance $ Balance Unknown Balance Undetermined $ Balance Unknown Consideration …" at bounding box center [895, 295] width 223 height 439
click at [877, 113] on input "text" at bounding box center [886, 108] width 185 height 31
type input "23.23"
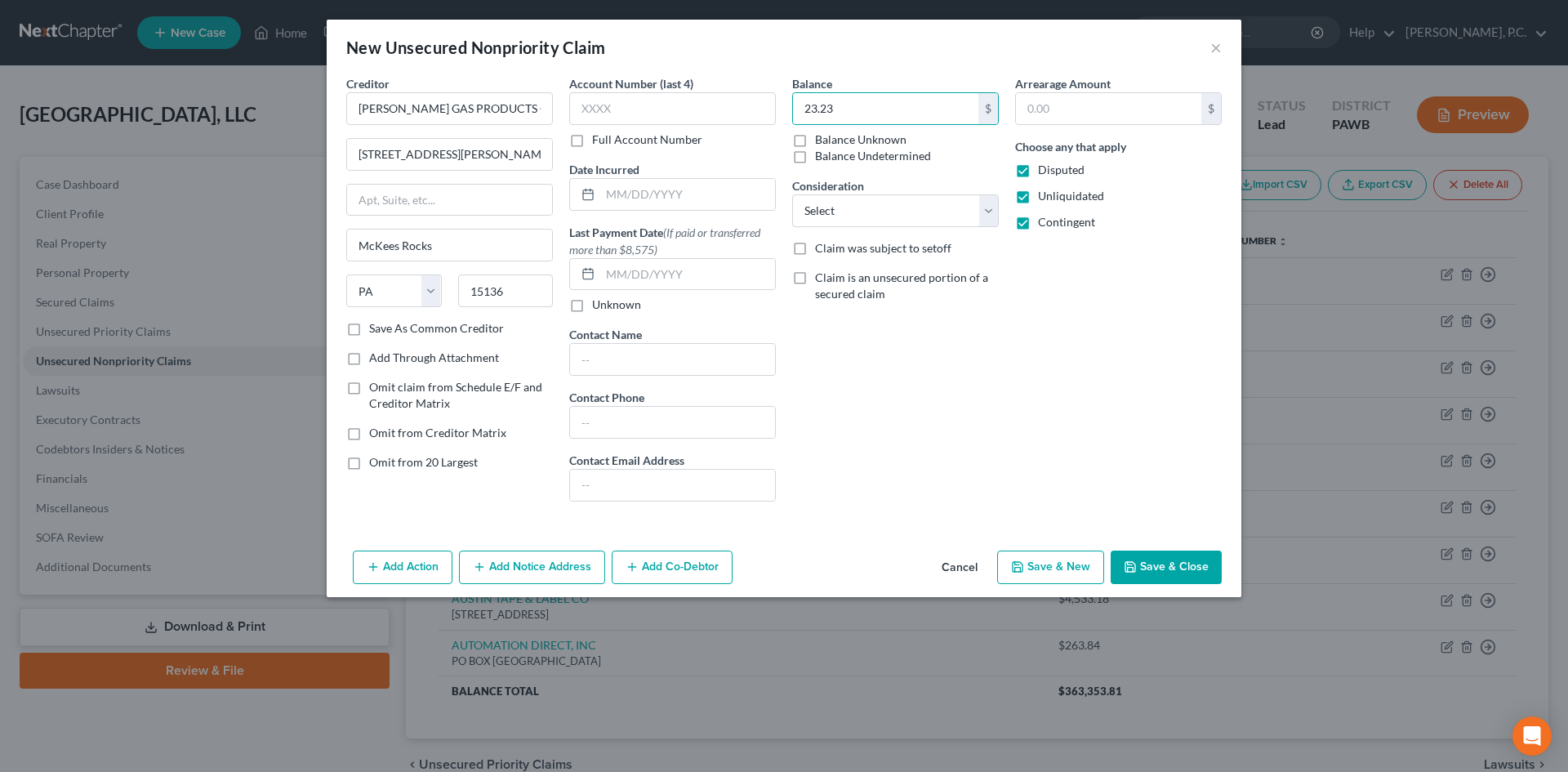
click at [1033, 385] on div "Arrearage Amount $ Choose any that apply Disputed Unliquidated Contingent" at bounding box center [1119, 295] width 223 height 439
click at [1035, 563] on button "Save & New" at bounding box center [1050, 567] width 107 height 34
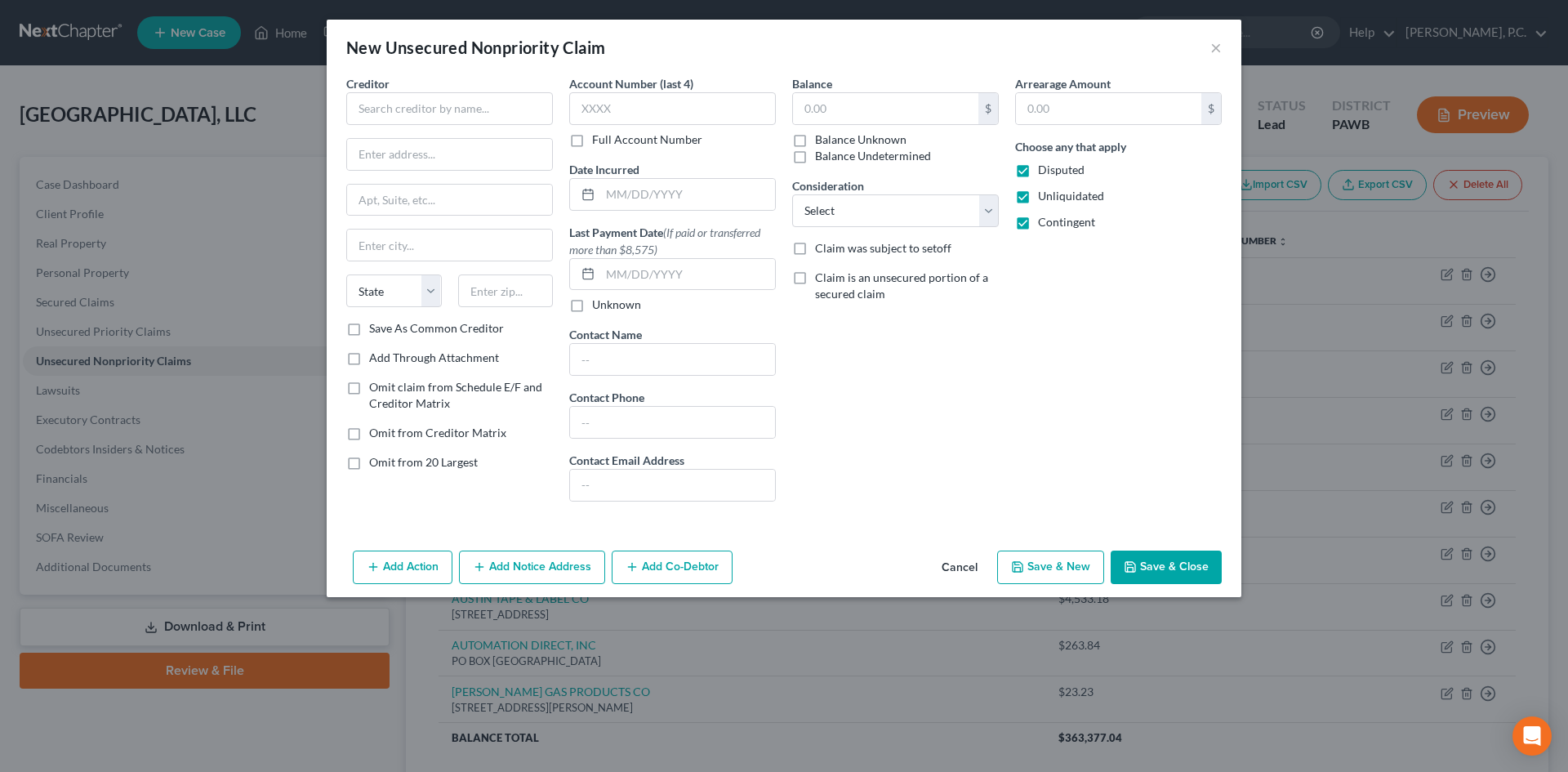
click at [949, 442] on div "Balance $ Balance Unknown Balance Undetermined $ Balance Unknown Consideration …" at bounding box center [895, 295] width 223 height 439
click at [1213, 51] on button "×" at bounding box center [1216, 47] width 11 height 19
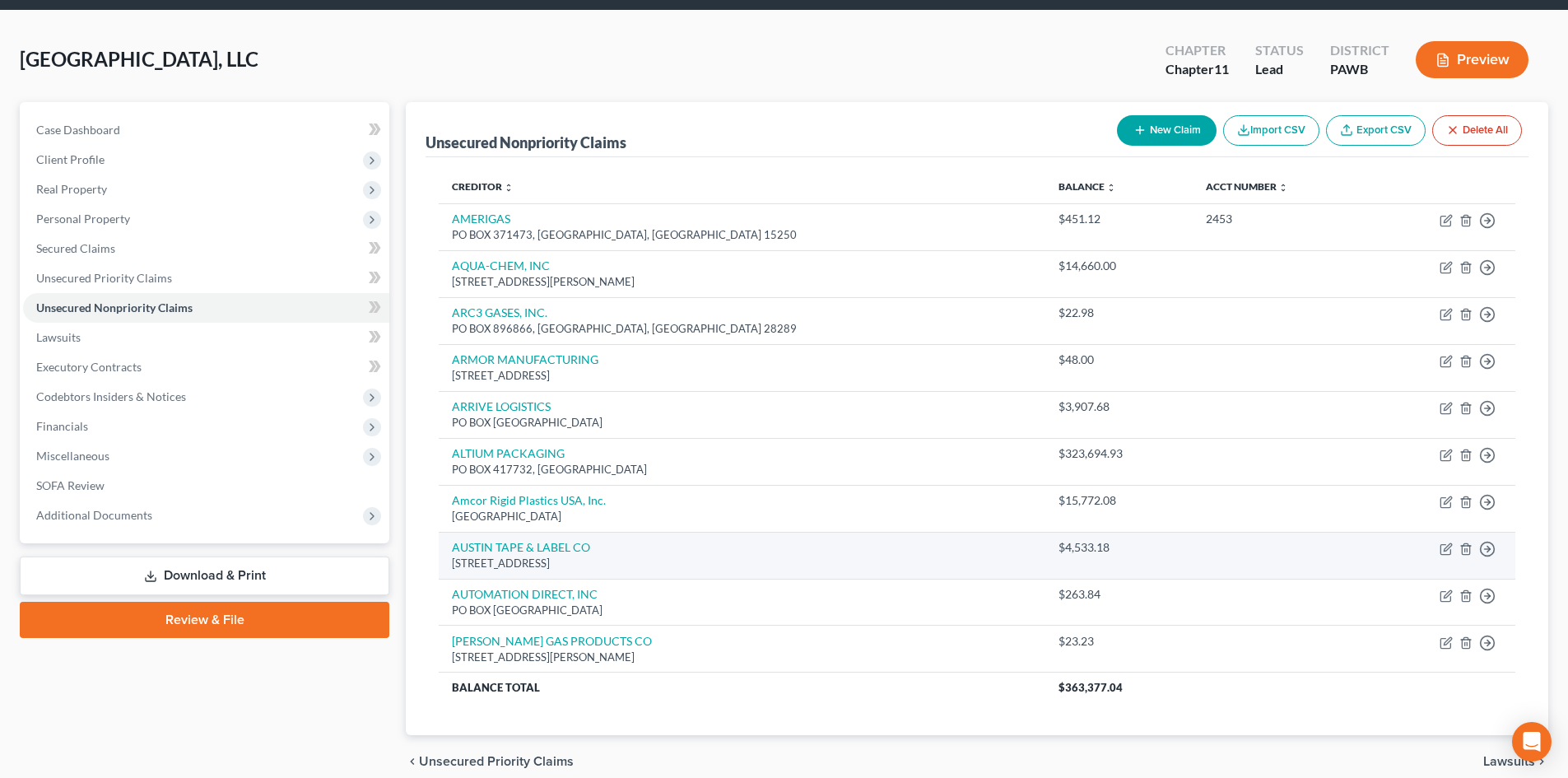
scroll to position [128, 0]
